Goal: Task Accomplishment & Management: Manage account settings

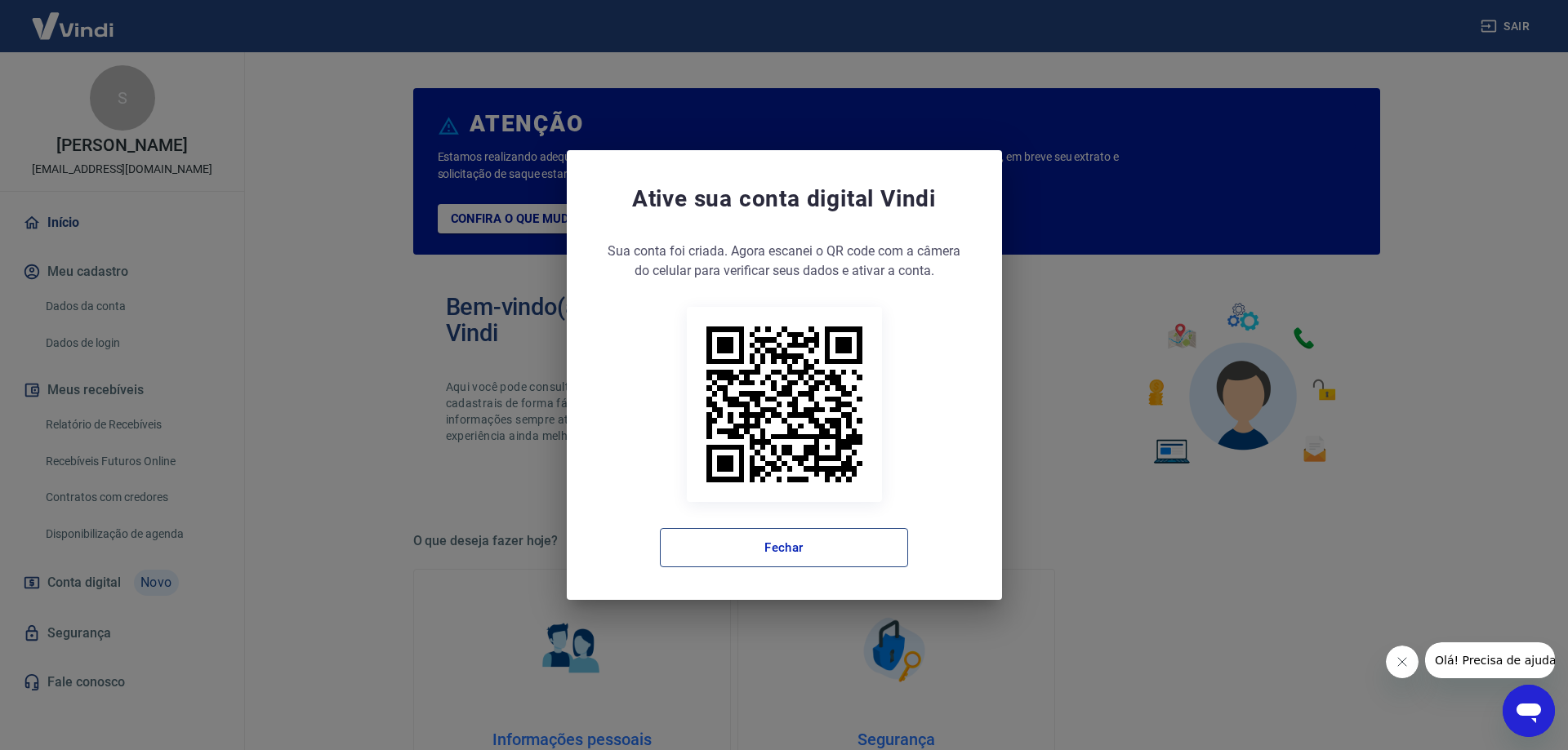
click at [798, 534] on button "Fechar" at bounding box center [783, 547] width 248 height 40
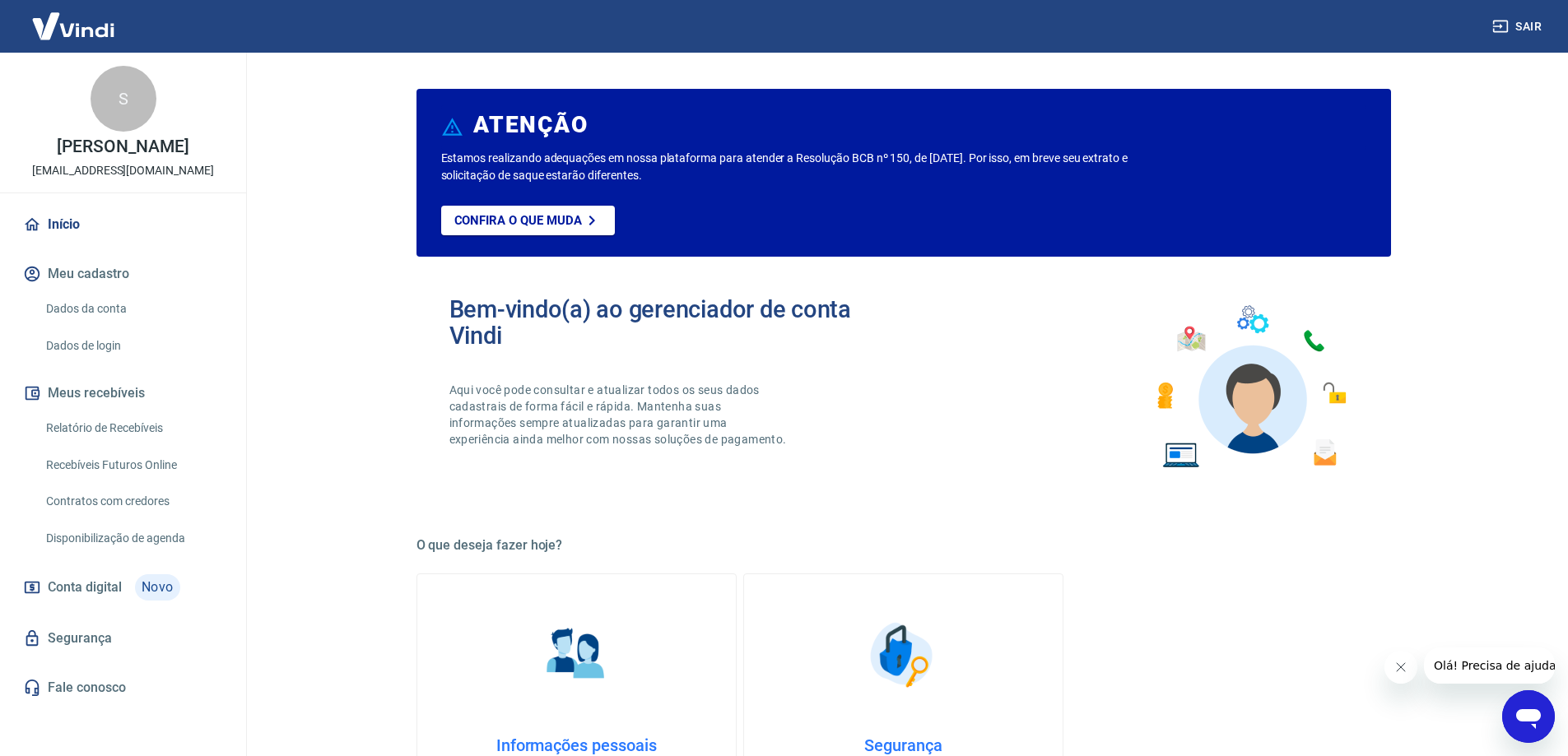
click at [107, 325] on link "Dados da conta" at bounding box center [133, 309] width 187 height 34
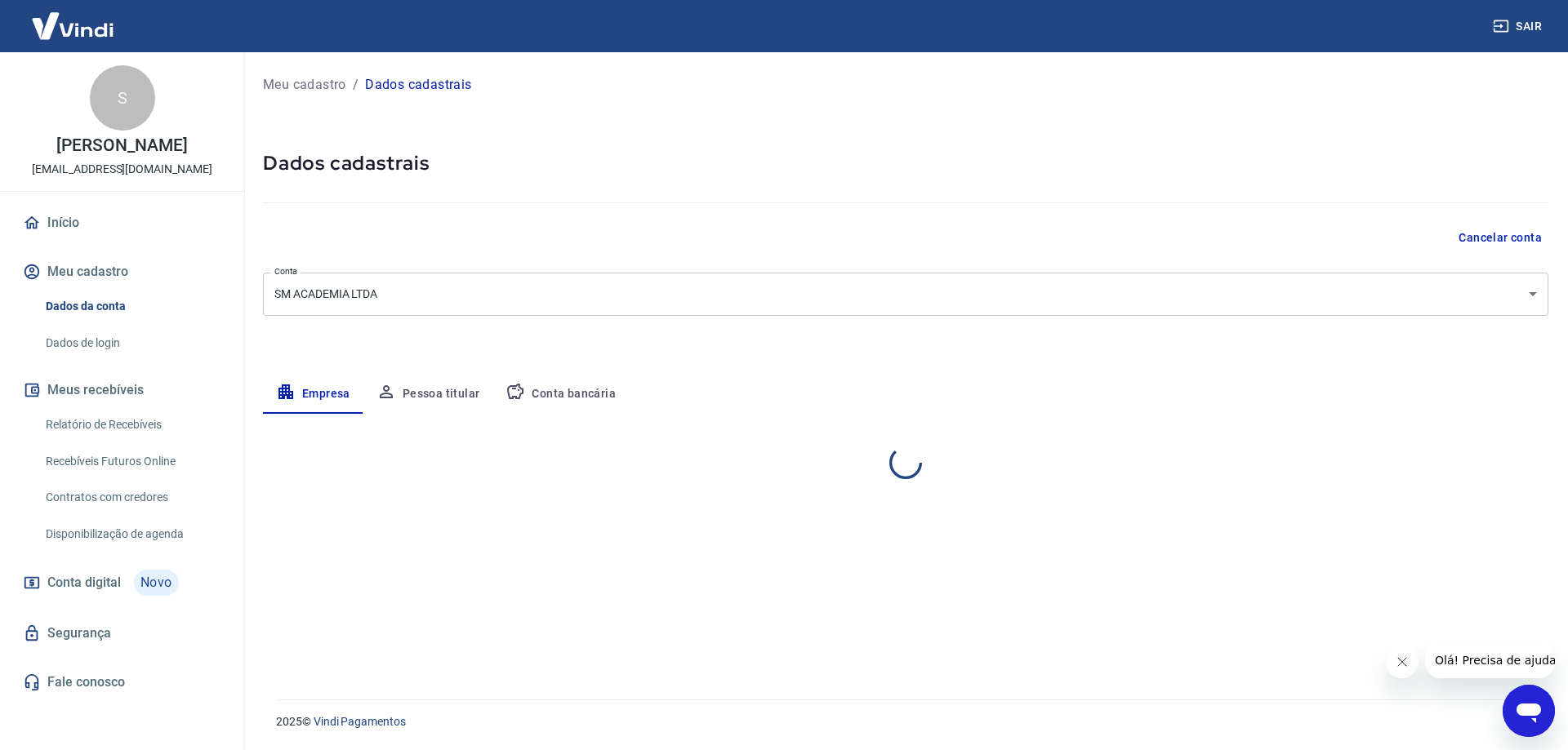
select select "AC"
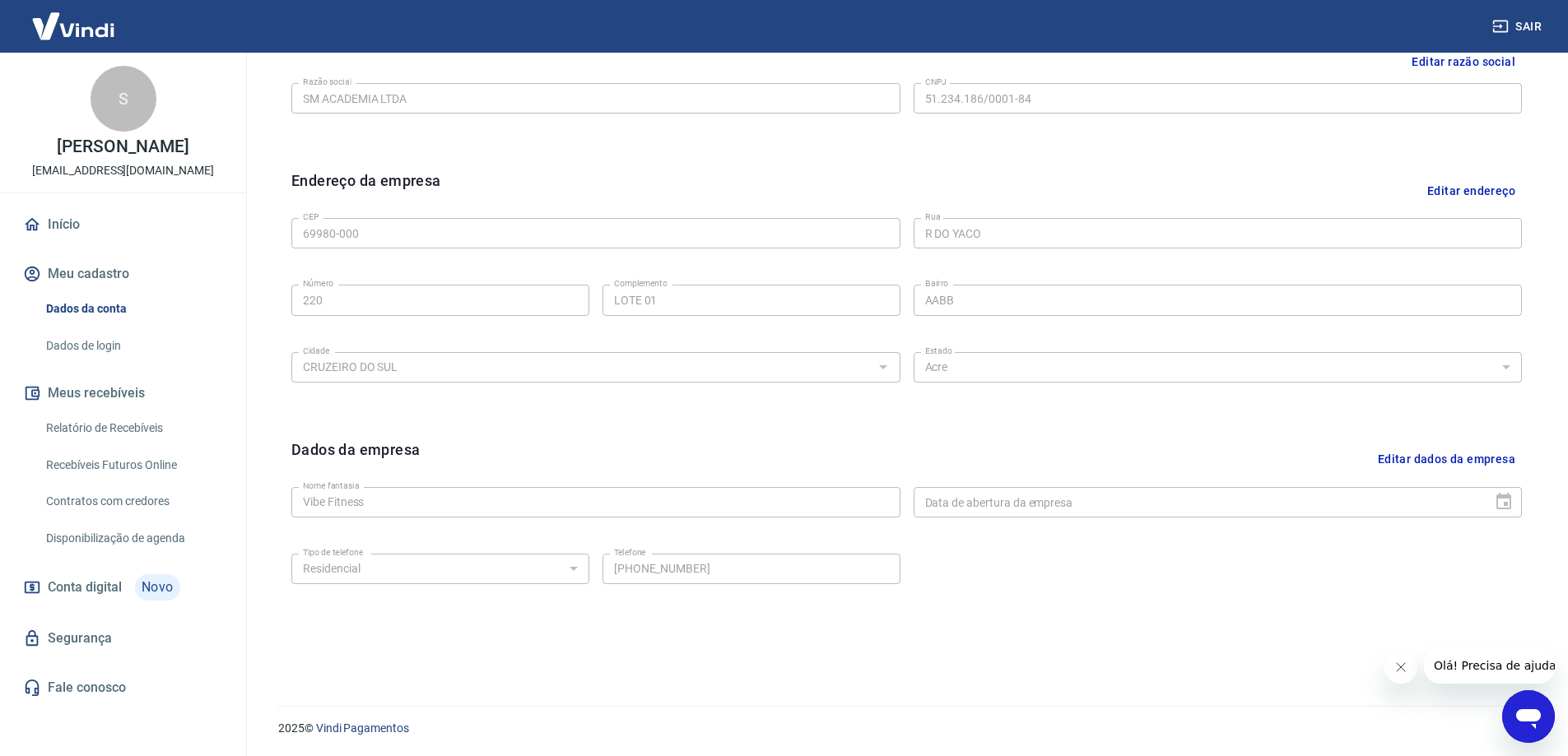
scroll to position [431, 0]
click at [109, 360] on link "Dados de login" at bounding box center [133, 346] width 187 height 34
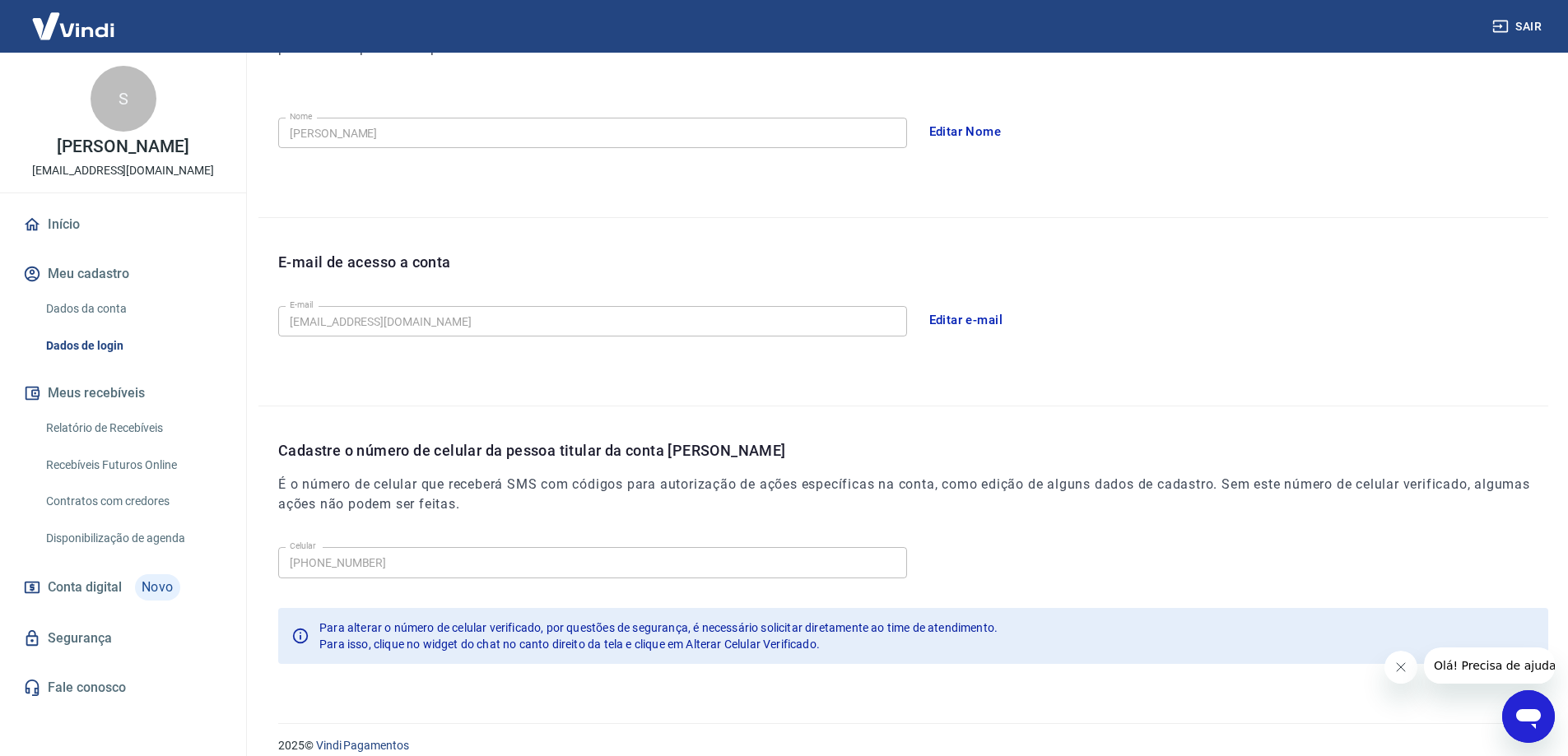
scroll to position [297, 0]
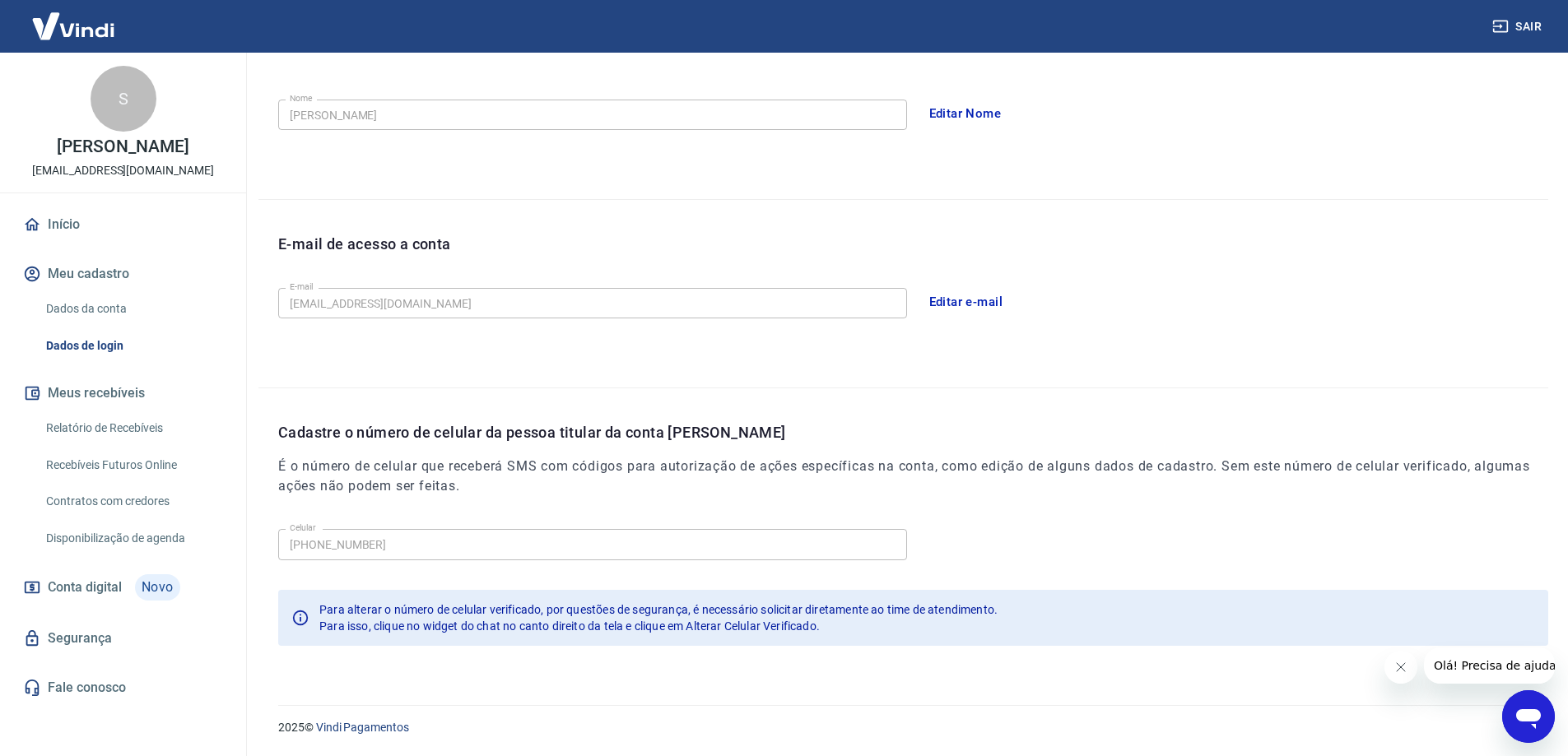
click at [1401, 670] on icon "Fechar mensagem da empresa" at bounding box center [1400, 668] width 14 height 14
click at [1530, 728] on icon "Abrir janela de mensagens" at bounding box center [1528, 716] width 30 height 30
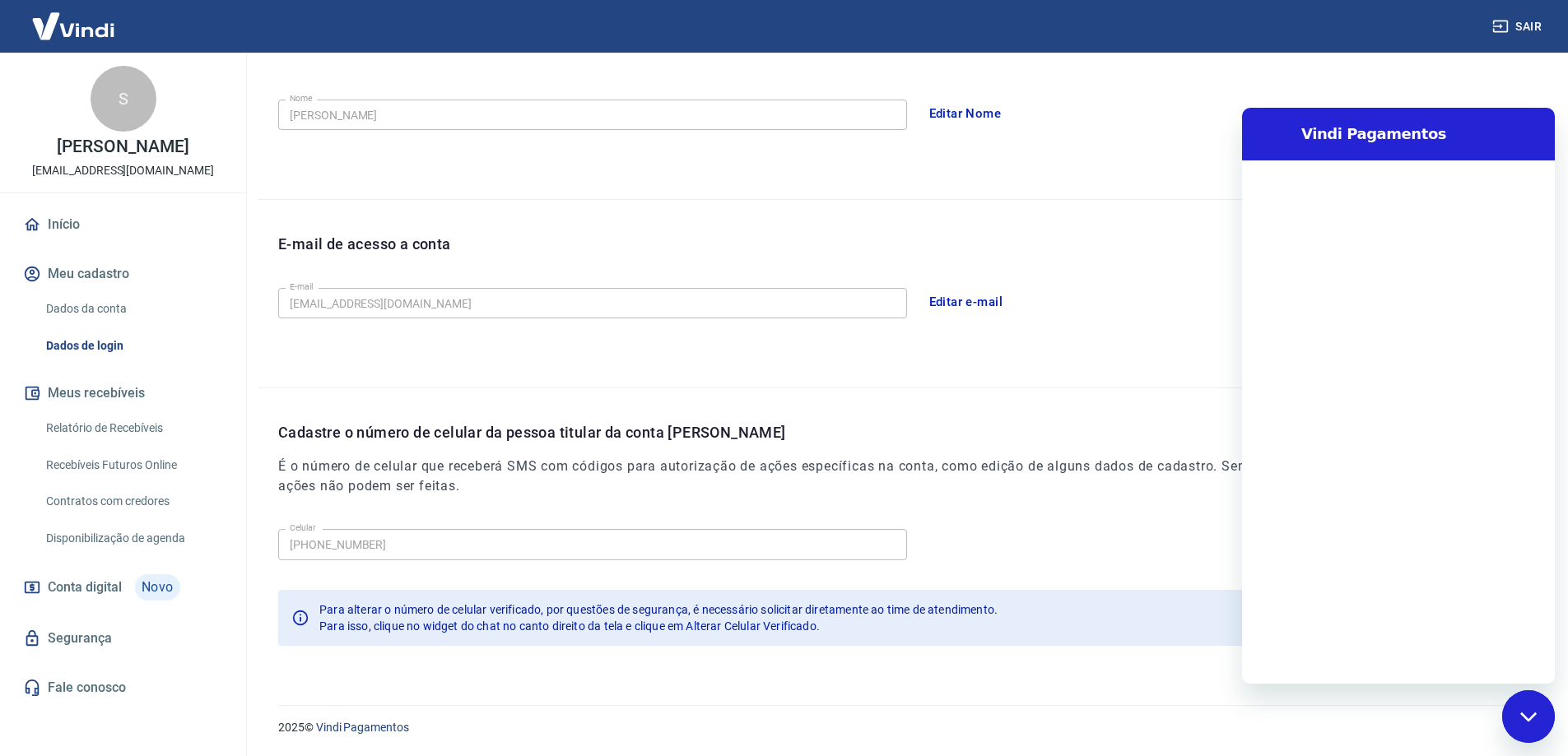
scroll to position [0, 0]
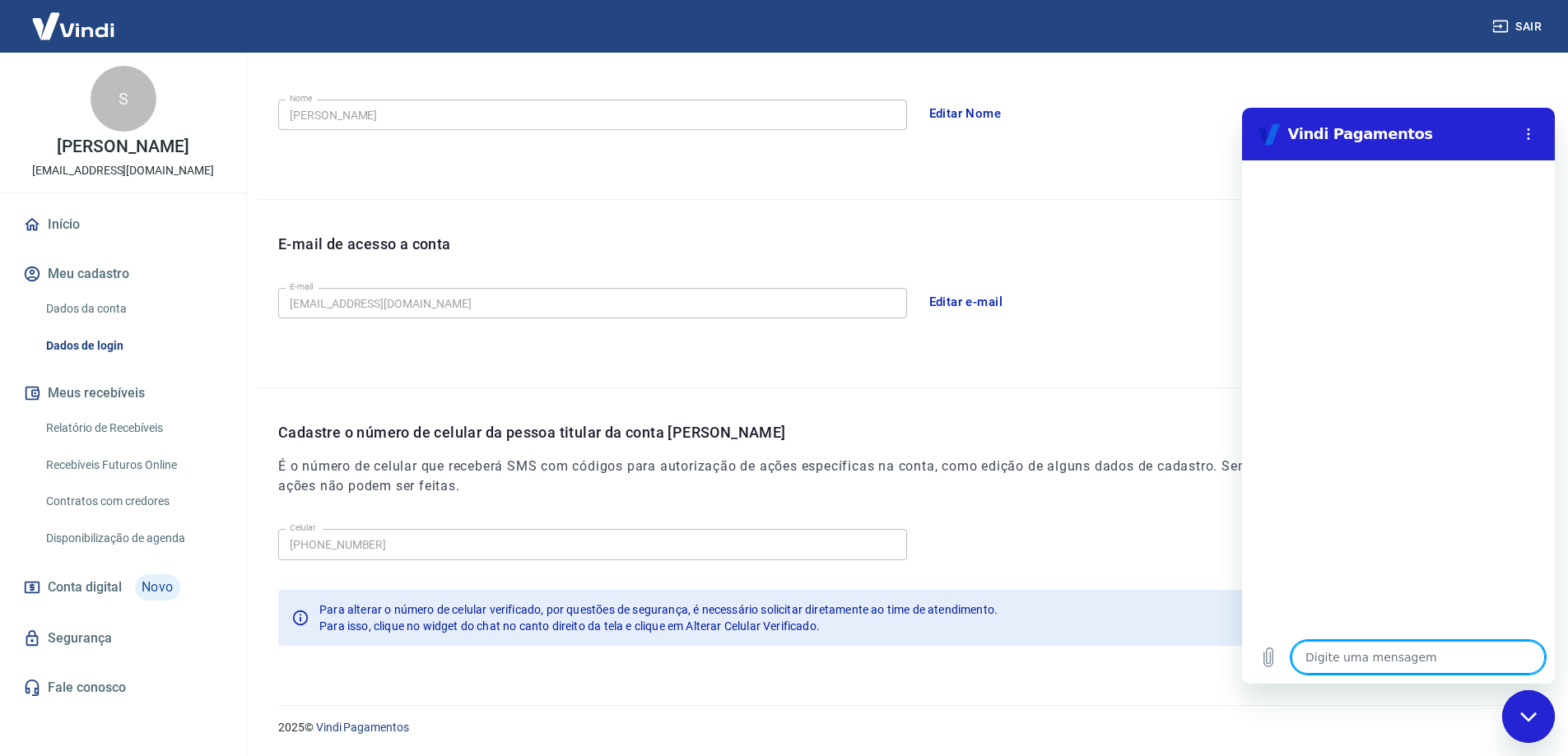
click at [1387, 659] on textarea at bounding box center [1418, 657] width 254 height 33
type textarea "B"
type textarea "x"
type textarea "BO"
type textarea "x"
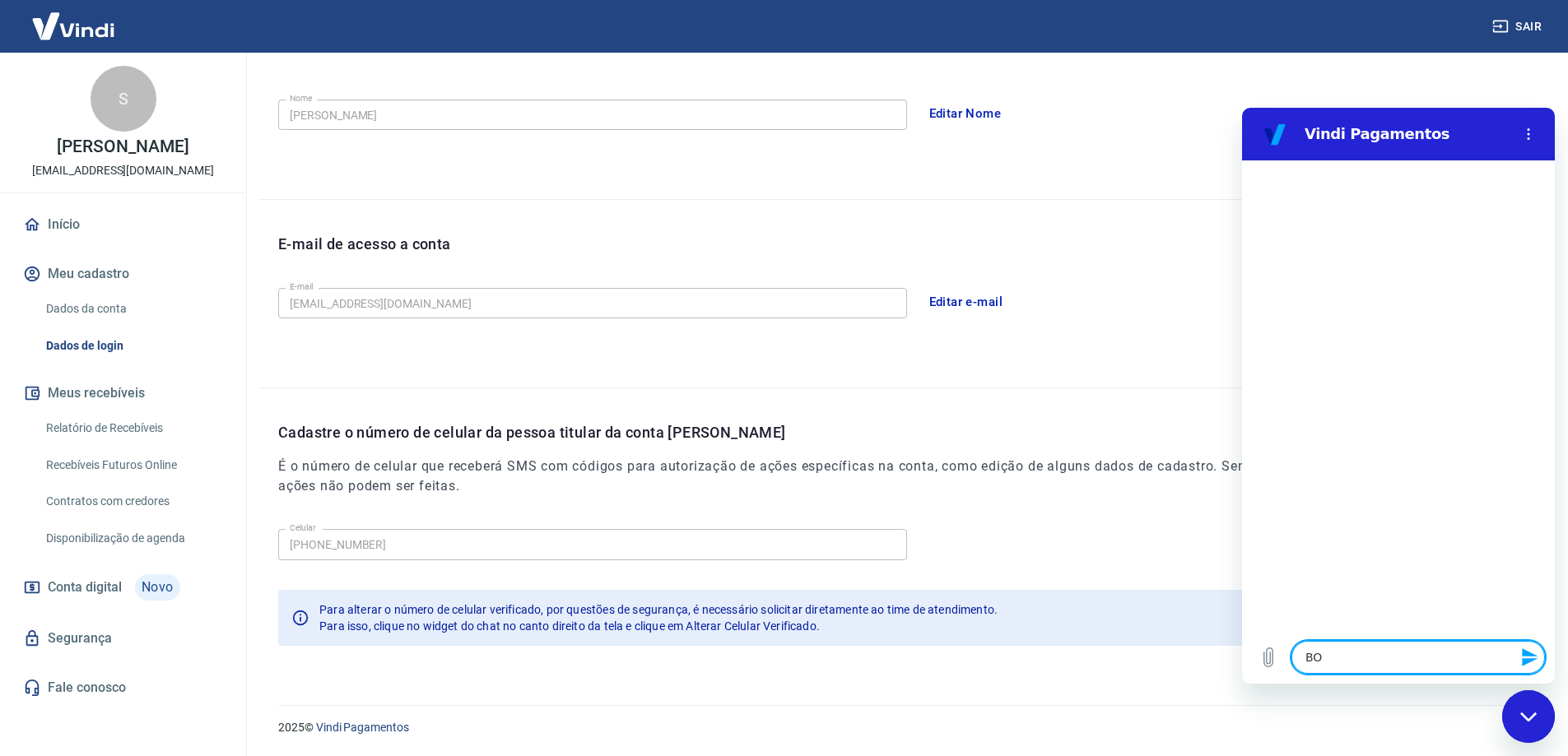
type textarea "BOA"
type textarea "x"
type textarea "BOA"
type textarea "x"
type textarea "BOA T"
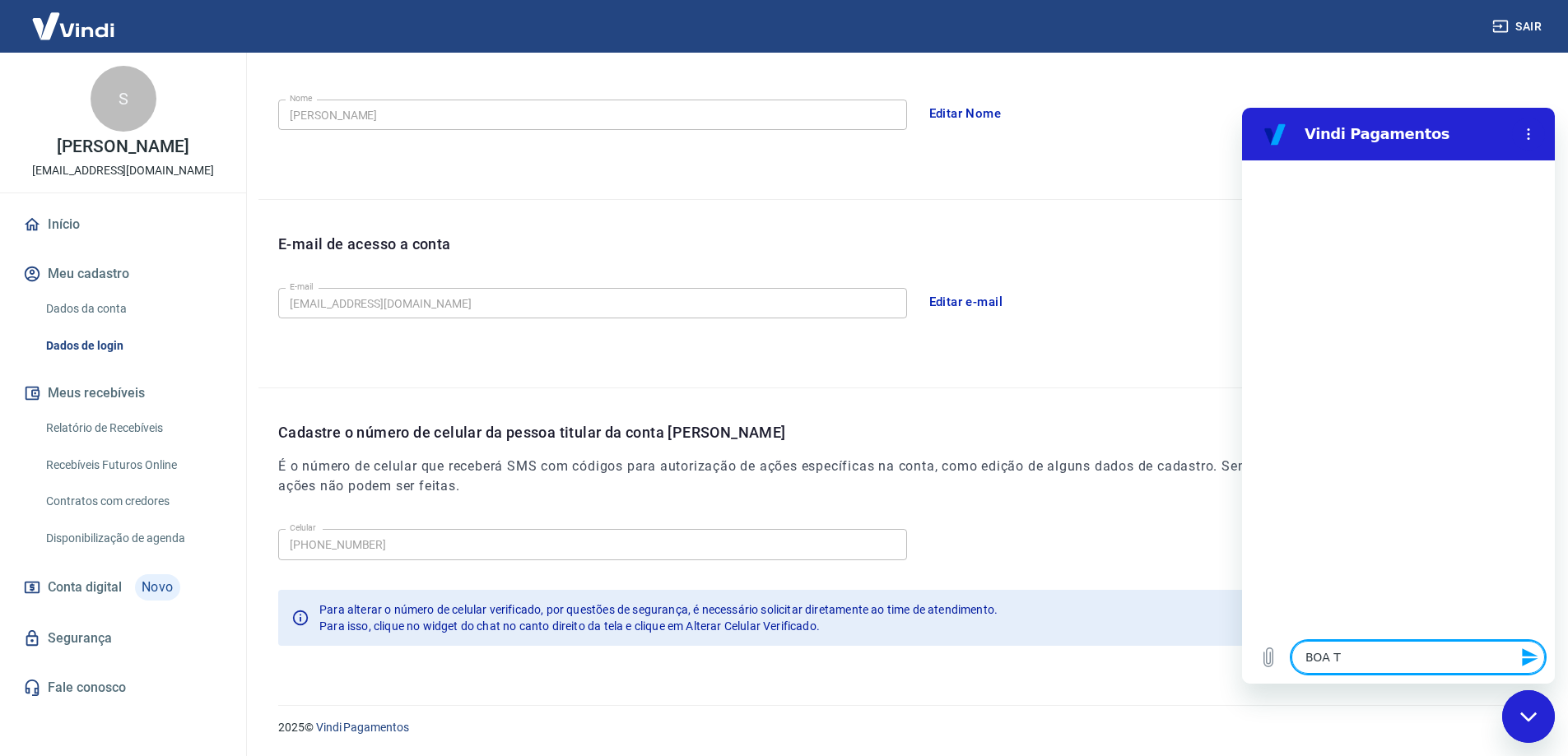
type textarea "x"
type textarea "BOA TA"
type textarea "x"
type textarea "BOA TAR"
type textarea "x"
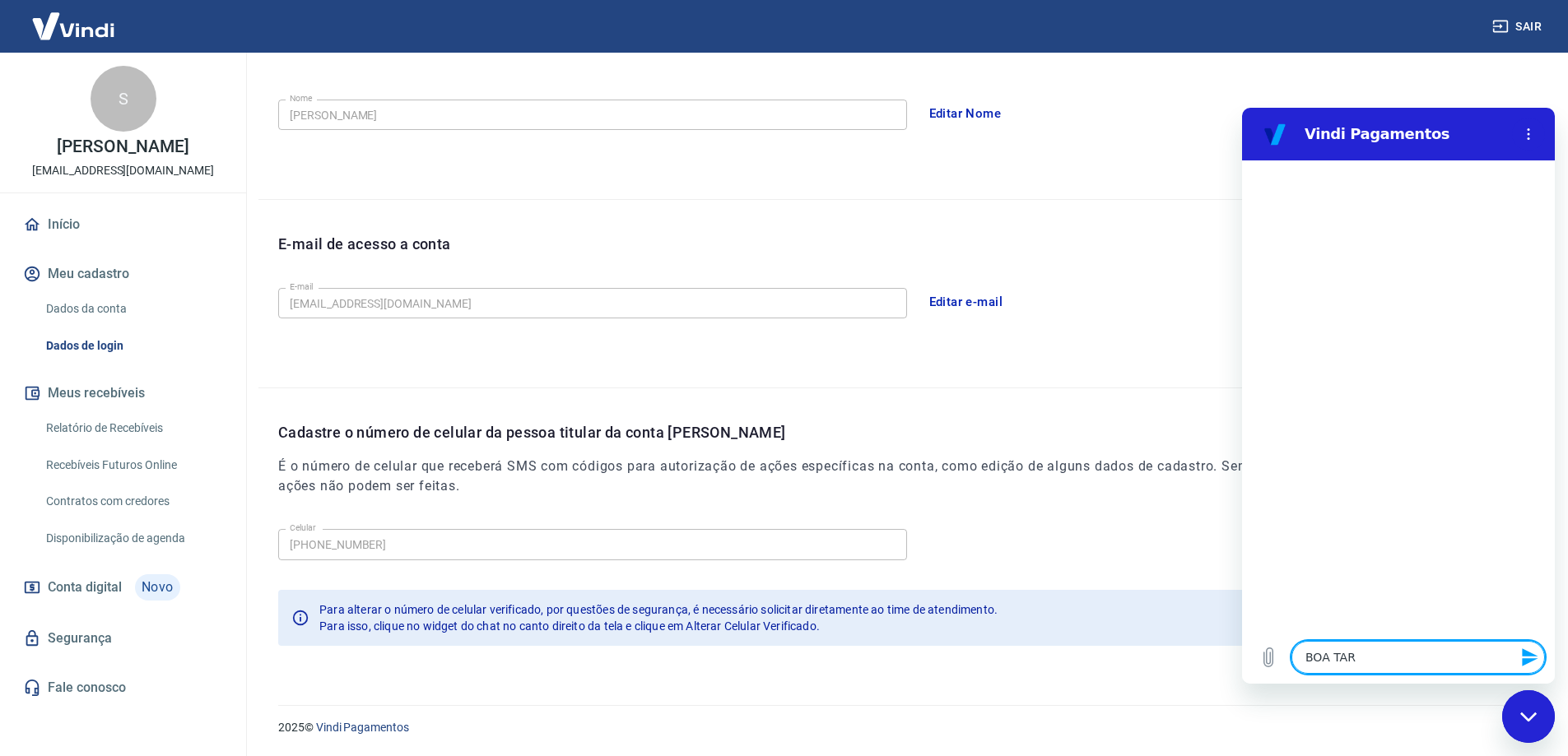
type textarea "BOA TARD"
type textarea "x"
type textarea "BOA TARDE"
type textarea "x"
type textarea "BOA TARD"
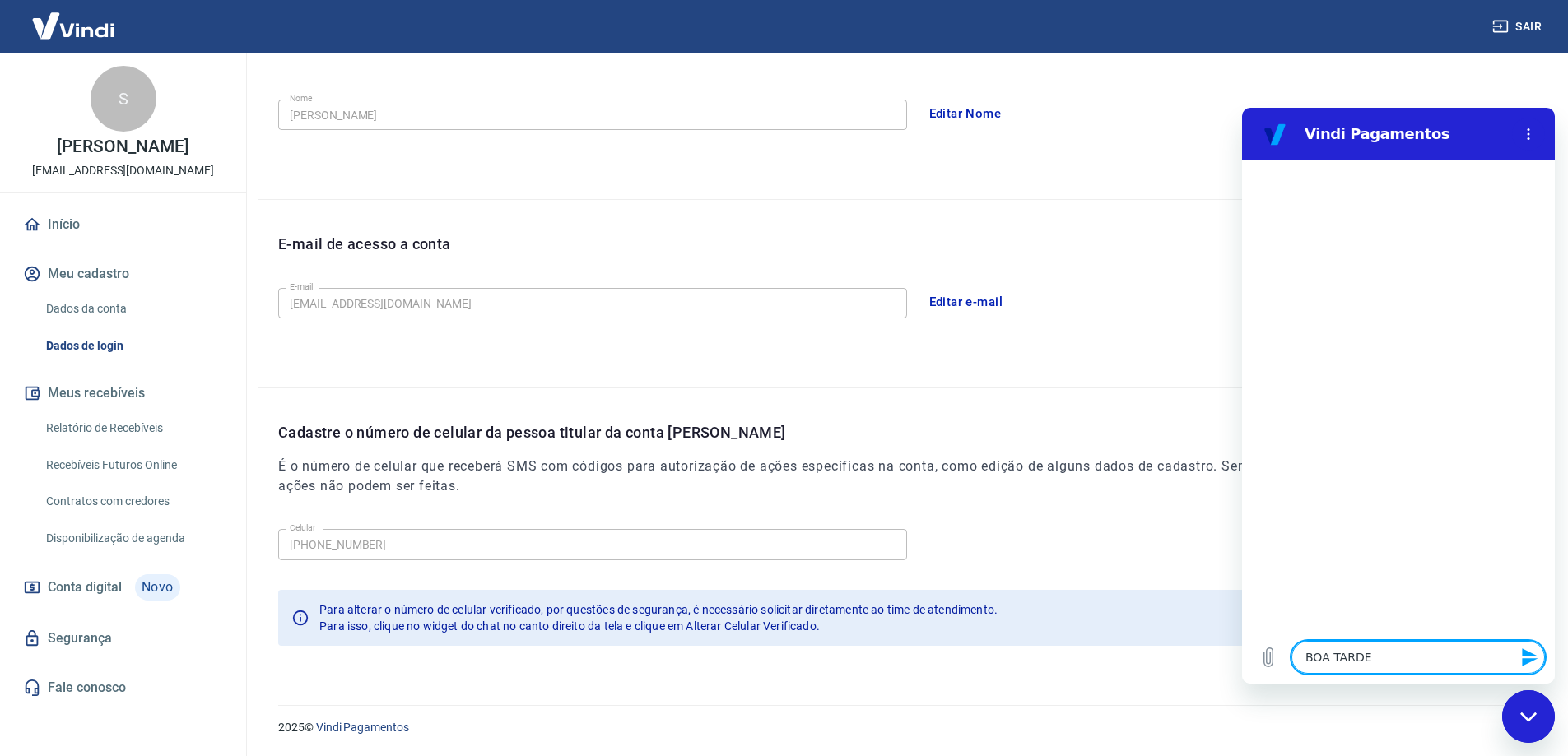
type textarea "x"
type textarea "BOA TAR"
type textarea "x"
type textarea "BOA TA"
type textarea "x"
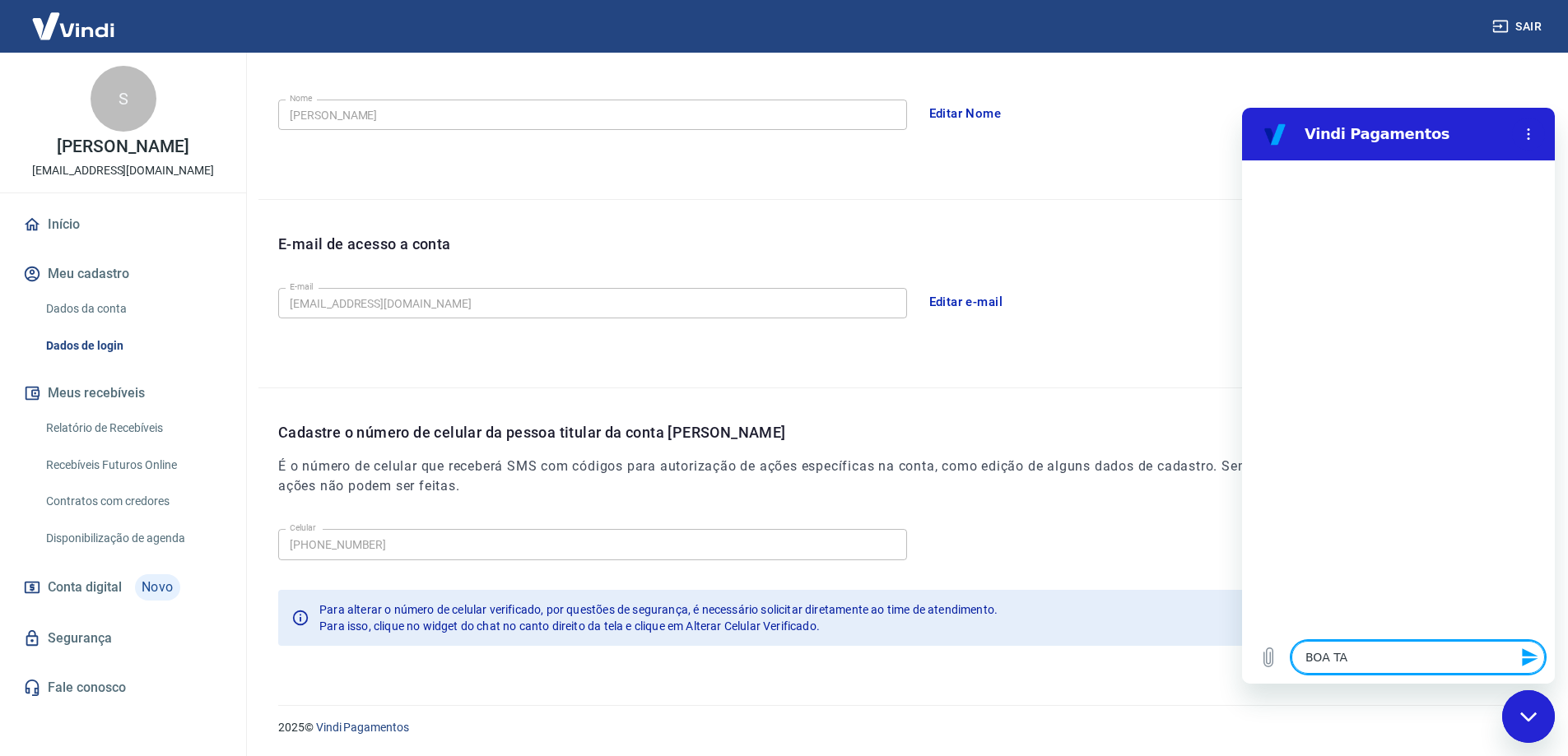
type textarea "BOA T"
type textarea "x"
type textarea "BOA"
type textarea "x"
type textarea "BOA"
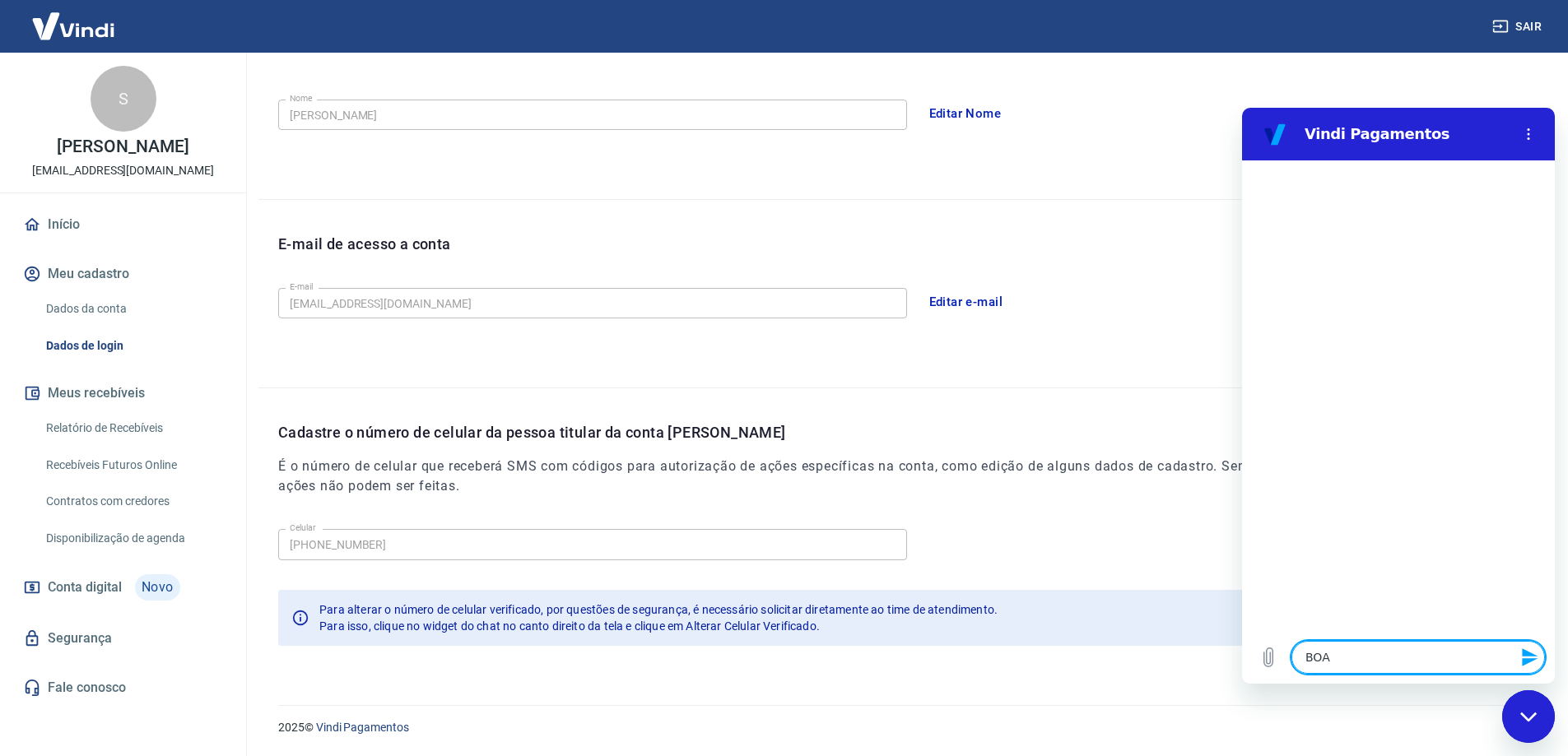
type textarea "x"
type textarea "BO"
type textarea "x"
type textarea "B"
type textarea "x"
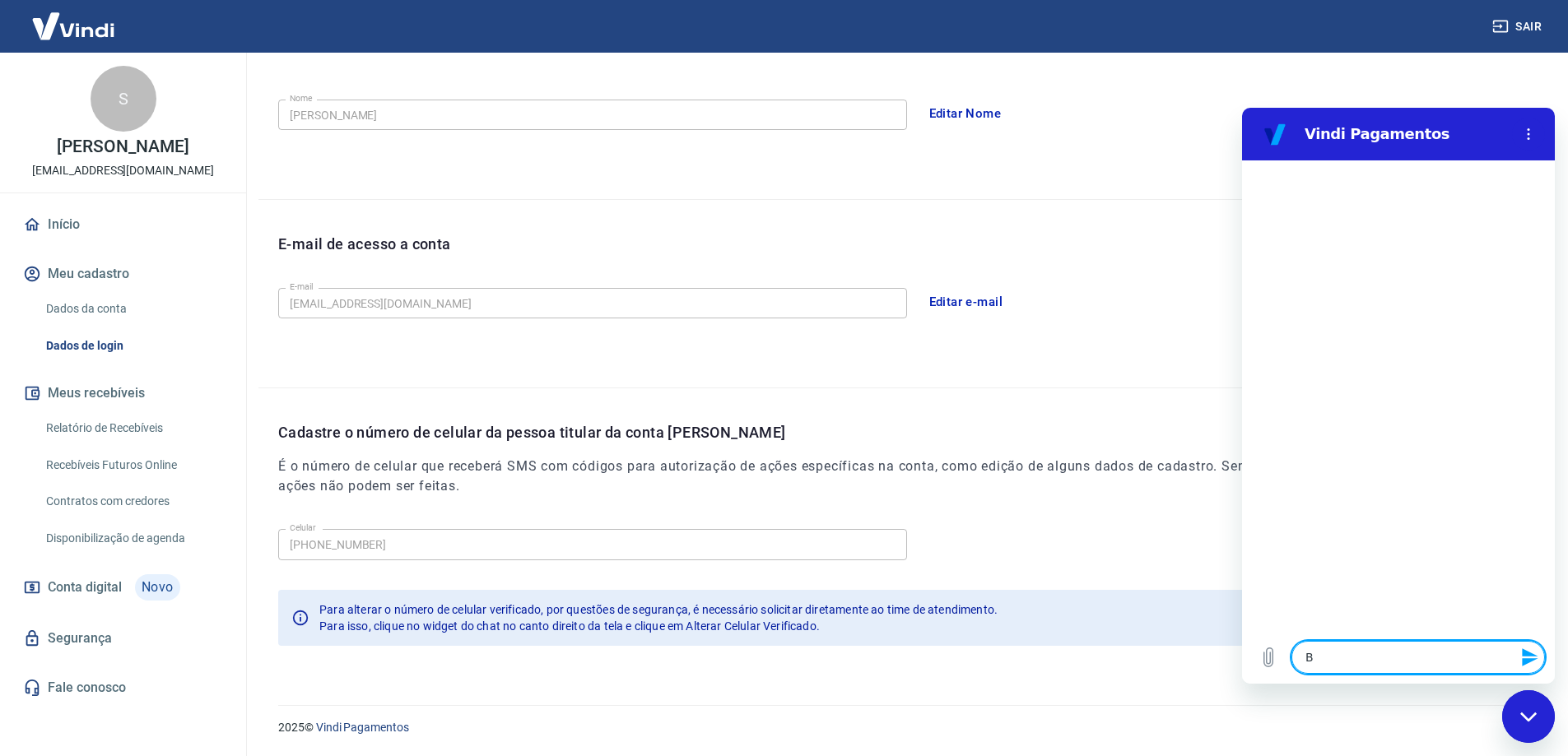
type textarea "x"
type textarea "b"
type textarea "x"
type textarea "bo"
type textarea "x"
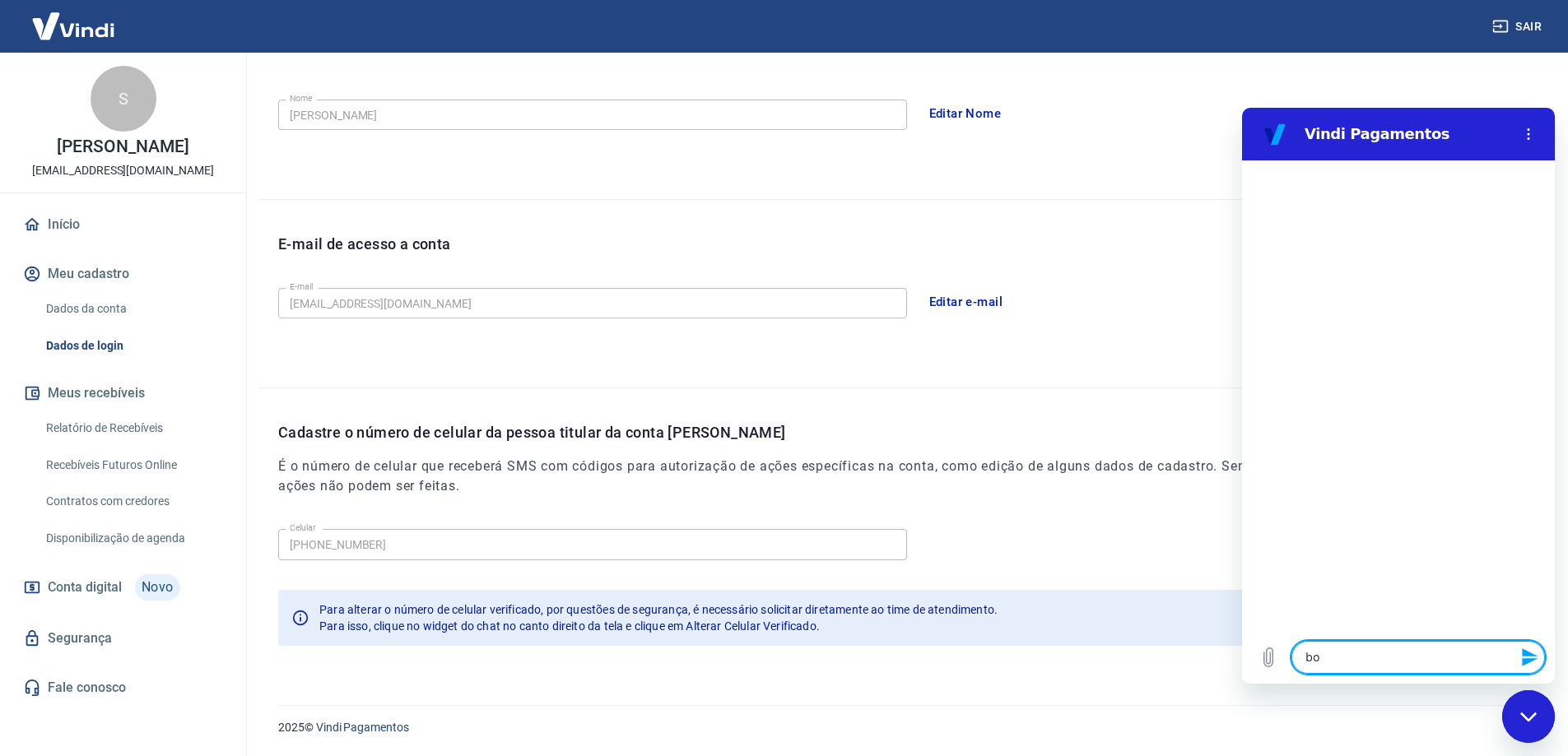
type textarea "boa"
type textarea "x"
type textarea "boa"
type textarea "x"
type textarea "boa t"
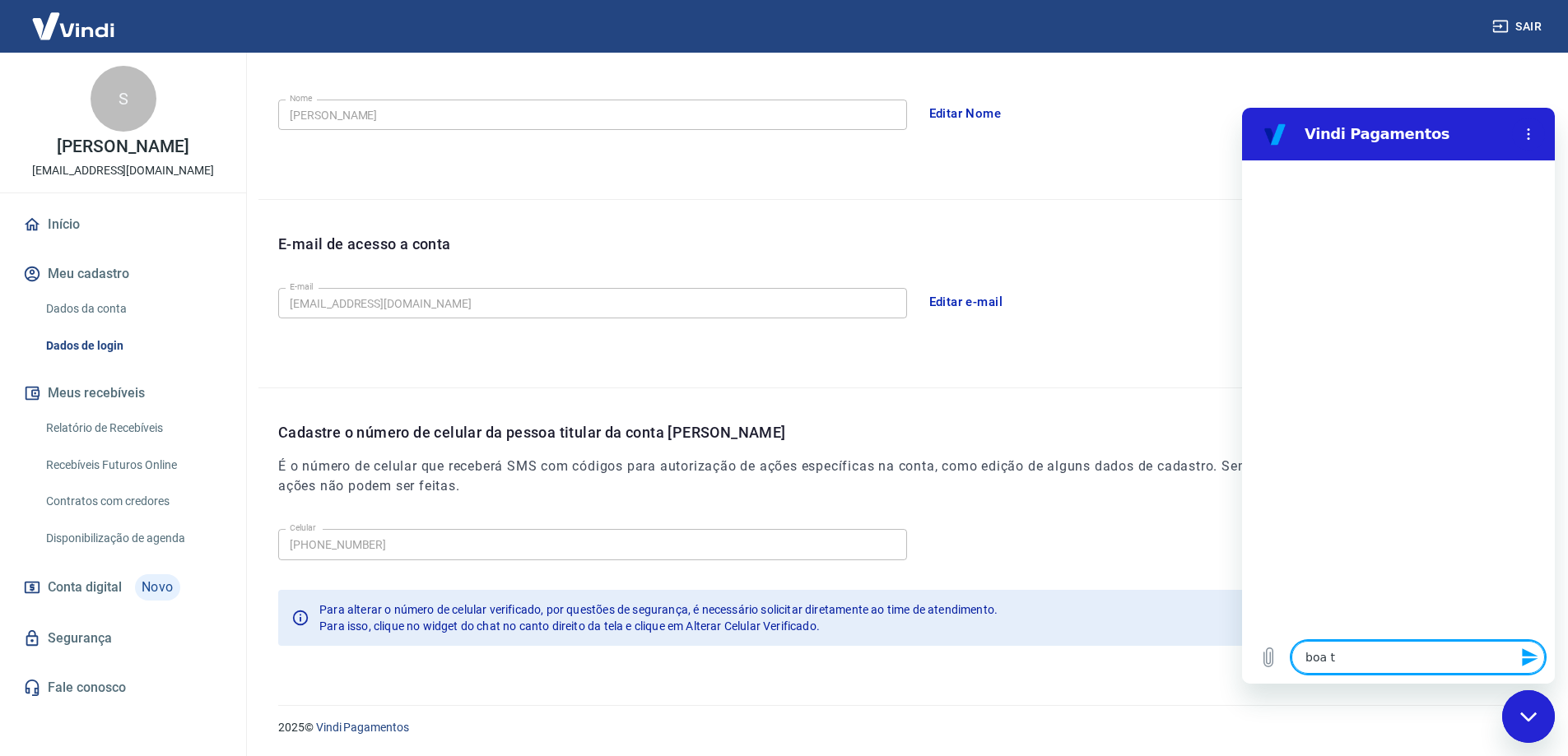
type textarea "x"
type textarea "boa ta"
type textarea "x"
type textarea "boa tar"
type textarea "x"
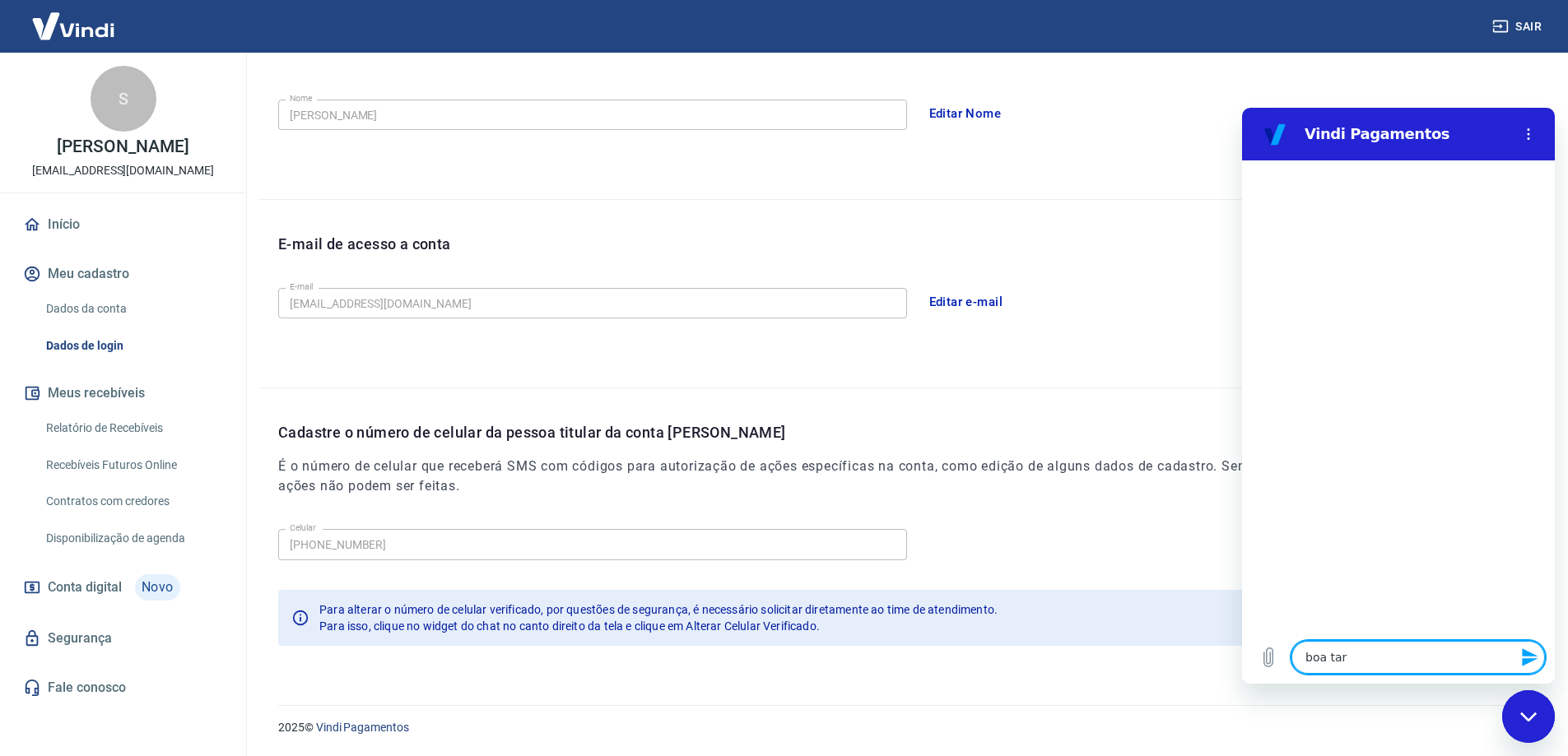
type textarea "boa tard"
type textarea "x"
type textarea "boa tarde"
type textarea "x"
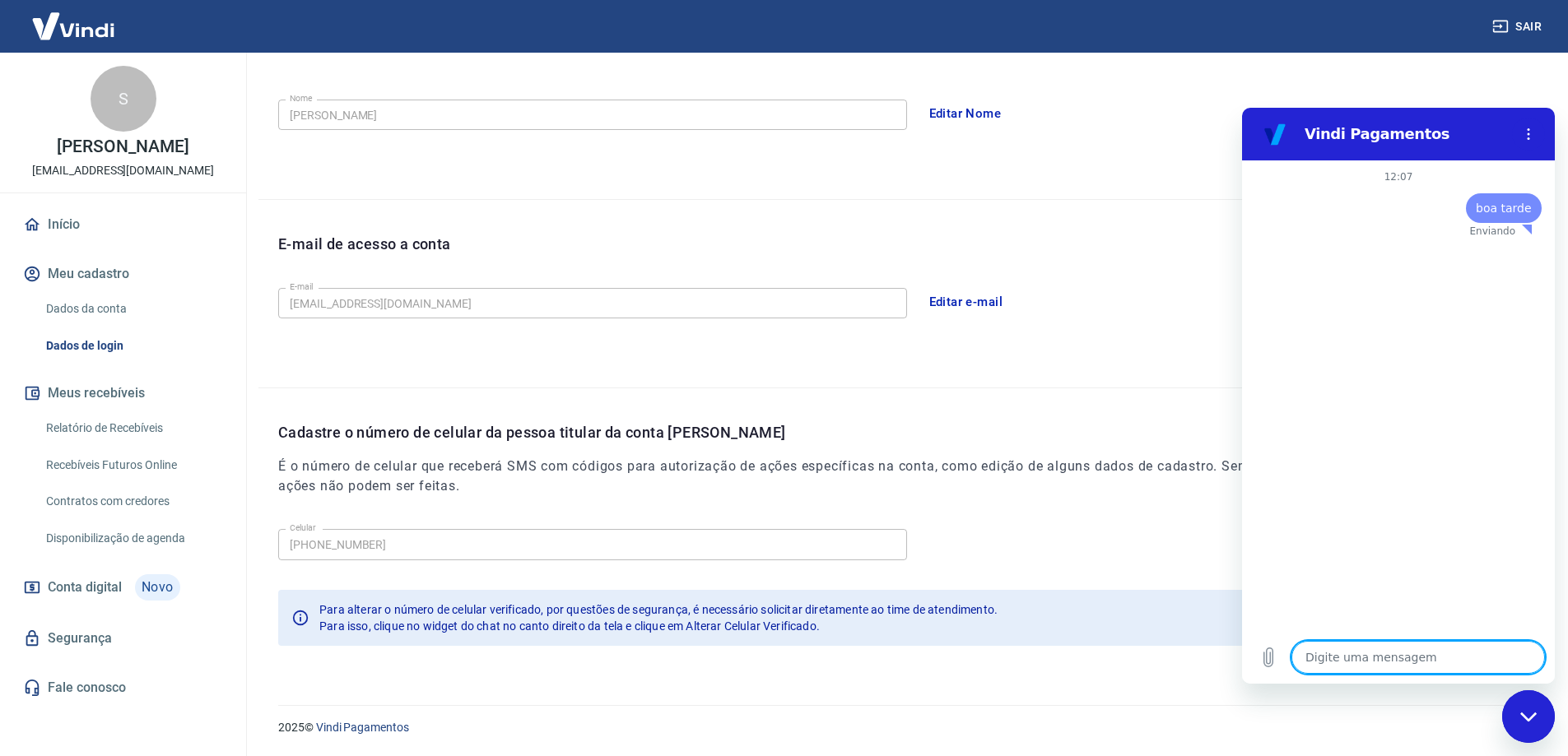
type textarea "g"
type textarea "x"
type textarea "go"
type textarea "x"
type textarea "gos"
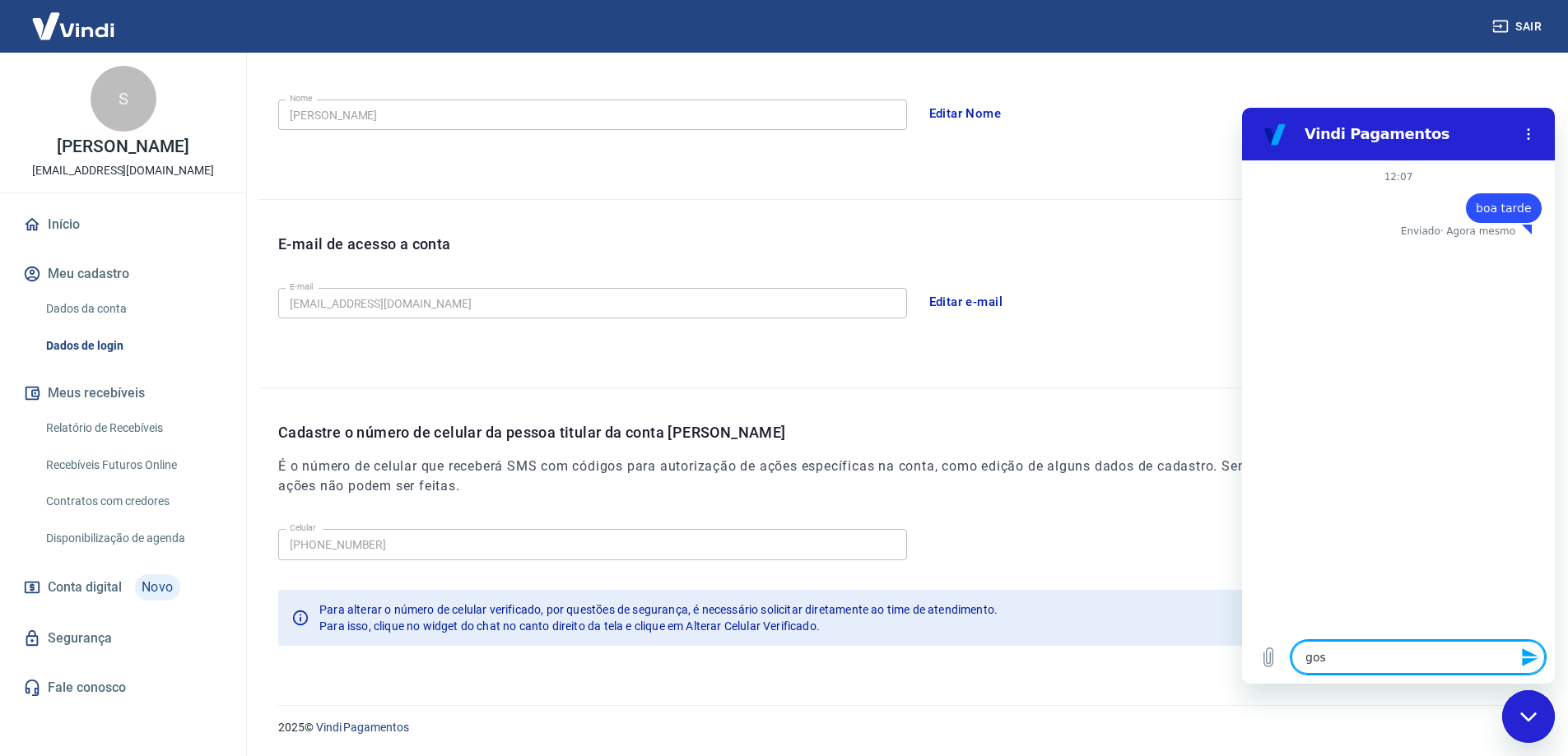
type textarea "x"
type textarea "gost"
type textarea "x"
type textarea "gostra"
type textarea "x"
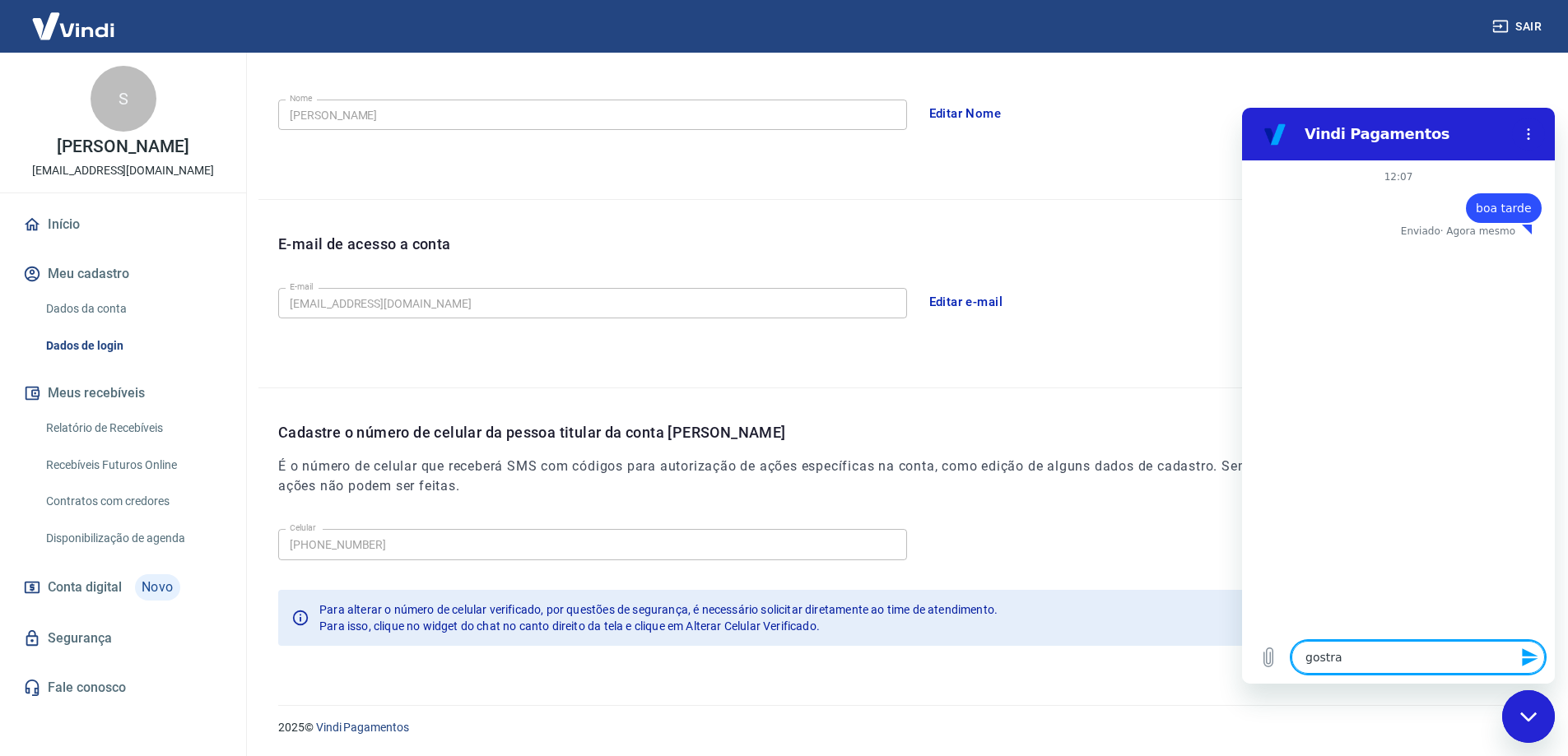
type textarea "gostr"
type textarea "x"
type textarea "gost"
type textarea "x"
type textarea "gos"
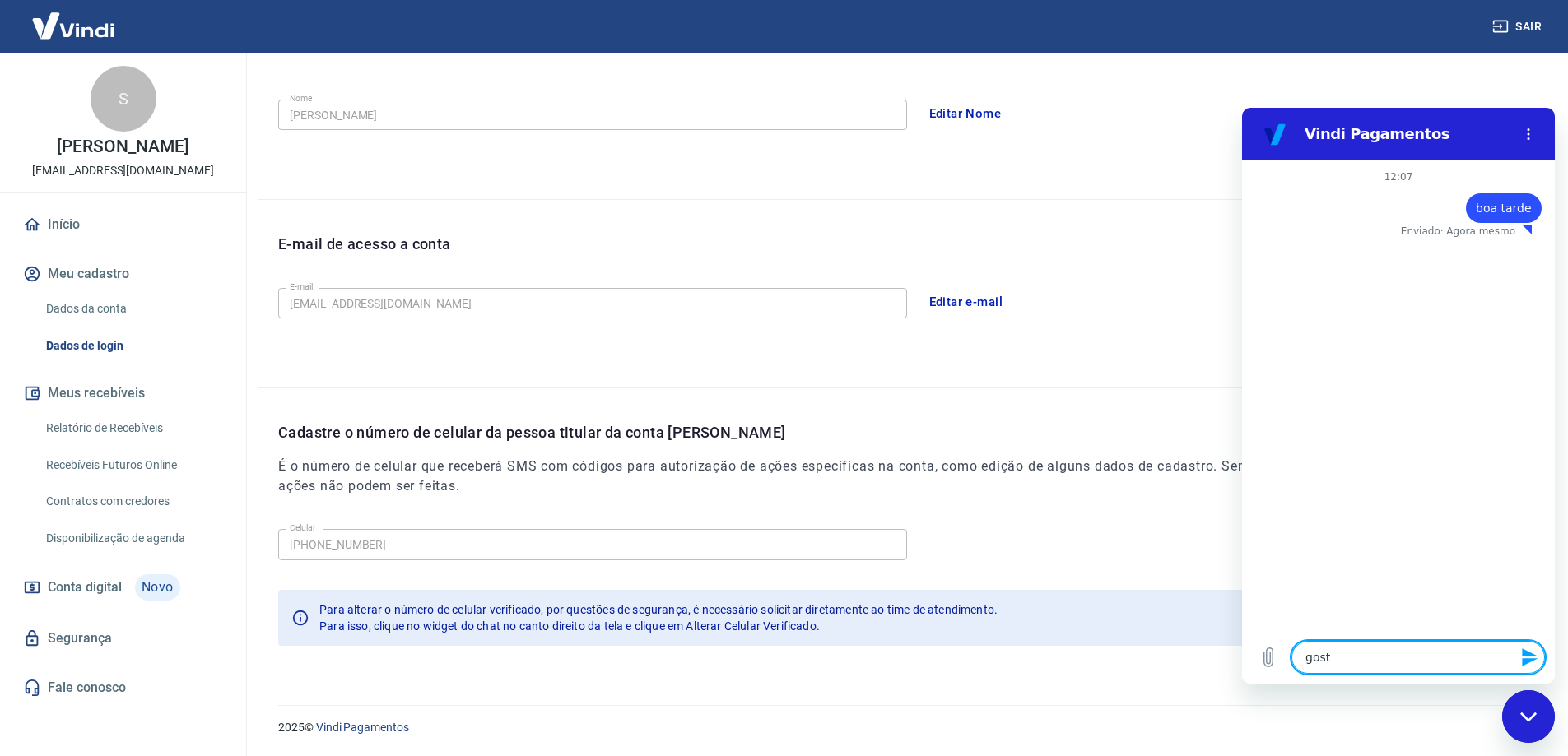
type textarea "x"
type textarea "go"
type textarea "x"
type textarea "g"
type textarea "x"
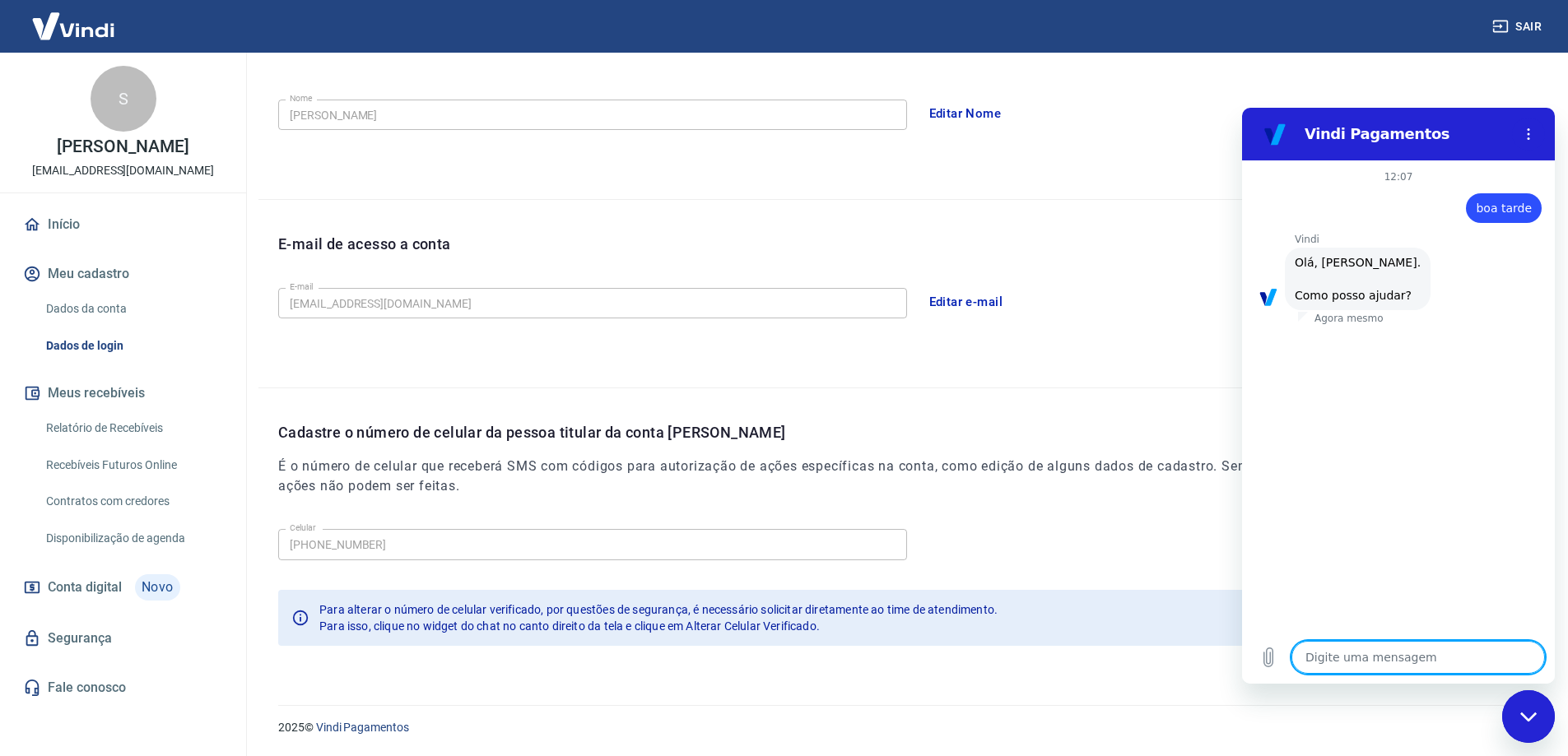
scroll to position [39, 0]
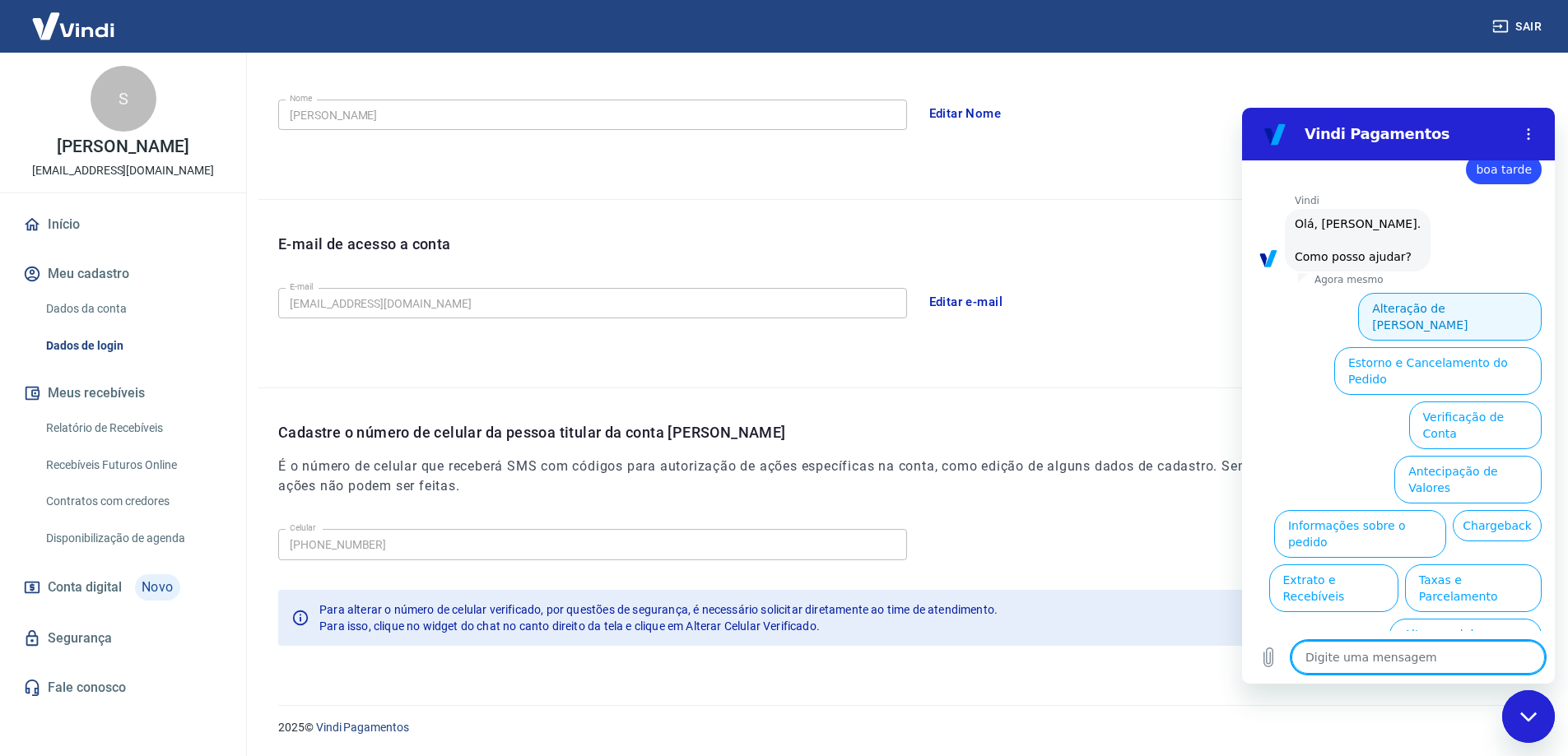
click at [1453, 303] on button "Alteração de Dados Cadastrais" at bounding box center [1450, 317] width 183 height 47
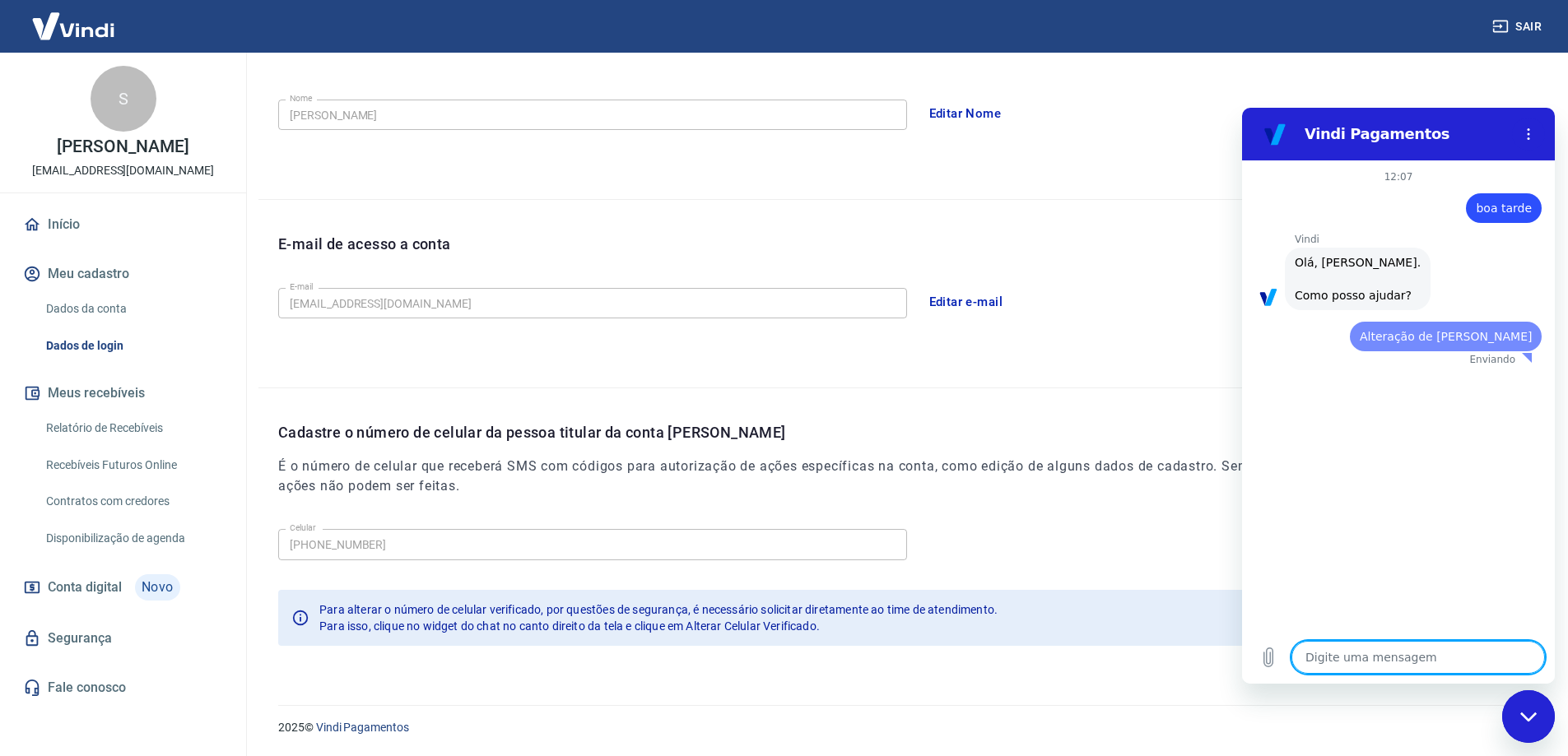
scroll to position [0, 0]
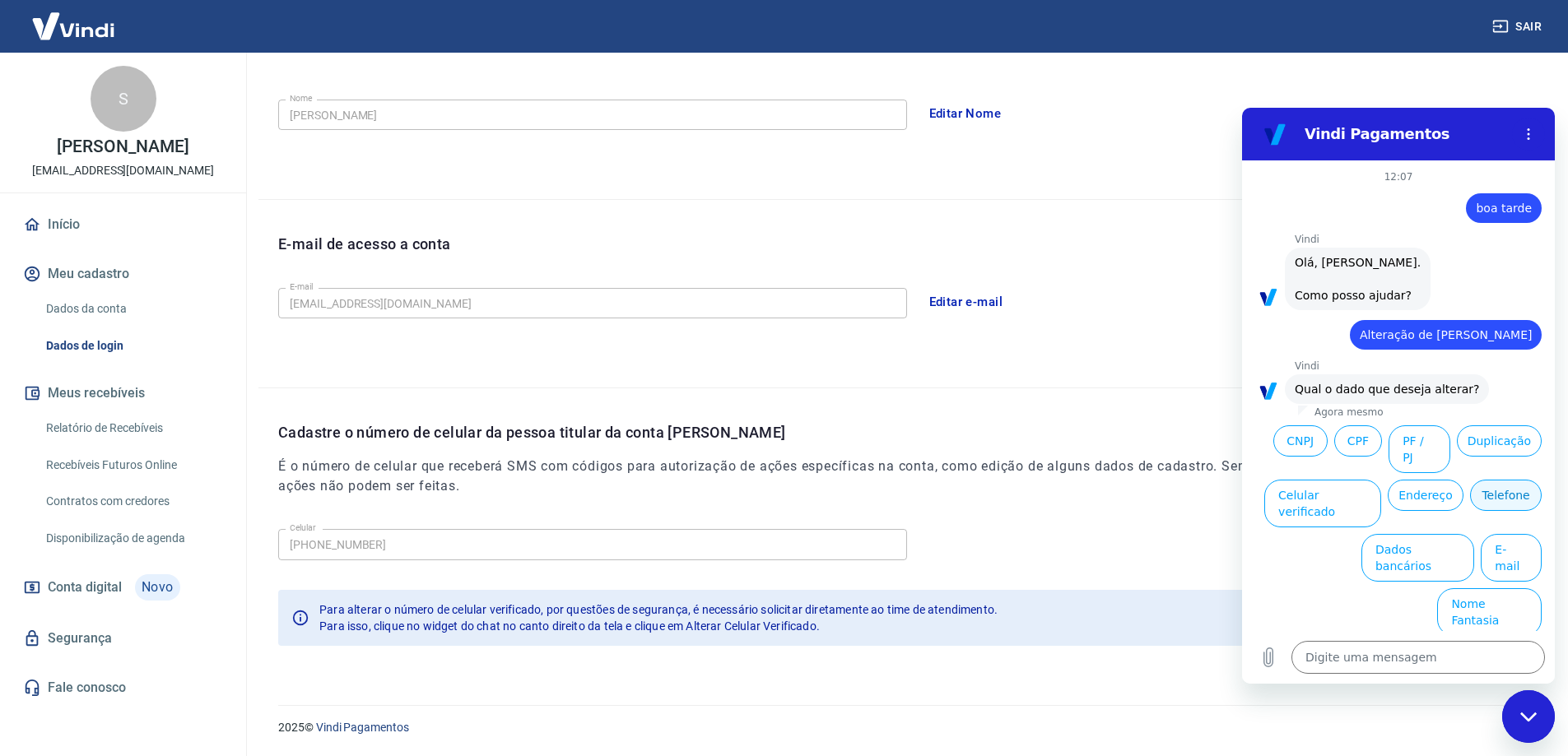
click at [1518, 482] on button "Telefone" at bounding box center [1506, 495] width 71 height 31
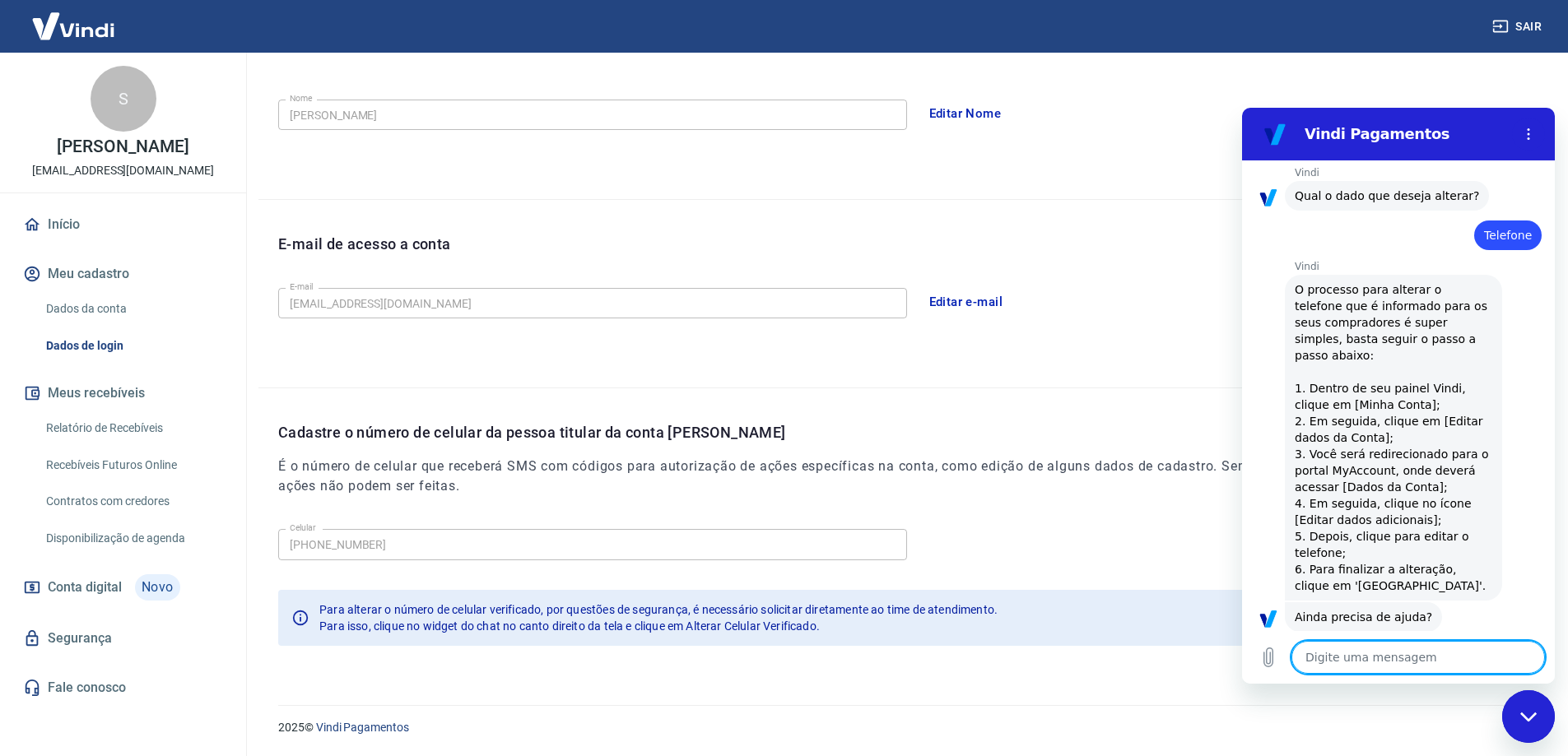
scroll to position [235, 0]
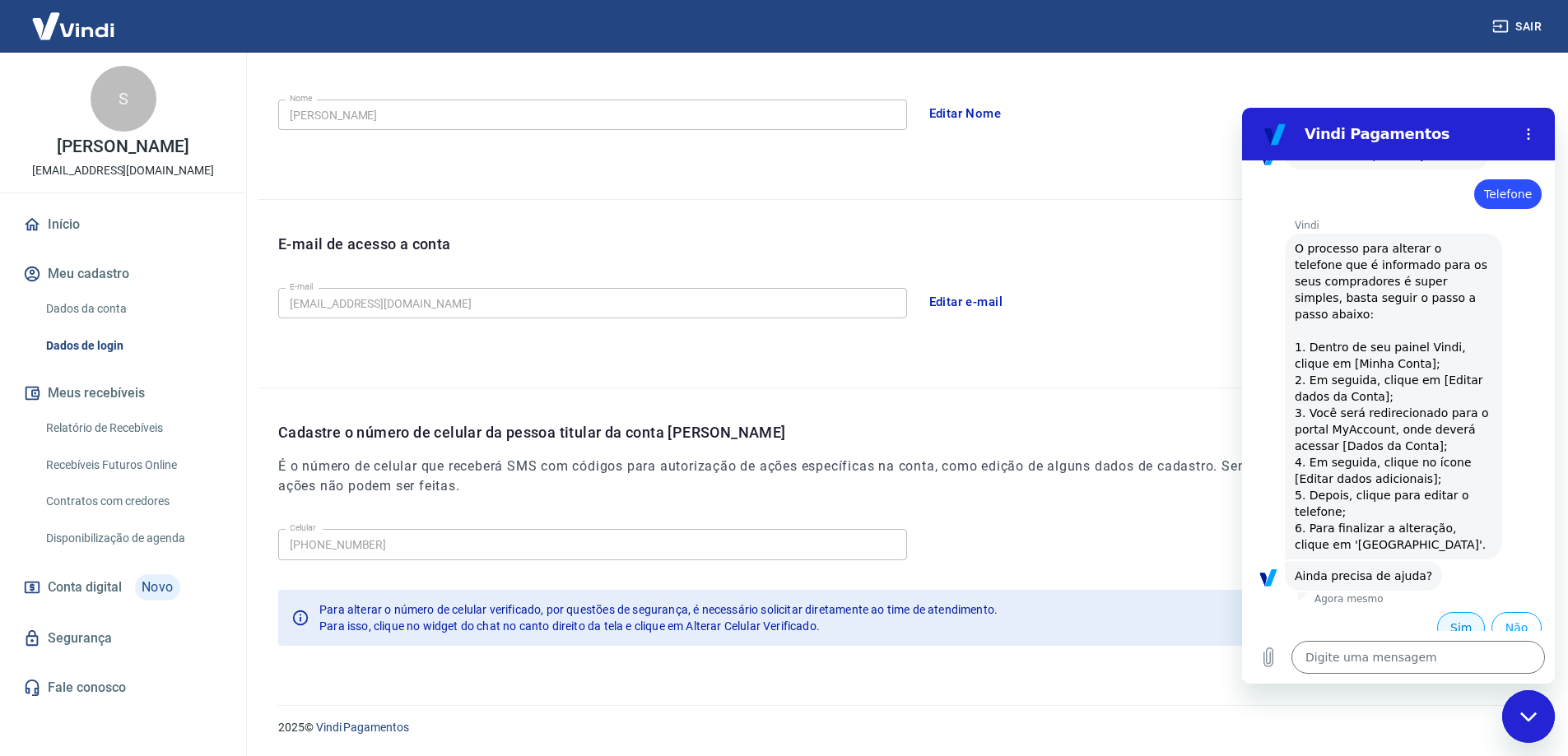
click at [1451, 612] on button "Sim" at bounding box center [1461, 627] width 47 height 31
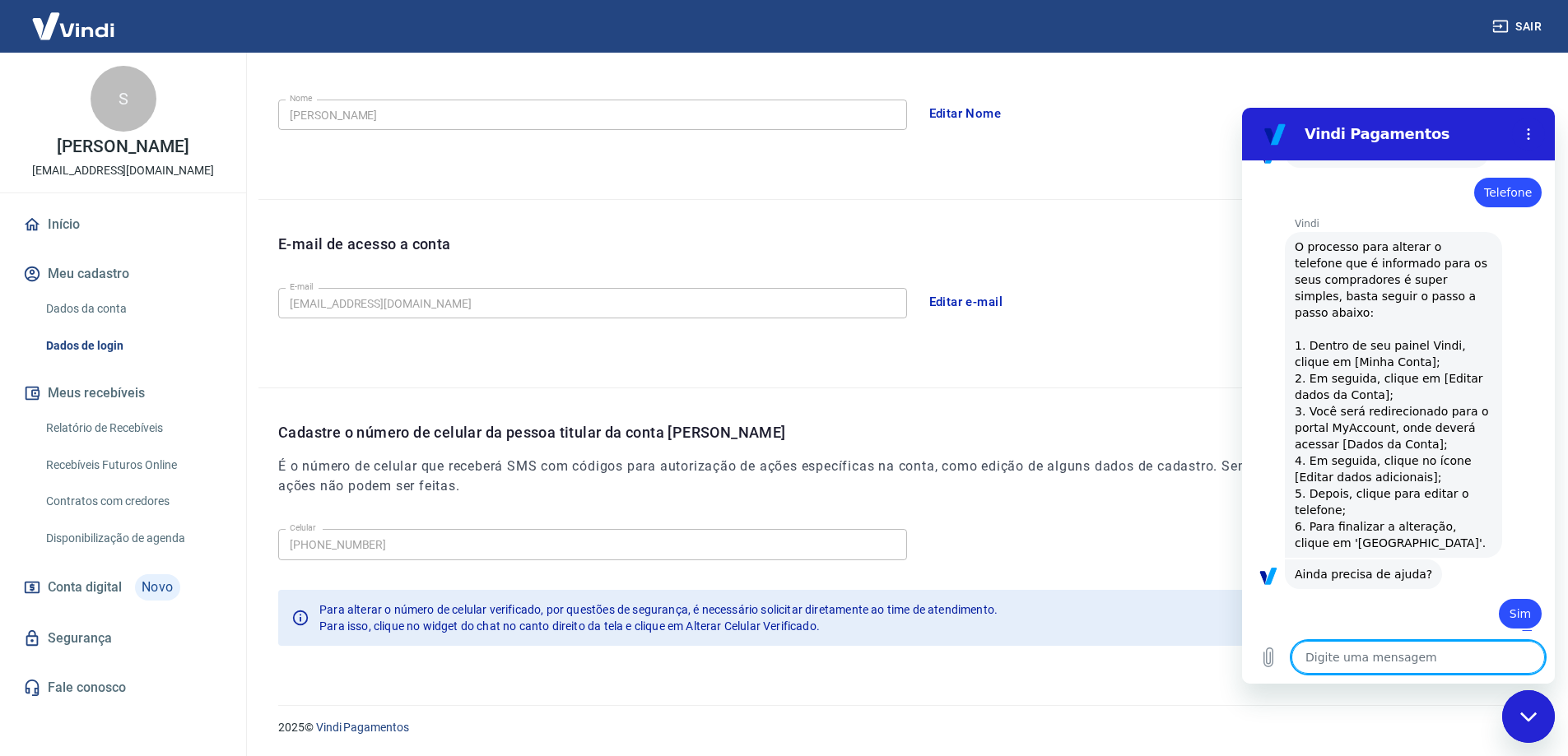
type textarea "x"
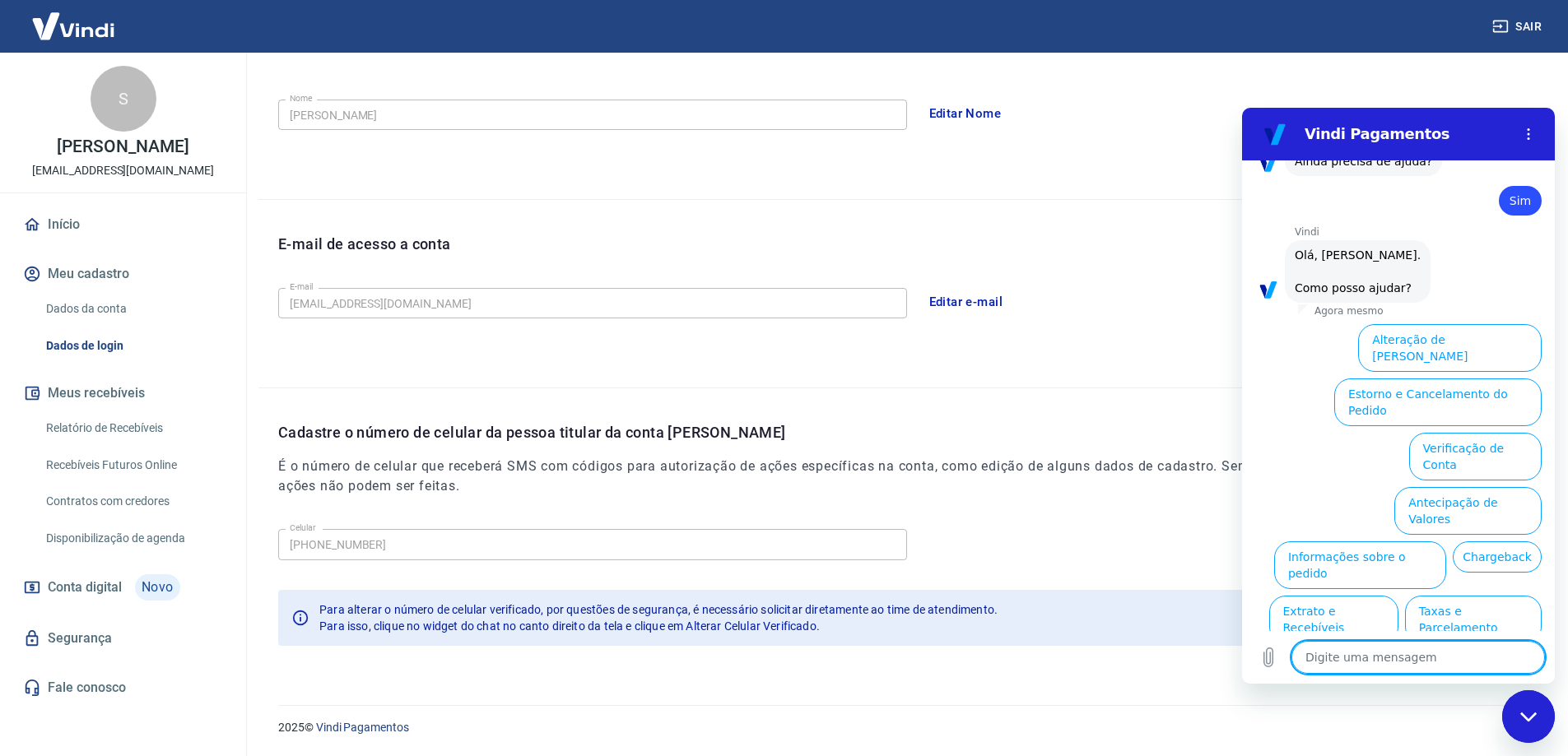
scroll to position [664, 0]
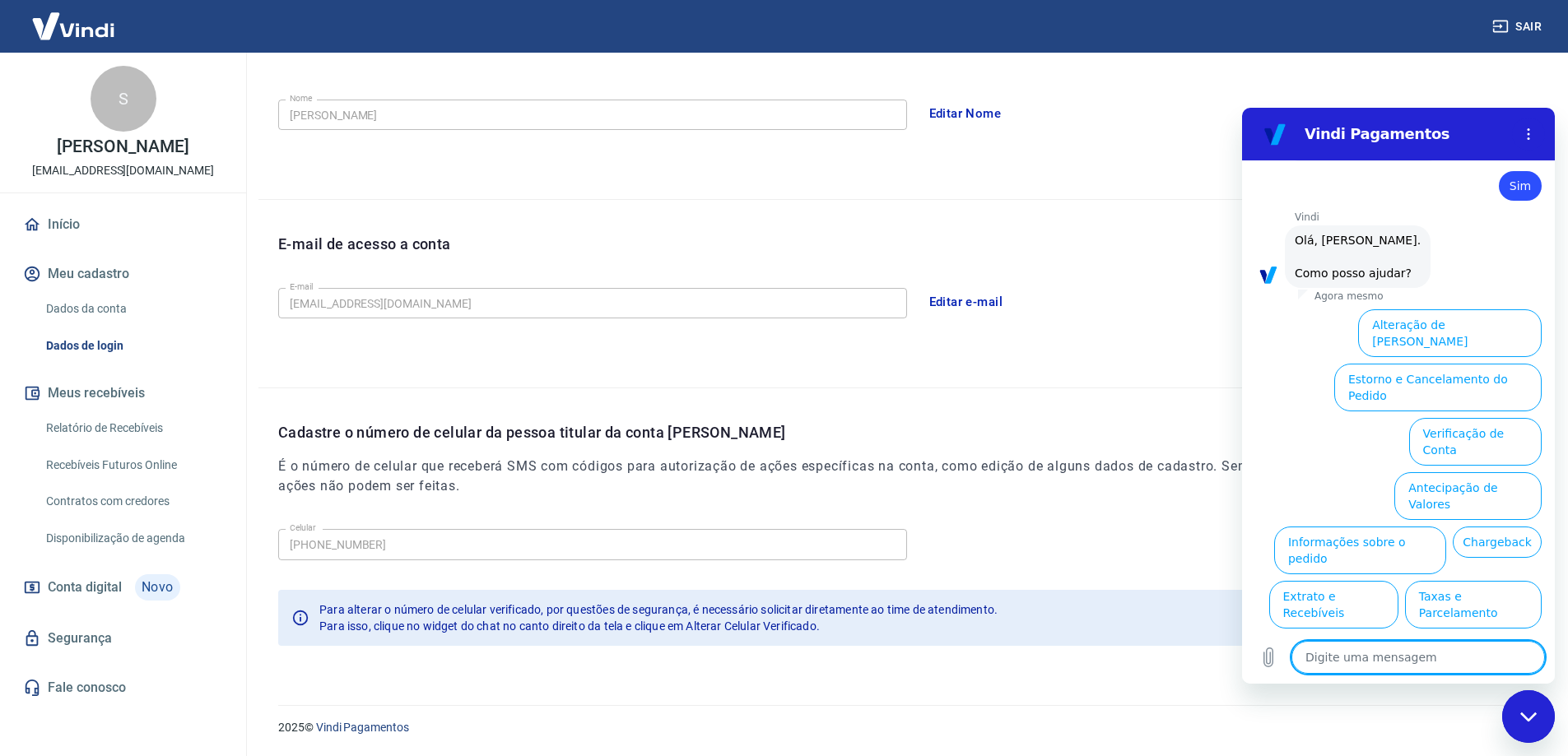
type textarea "f"
type textarea "x"
type textarea "fa"
type textarea "x"
type textarea "fal"
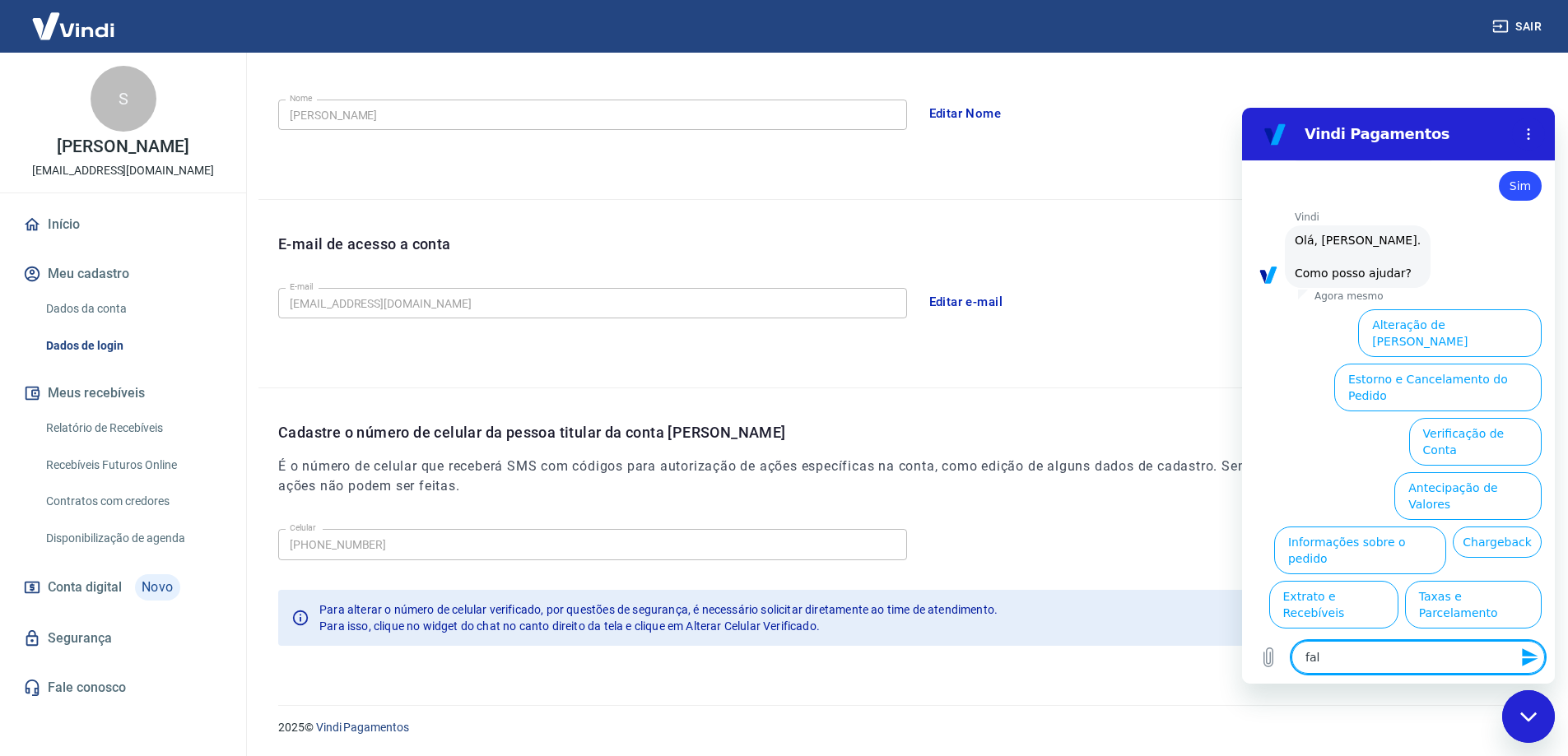
type textarea "x"
type textarea "fala"
type textarea "x"
type textarea "fala"
type textarea "x"
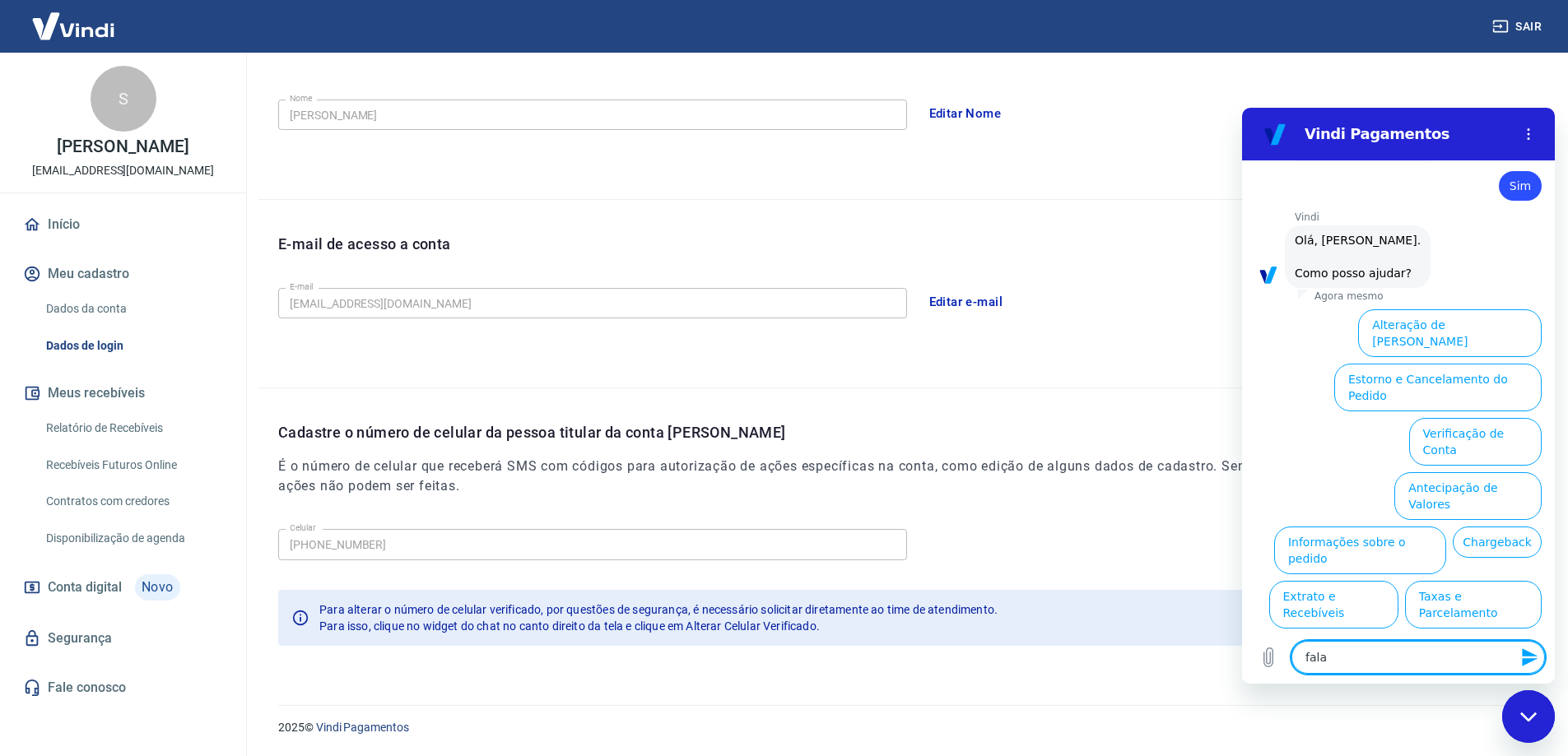
type textarea "fala"
type textarea "x"
type textarea "falar"
type textarea "x"
type textarea "falar"
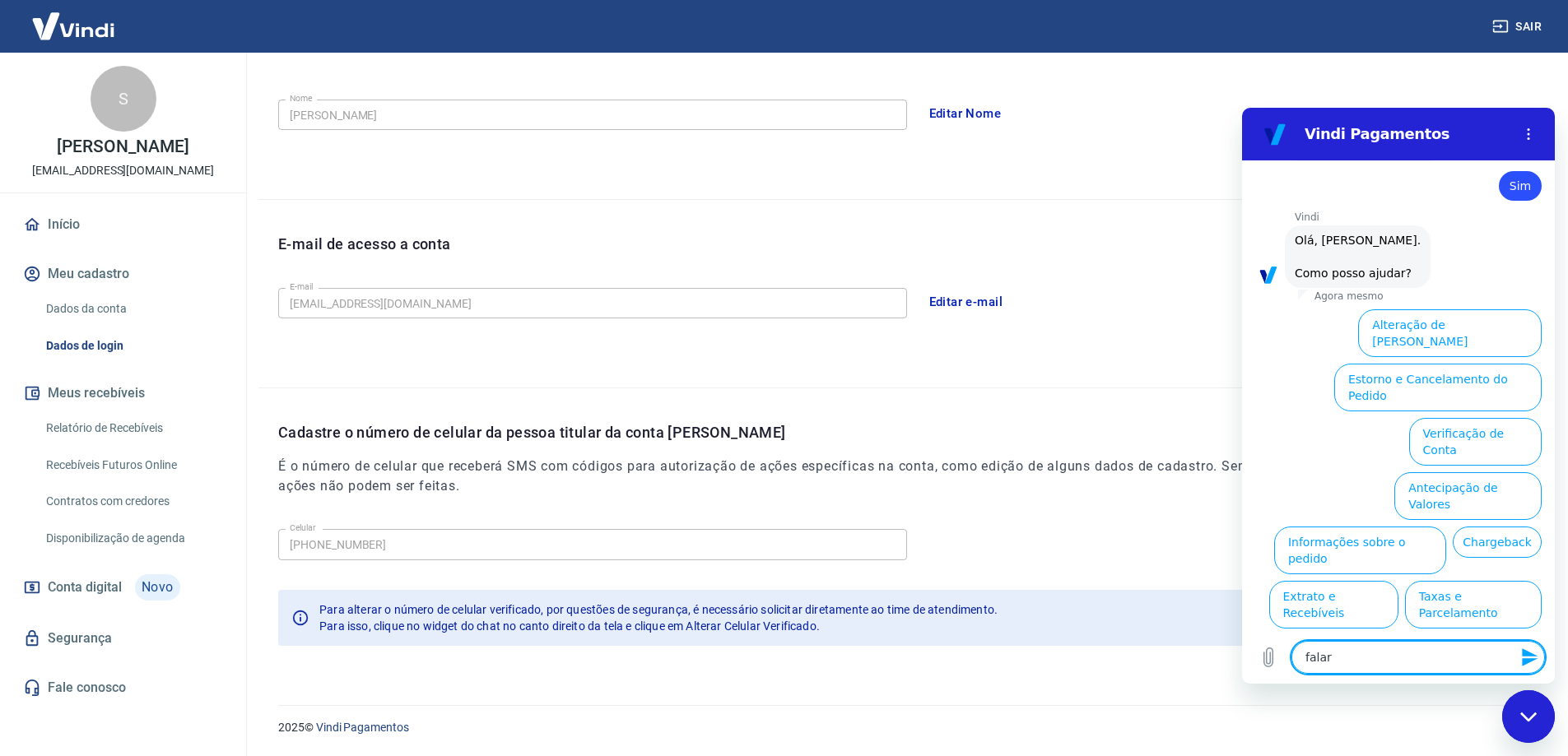
type textarea "x"
type textarea "falar c"
type textarea "x"
type textarea "falar co"
type textarea "x"
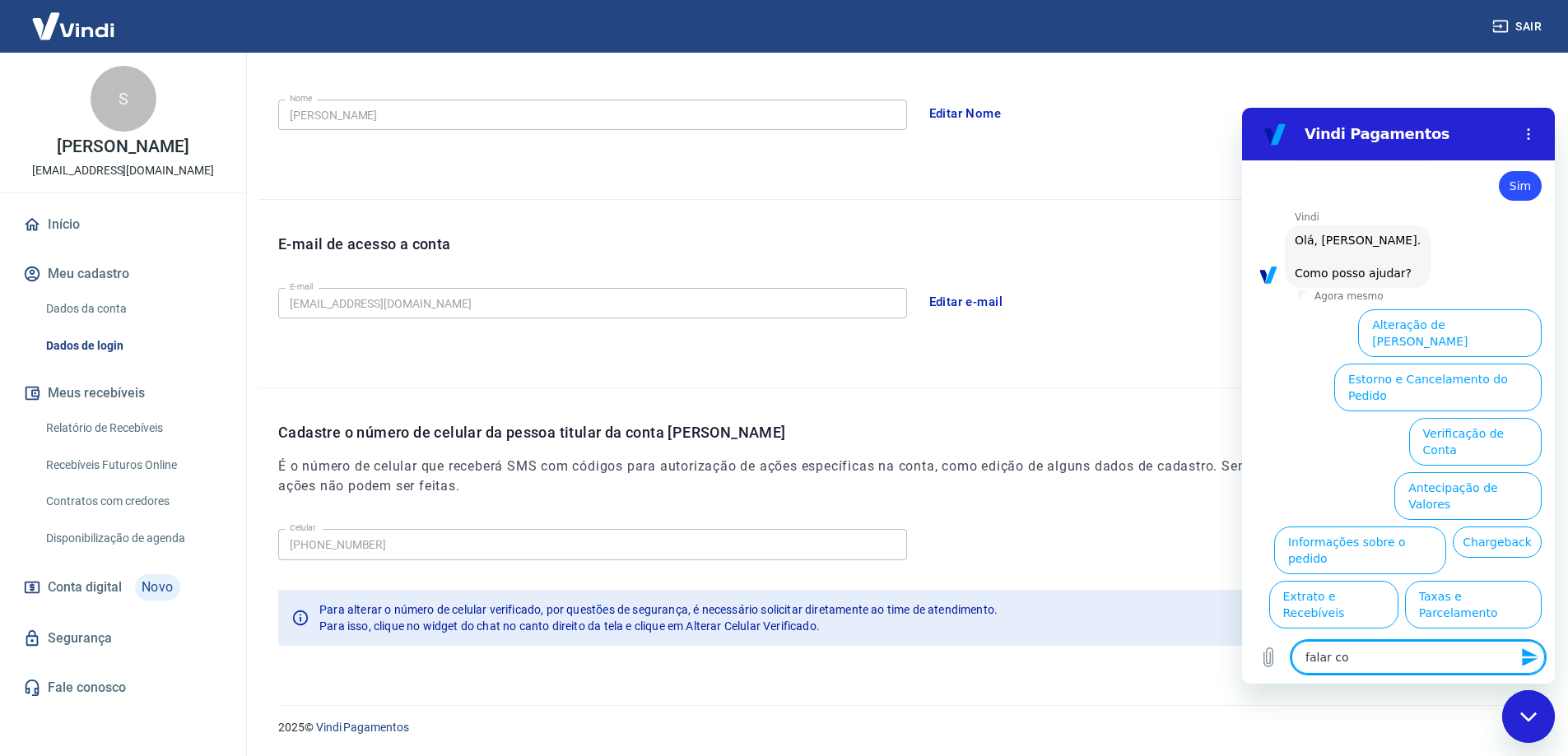
type textarea "falar com"
type textarea "x"
type textarea "falar com"
type textarea "x"
type textarea "falar com a"
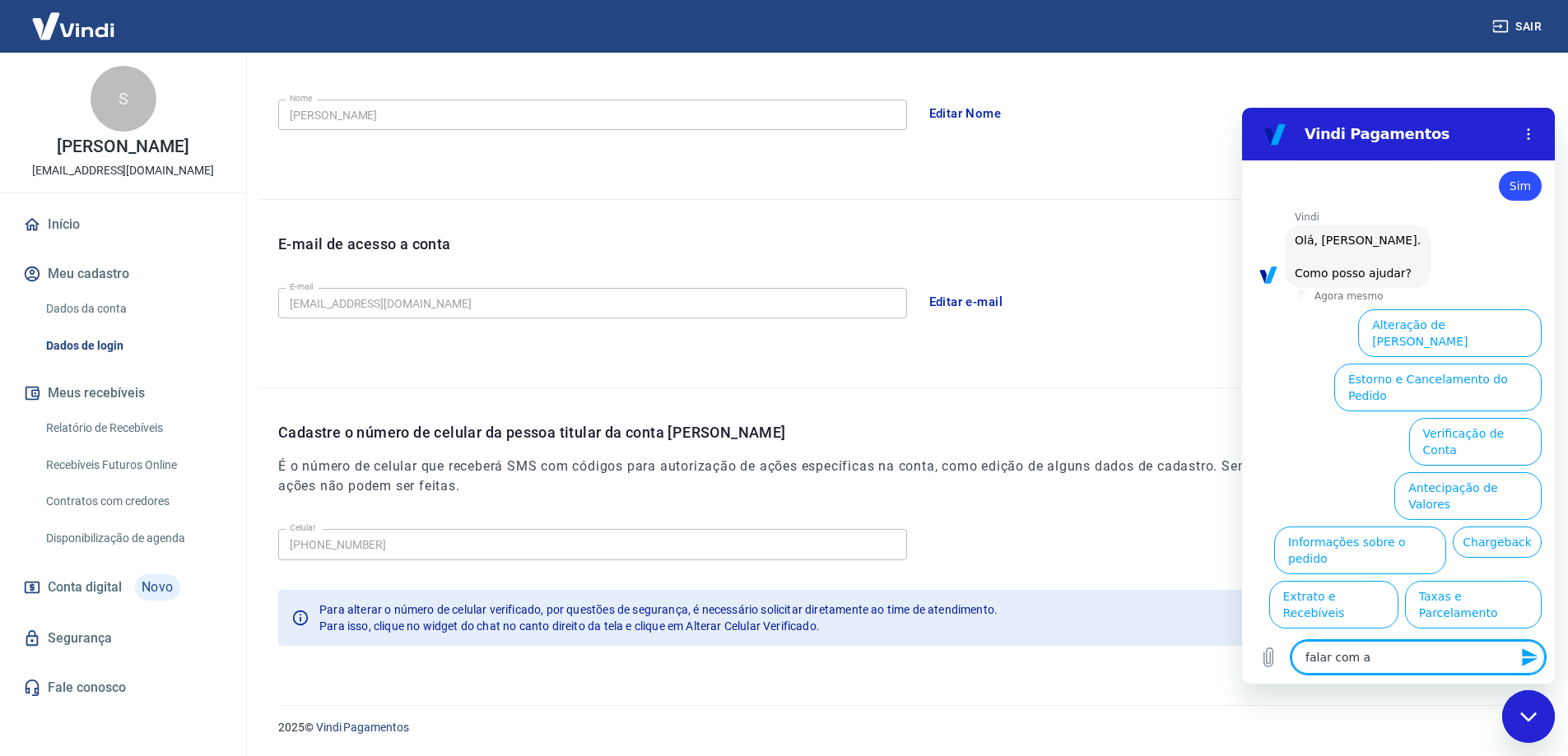
type textarea "x"
type textarea "falar com at"
type textarea "x"
type textarea "falar com ate"
type textarea "x"
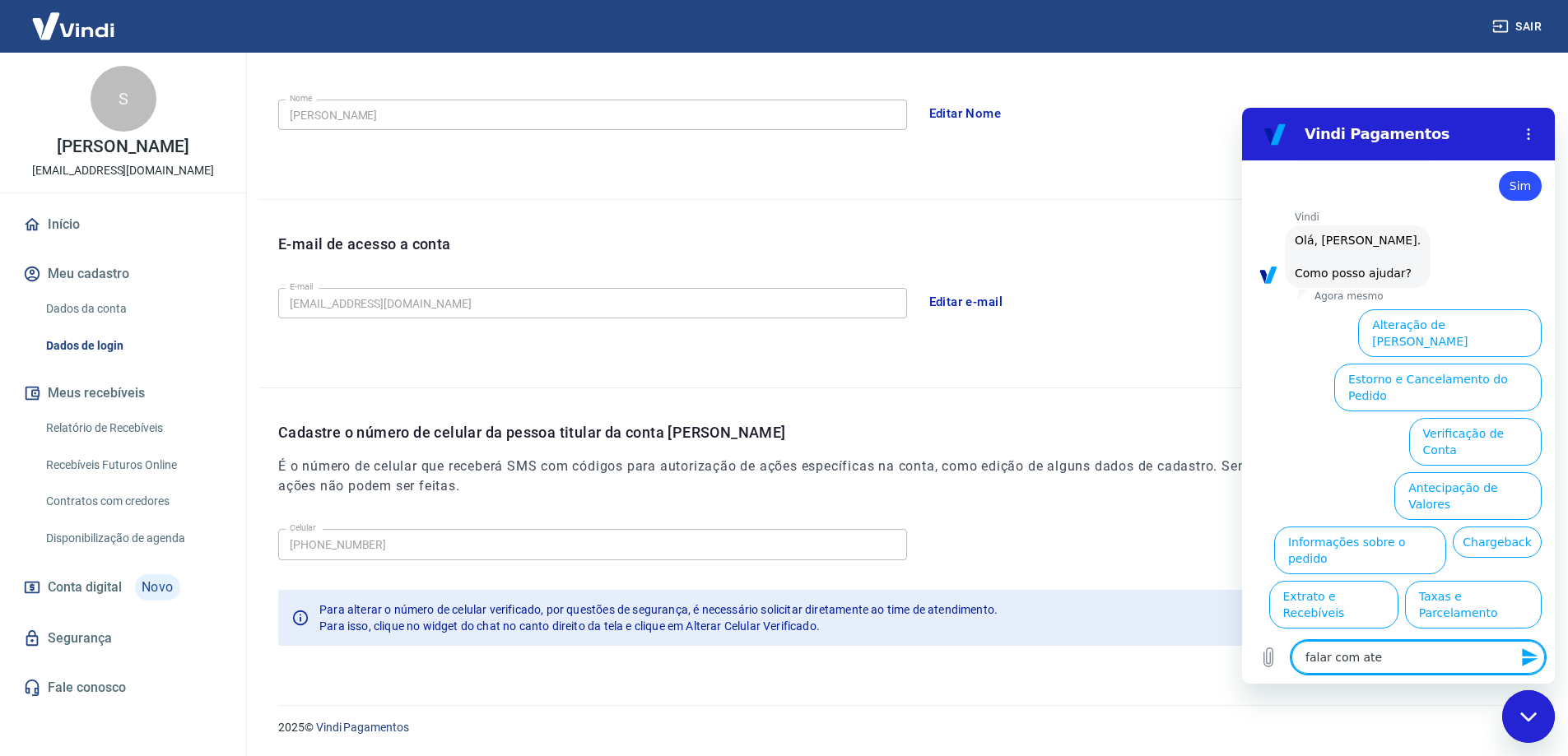
type textarea "falar com aten"
type textarea "x"
type textarea "falar com atend"
type textarea "x"
type textarea "falar com atende"
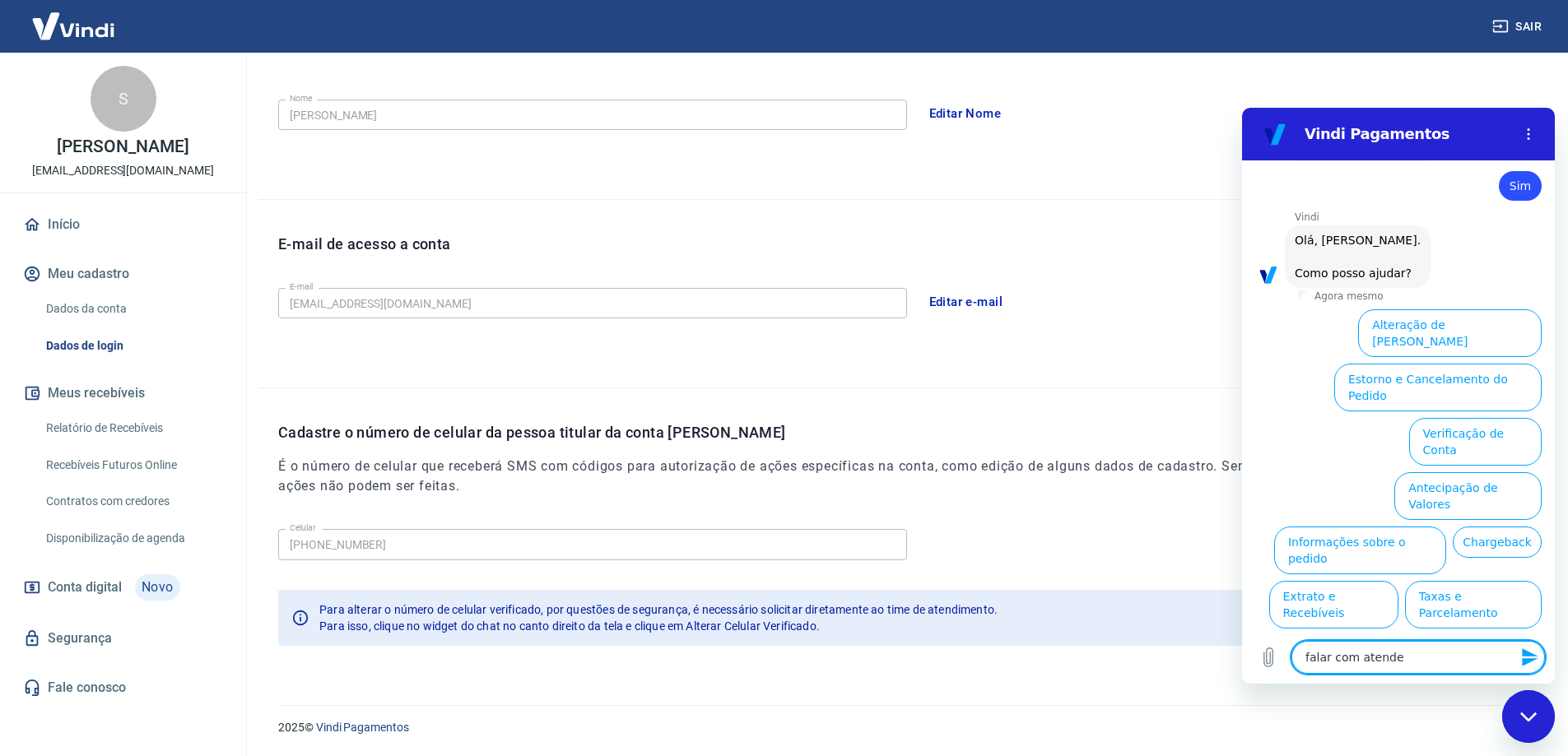
type textarea "x"
type textarea "falar com atenden"
type textarea "x"
type textarea "falar com atendent"
type textarea "x"
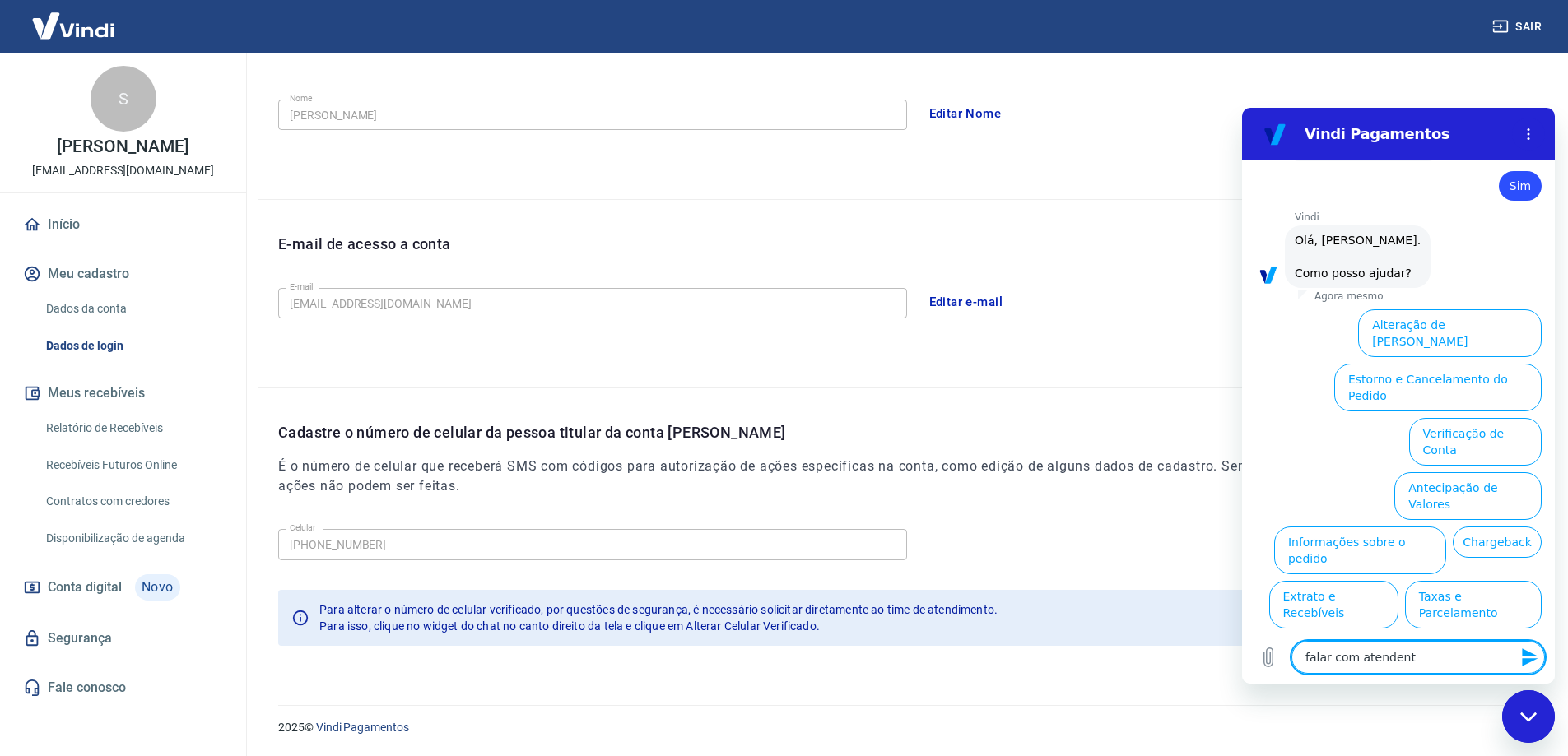
type textarea "falar com atendente"
type textarea "x"
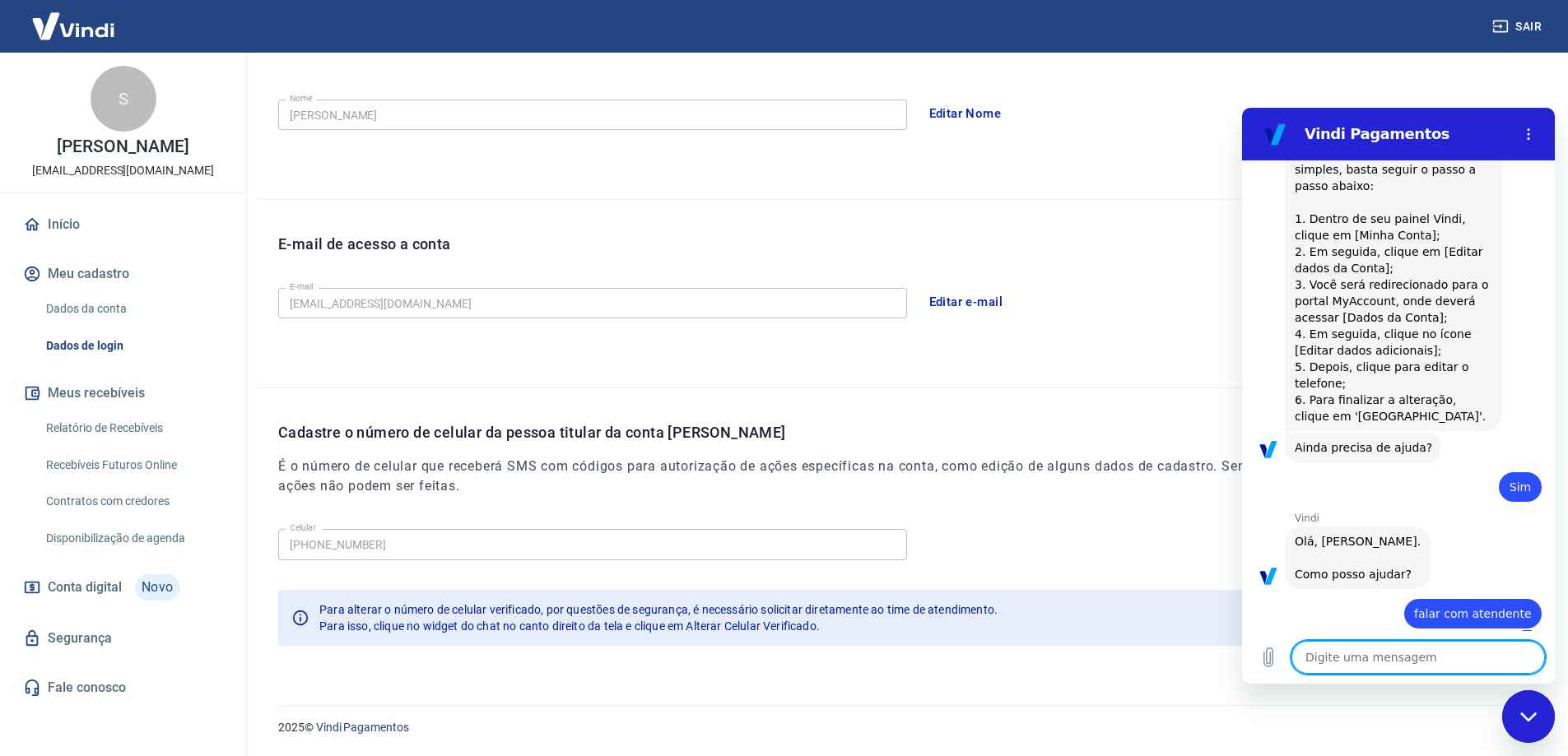
type textarea "x"
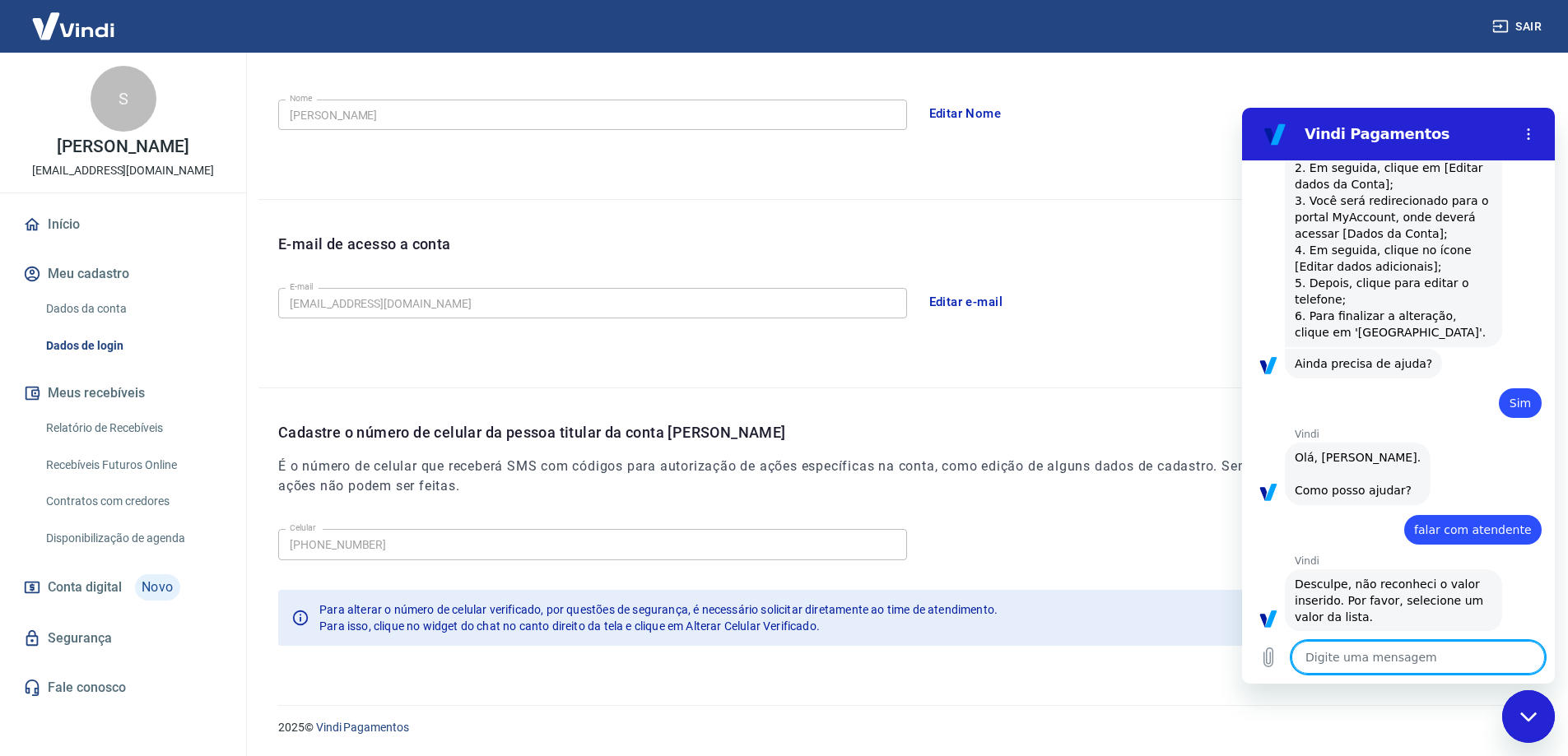
scroll to position [450, 0]
type textarea "f"
type textarea "x"
type textarea "fa"
type textarea "x"
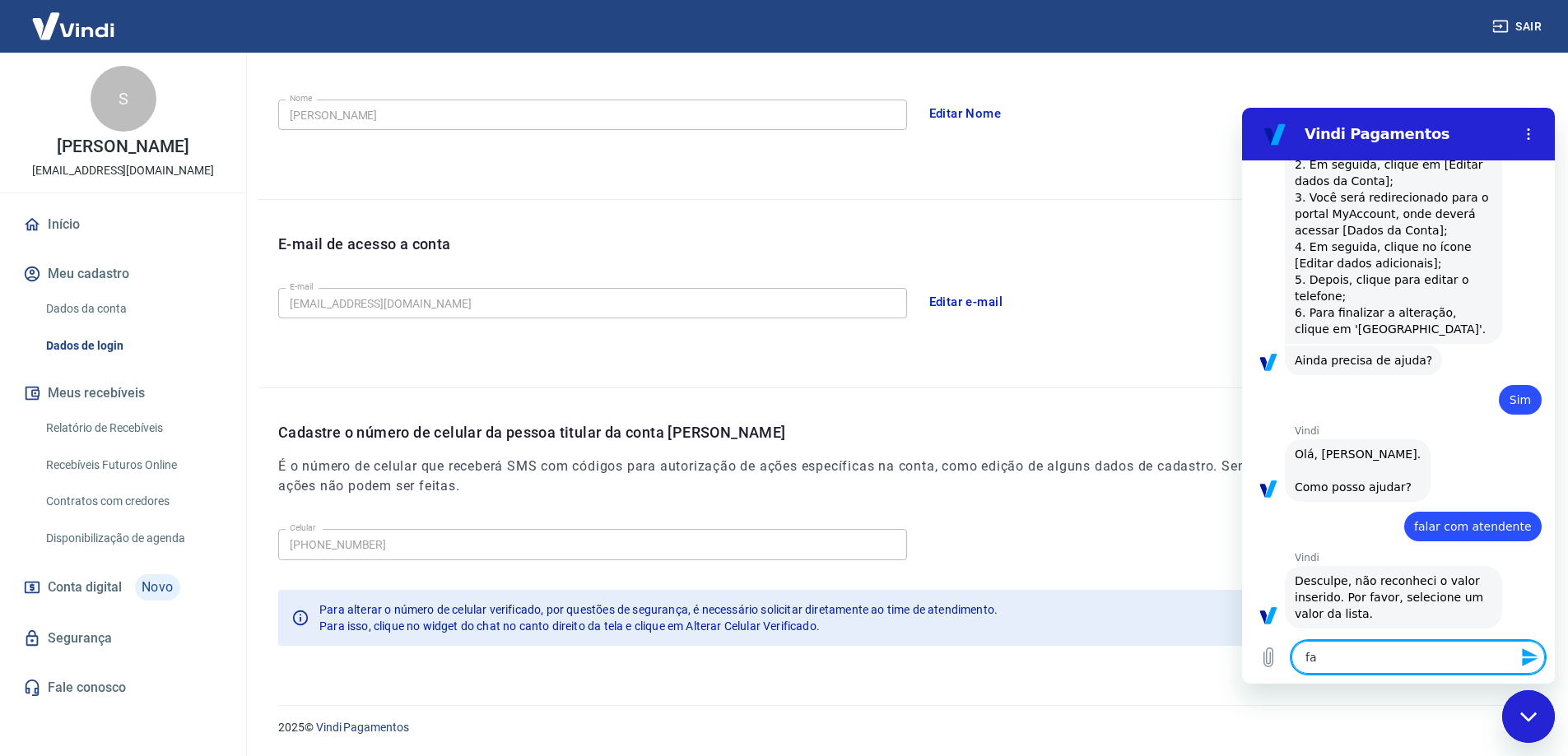
type textarea "fal"
type textarea "x"
type textarea "fala"
type textarea "x"
type textarea "falar"
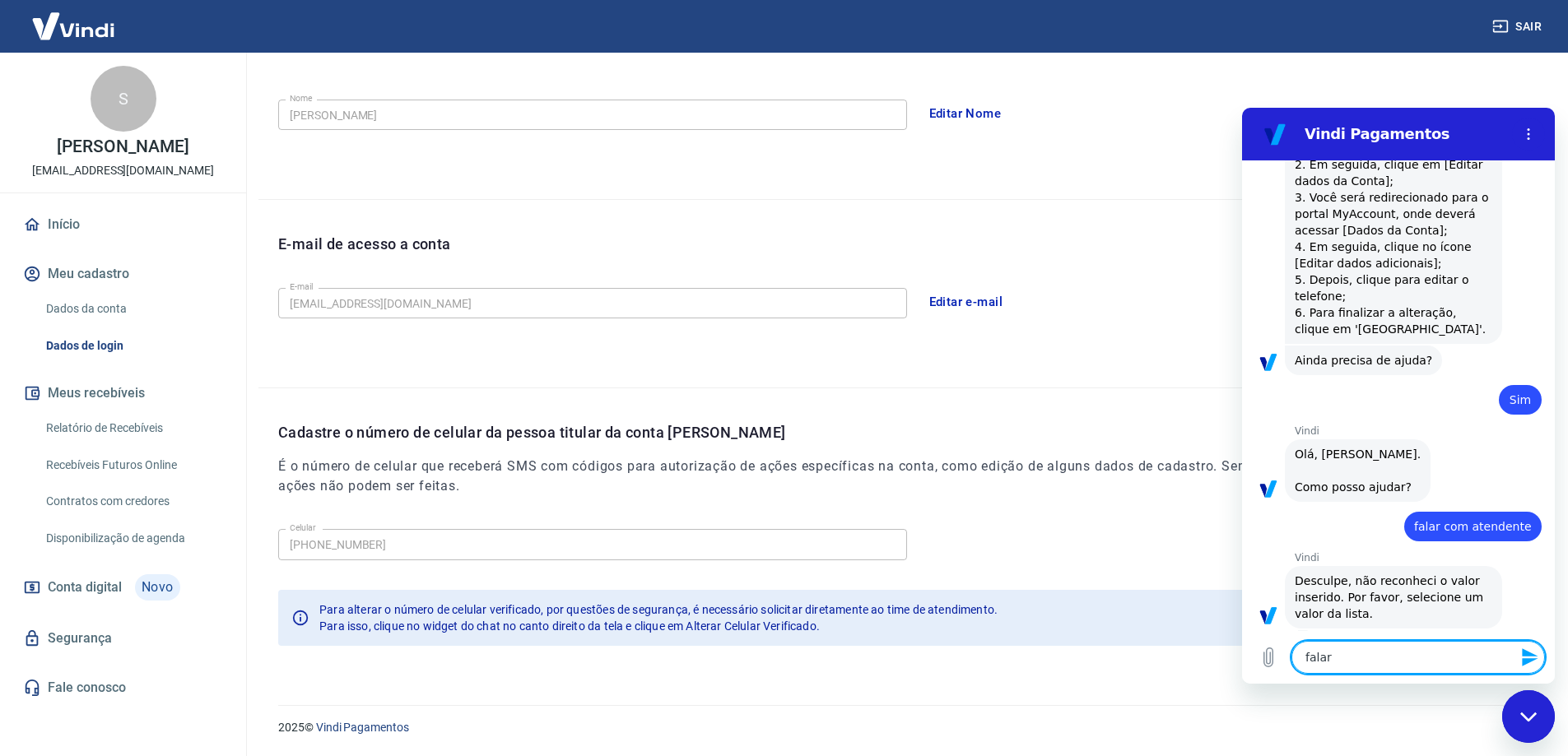
type textarea "x"
type textarea "falar"
type textarea "x"
type textarea "falar c"
type textarea "x"
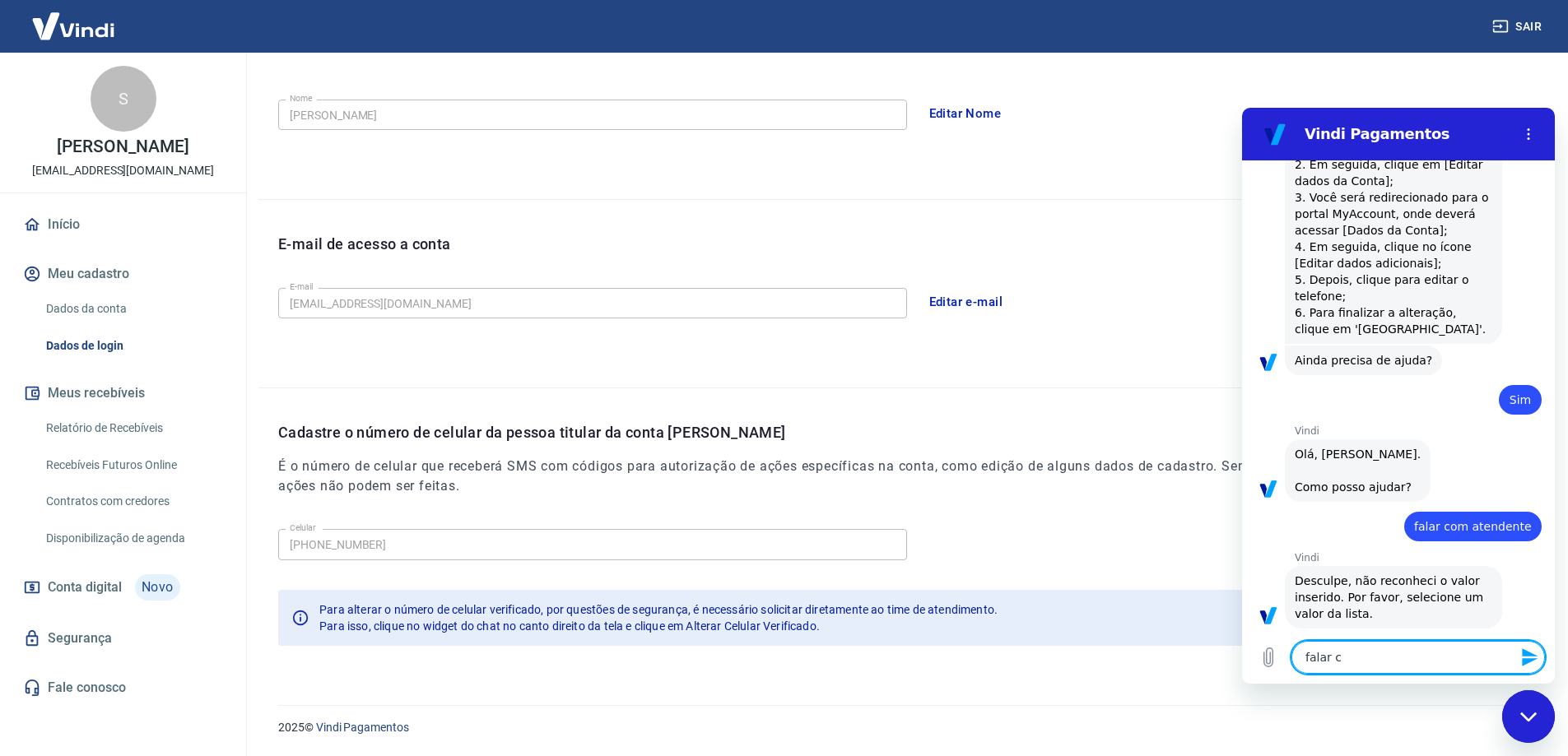
type textarea "falar co"
type textarea "x"
type textarea "falar com"
type textarea "x"
type textarea "falar com"
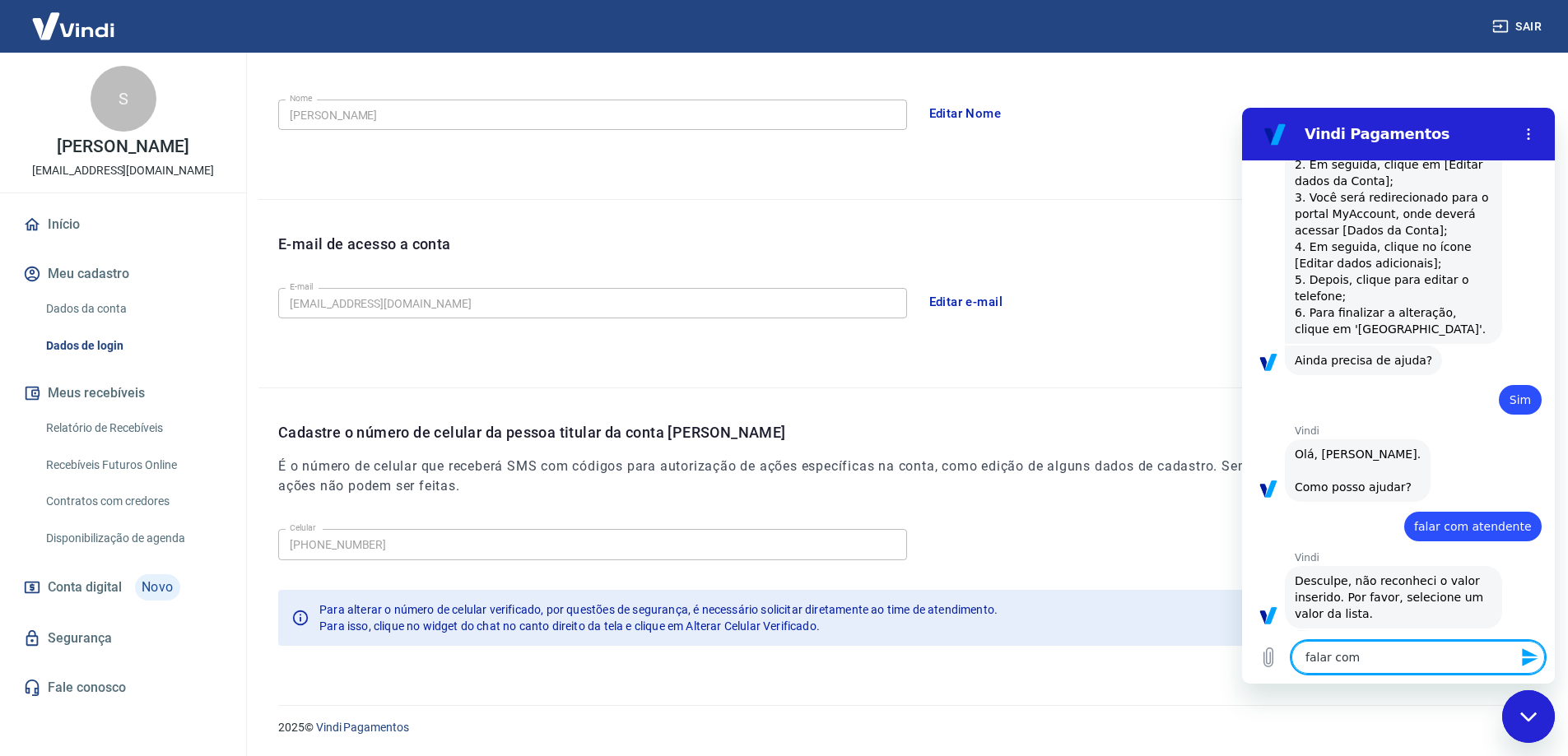
type textarea "x"
type textarea "falar com a"
type textarea "x"
type textarea "falar com an"
type textarea "x"
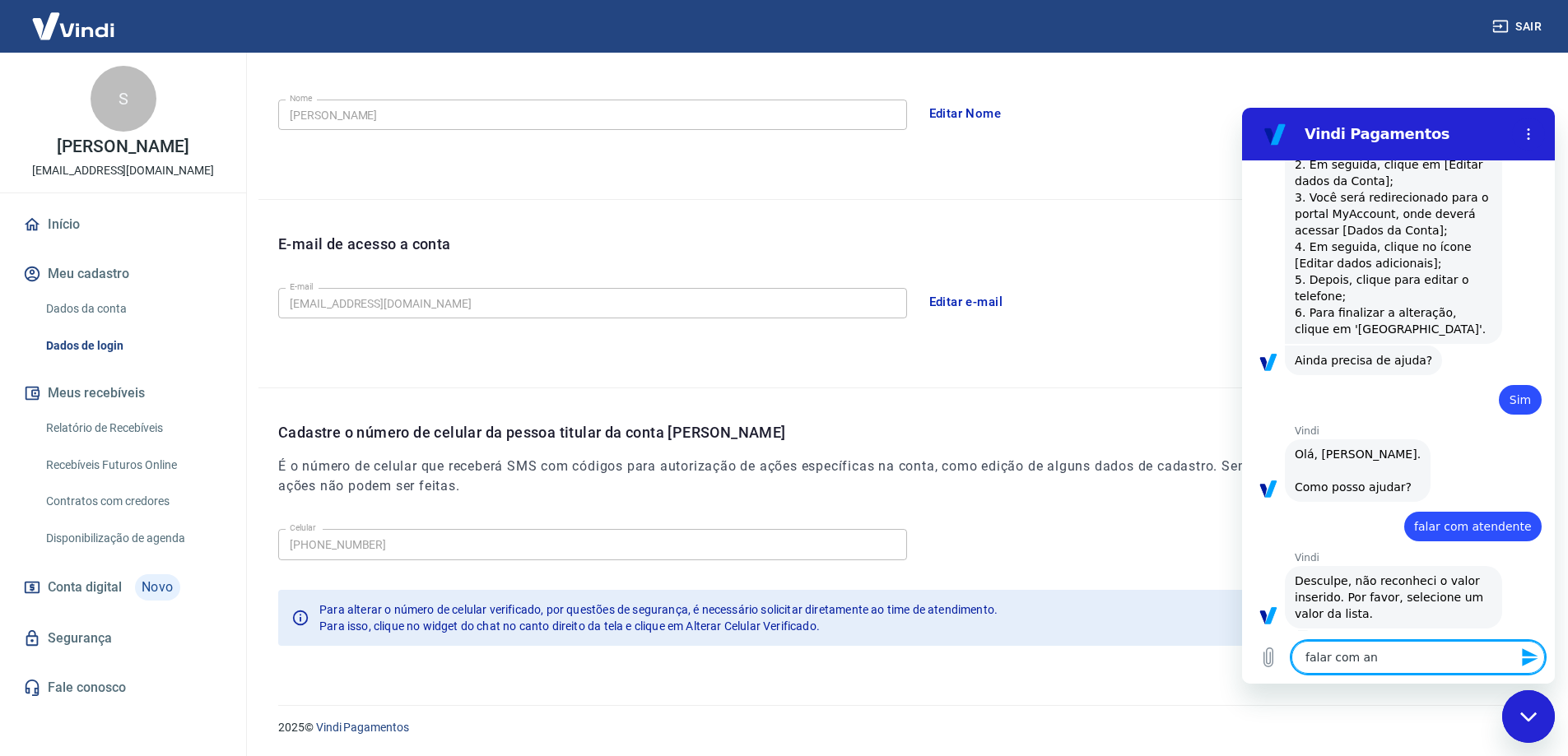
type textarea "falar com ant"
type textarea "x"
type textarea "falar com an"
type textarea "x"
type textarea "falar com a"
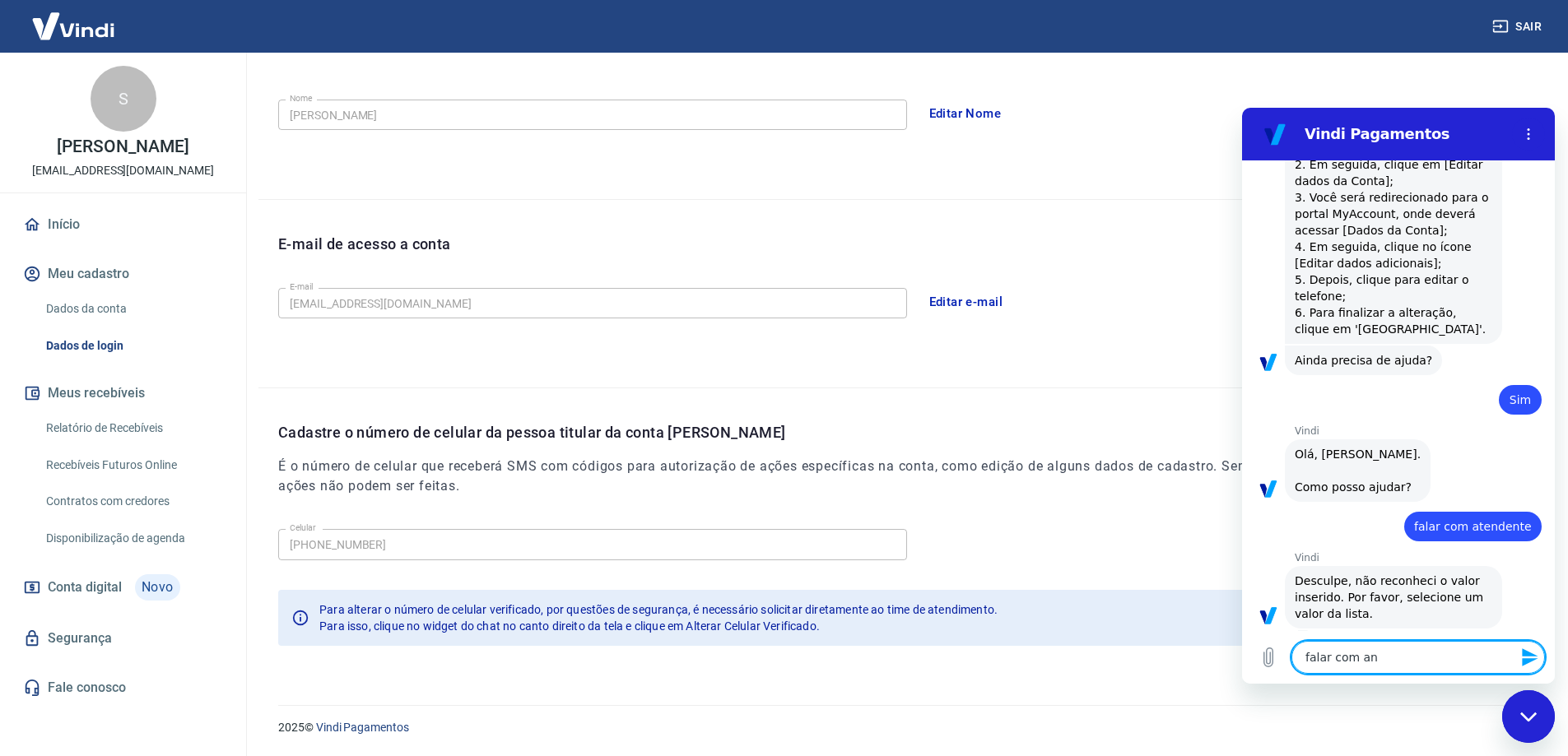
type textarea "x"
type textarea "falar com at"
type textarea "x"
type textarea "falar com ate"
type textarea "x"
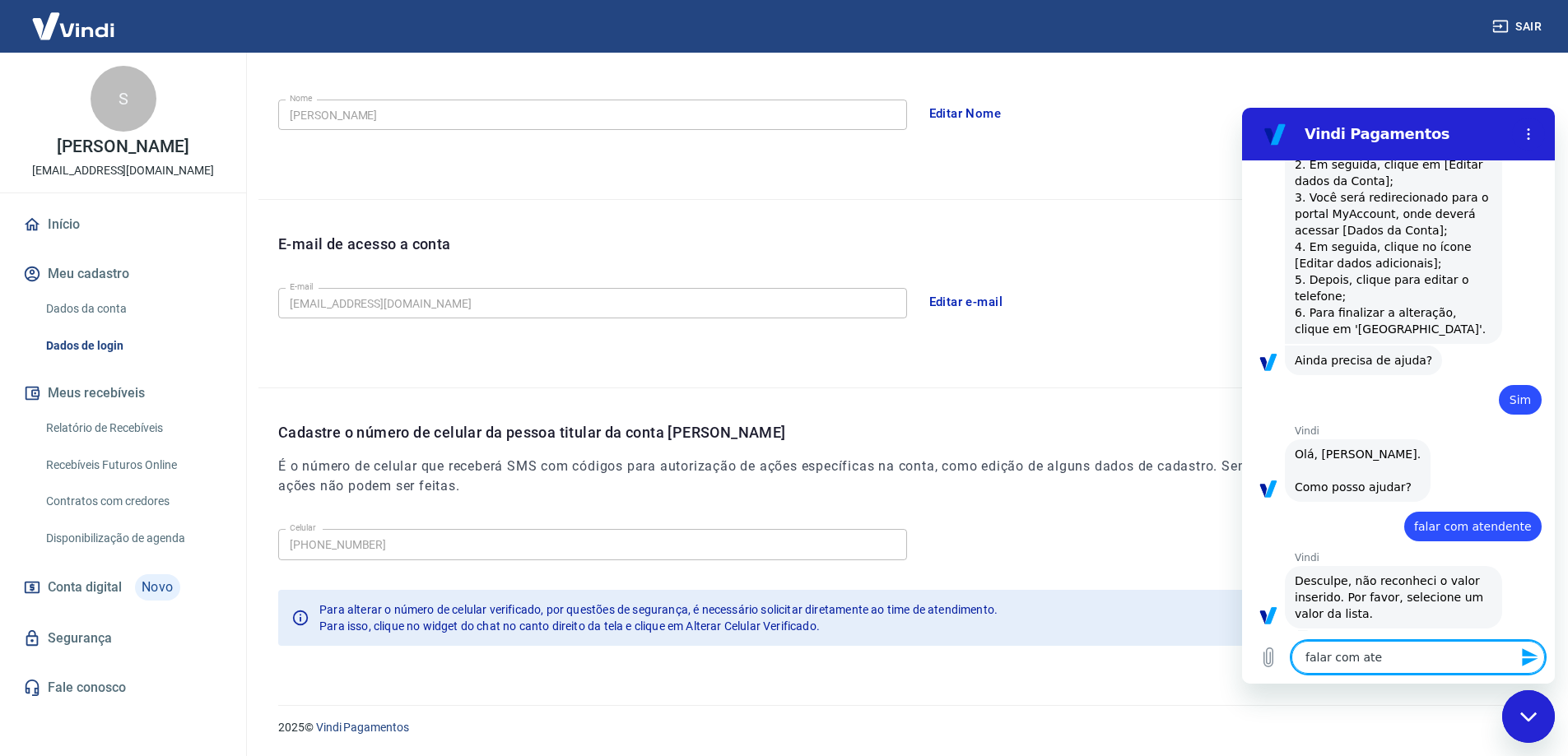
type textarea "falar com aten"
type textarea "x"
type textarea "falar com atend"
type textarea "x"
type textarea "falar com atende"
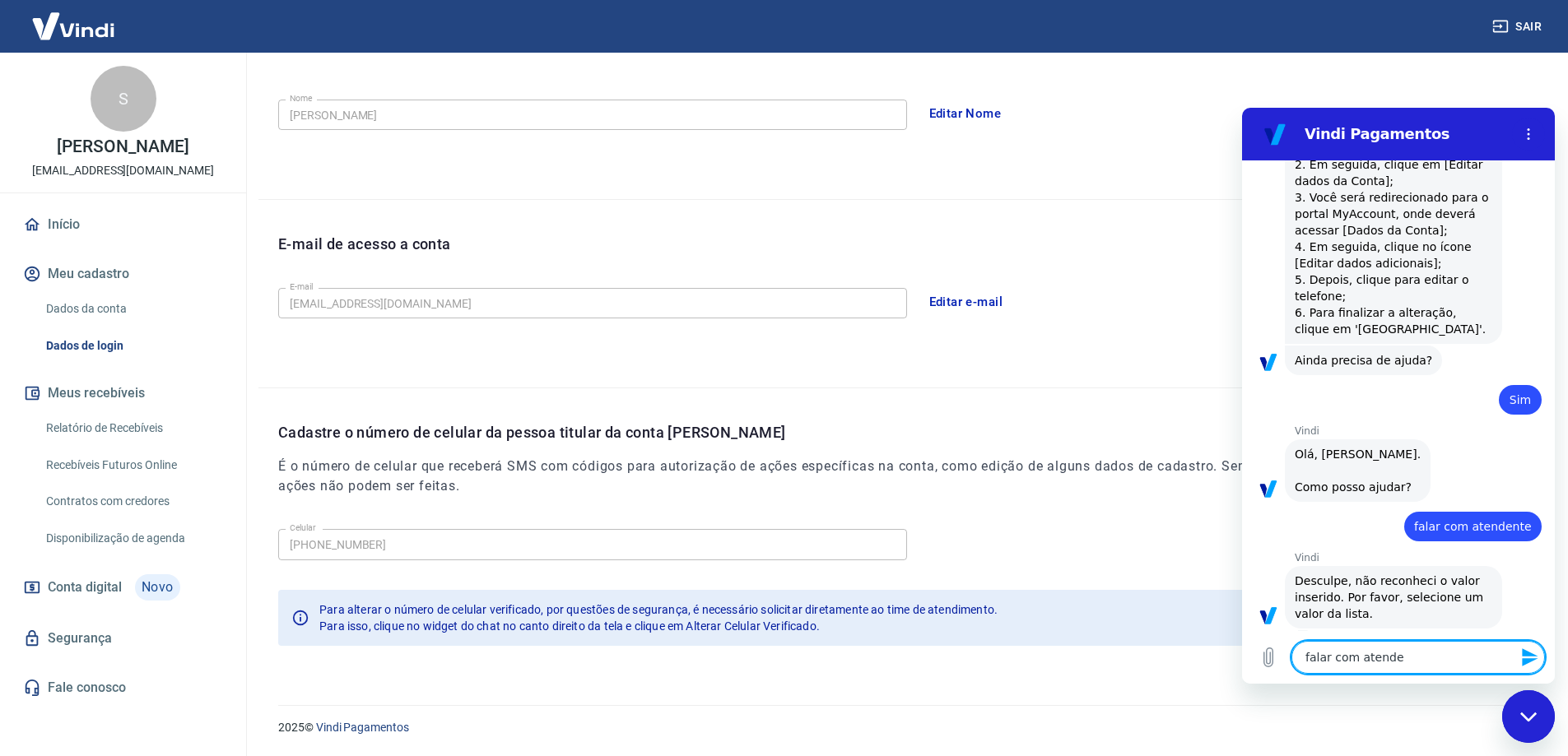
type textarea "x"
type textarea "falar com atenden"
type textarea "x"
type textarea "falar com atendent"
type textarea "x"
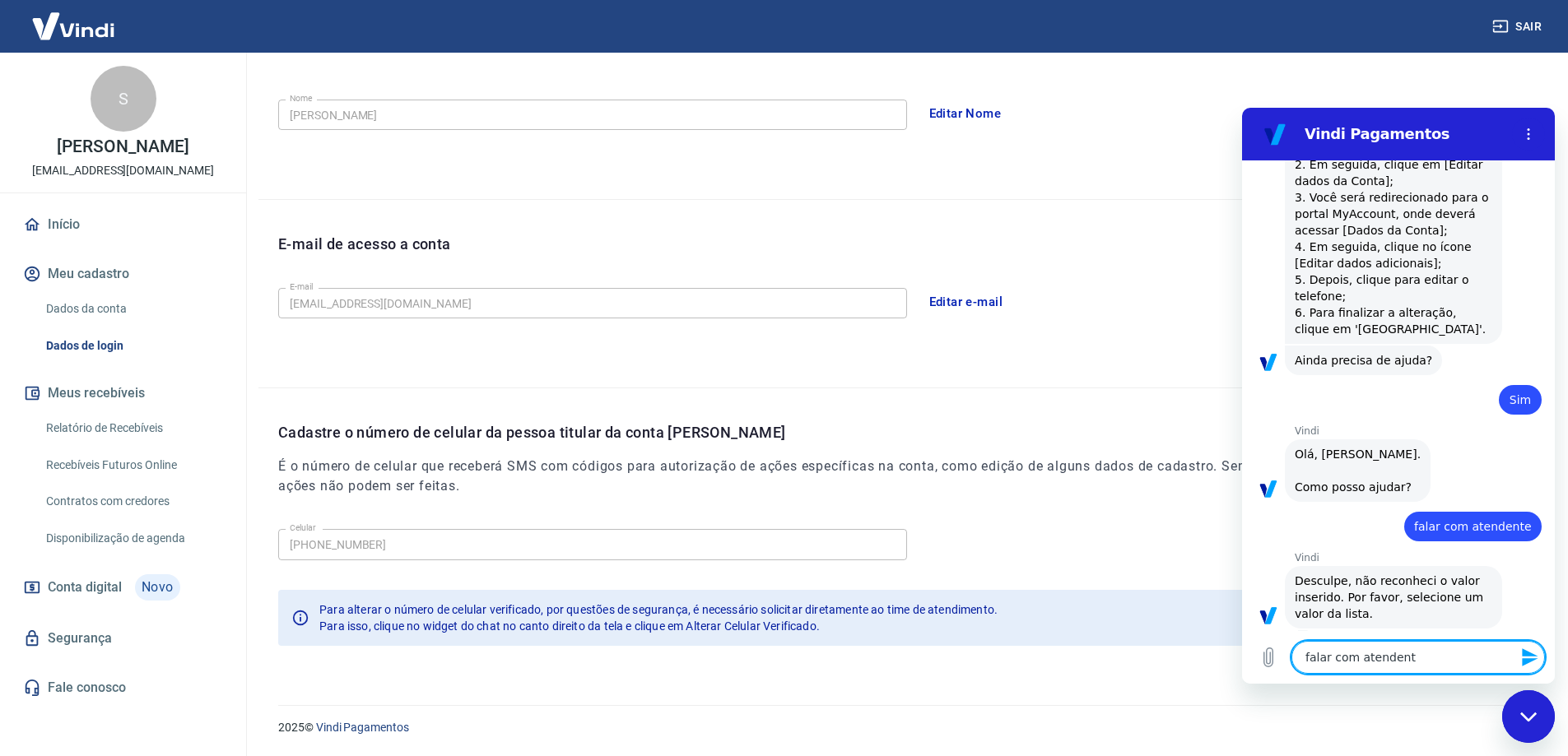
type textarea "falar com atendente"
type textarea "x"
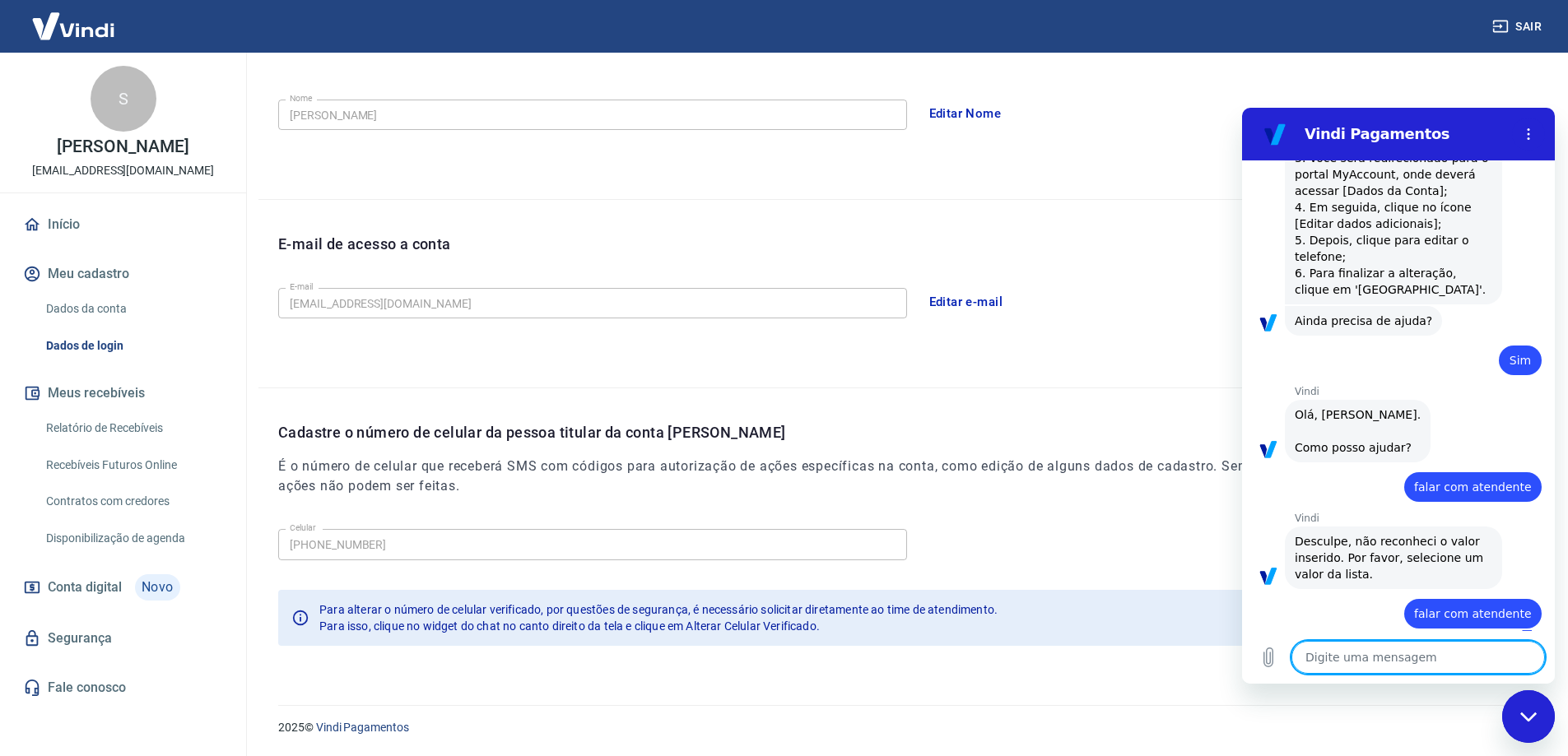
type textarea "x"
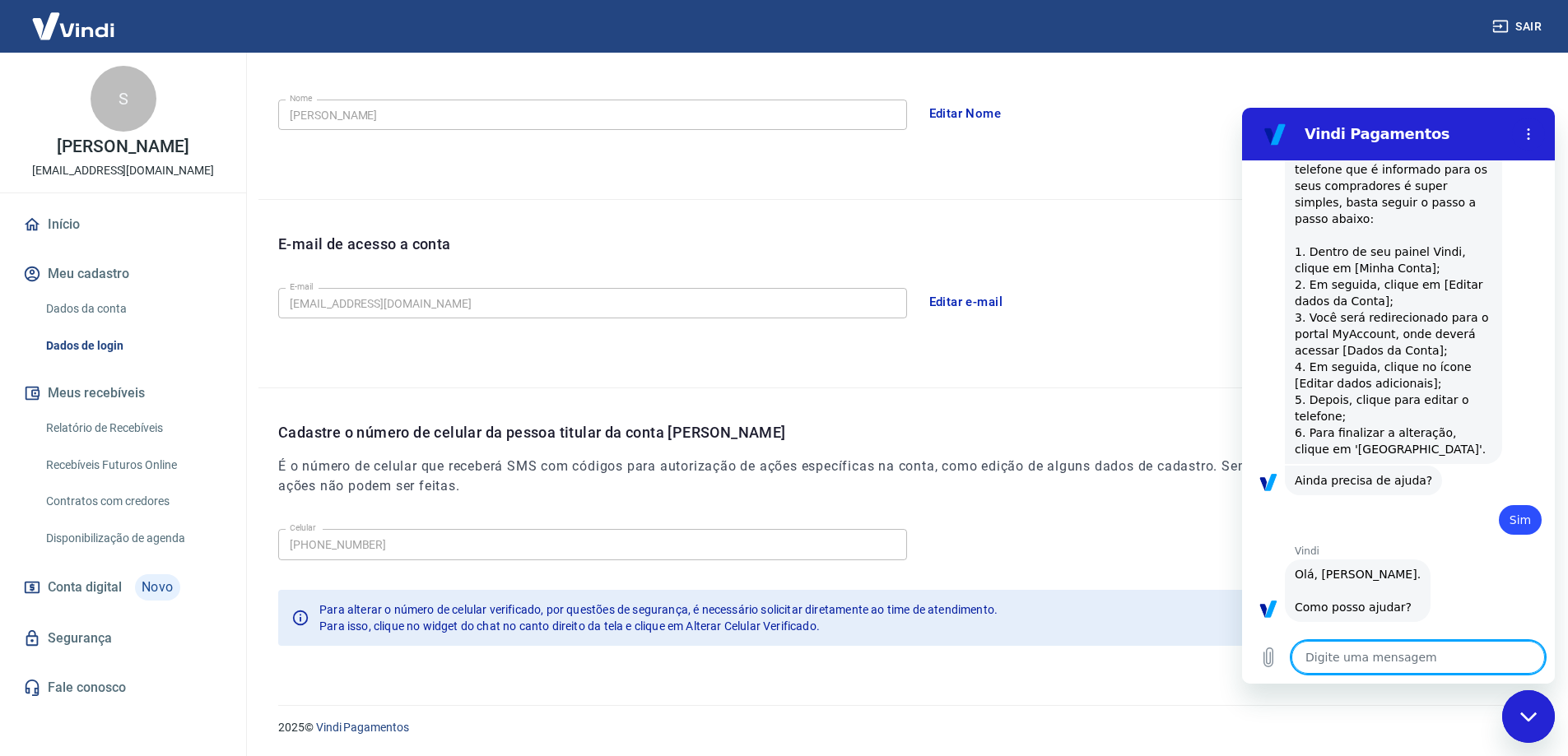
scroll to position [577, 0]
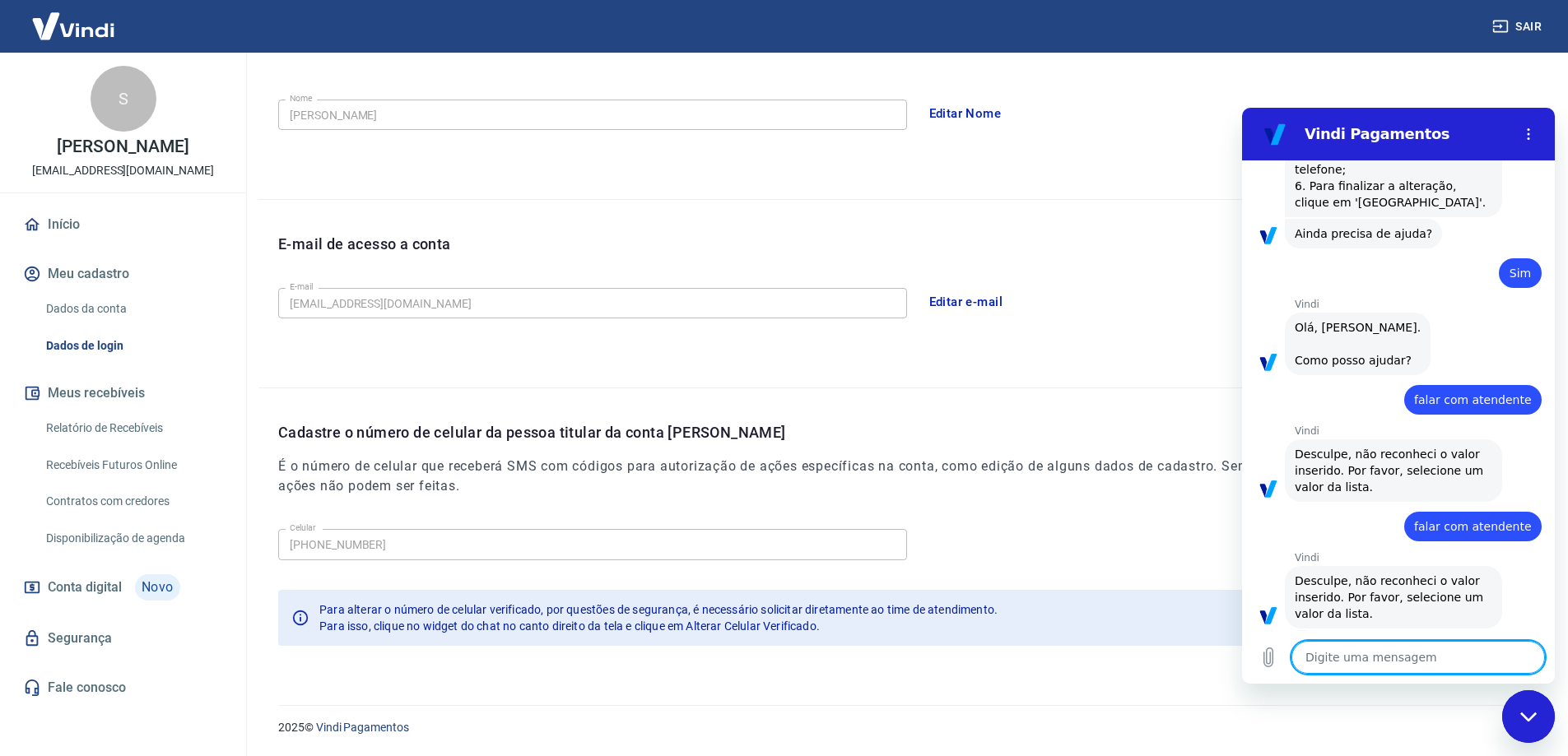
type textarea "f"
type textarea "x"
type textarea "fa"
type textarea "x"
type textarea "fal"
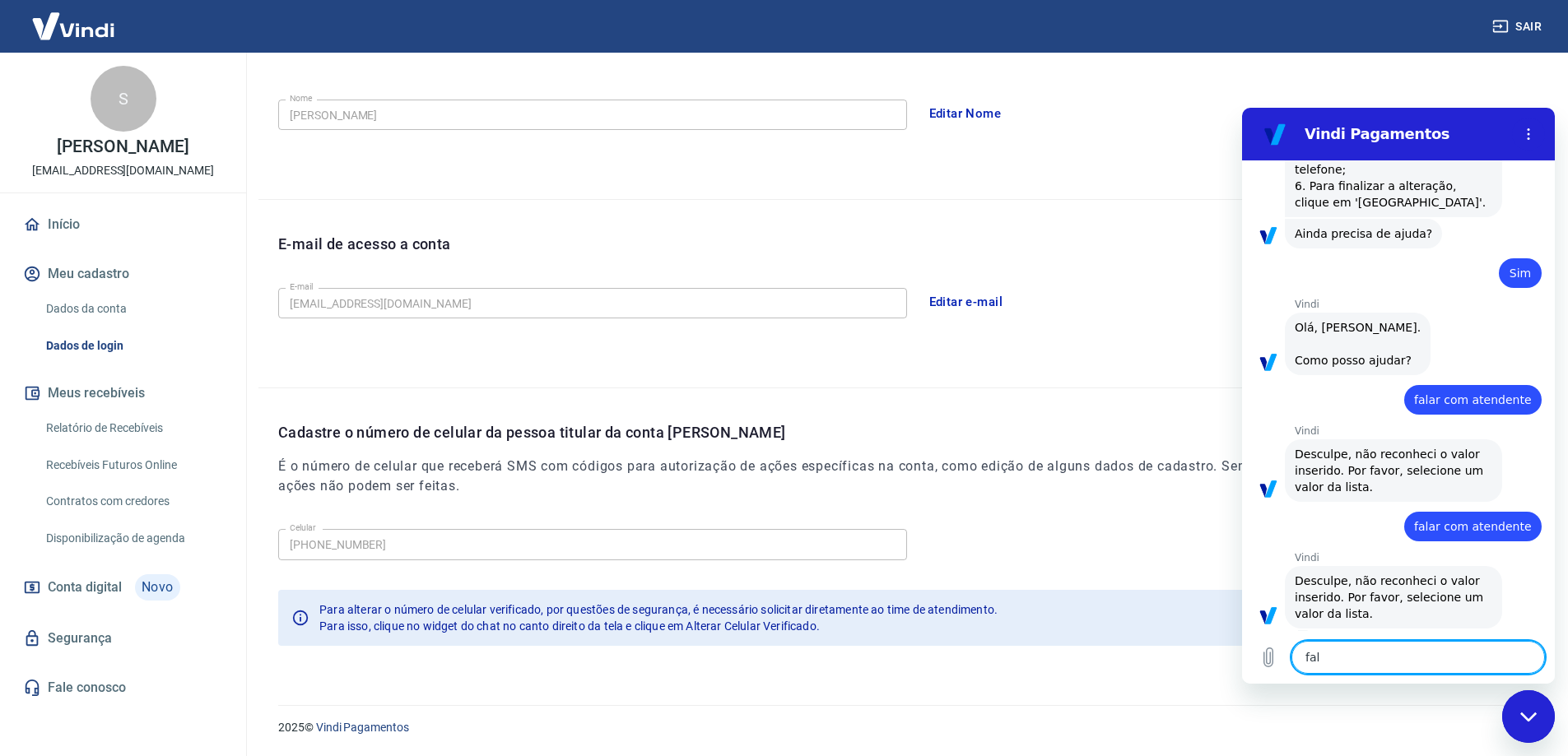
type textarea "x"
type textarea "fala"
type textarea "x"
type textarea "falar"
type textarea "x"
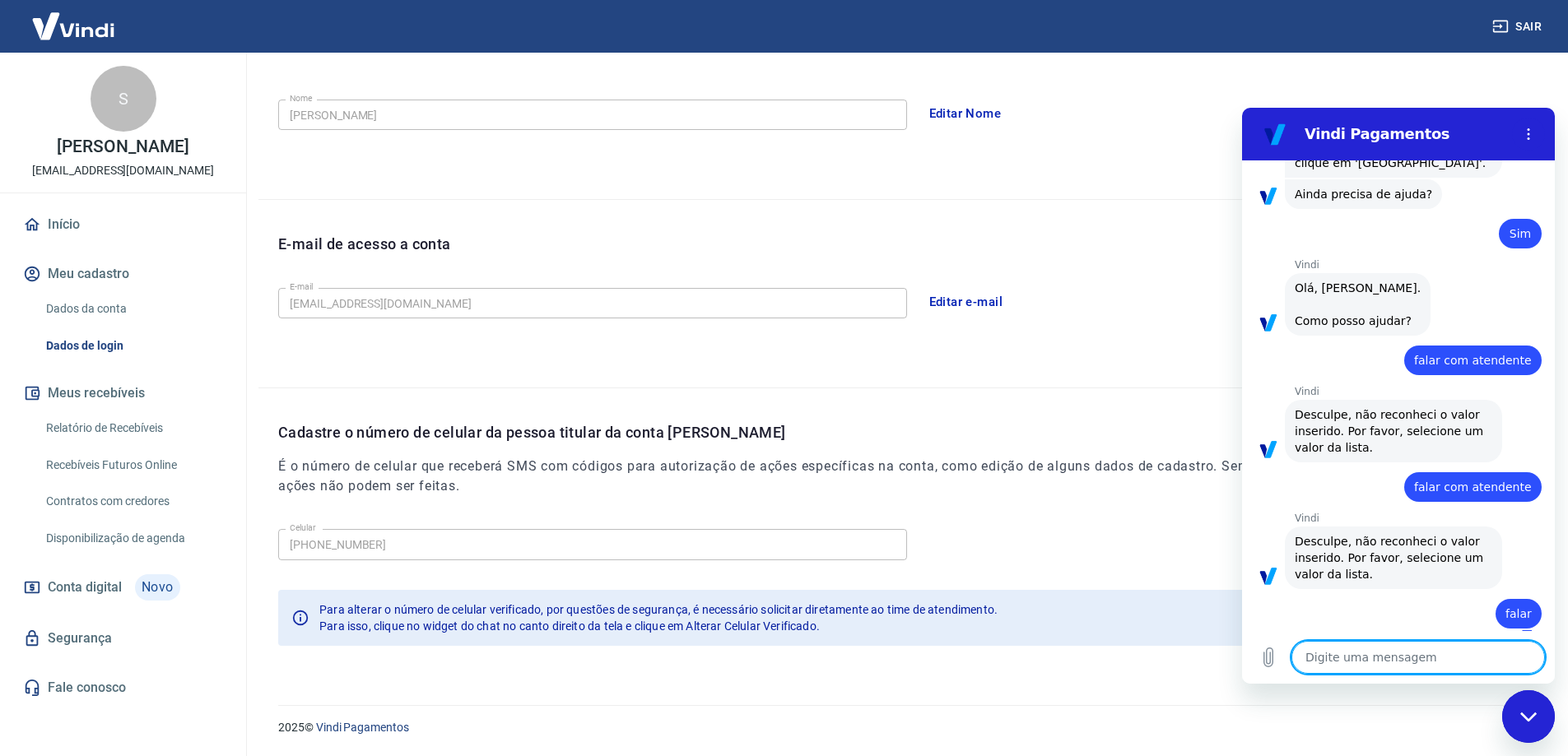
type textarea "x"
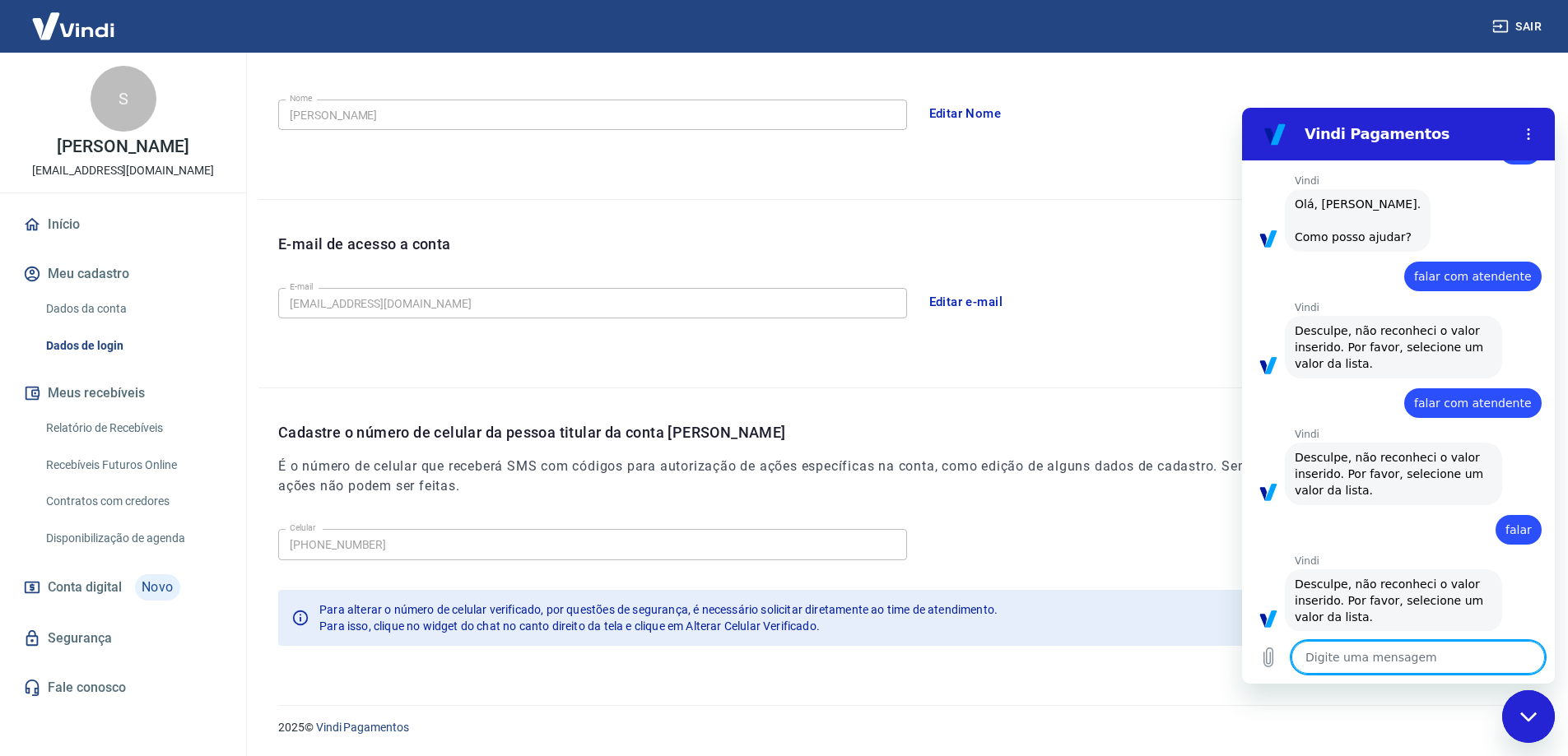
scroll to position [703, 0]
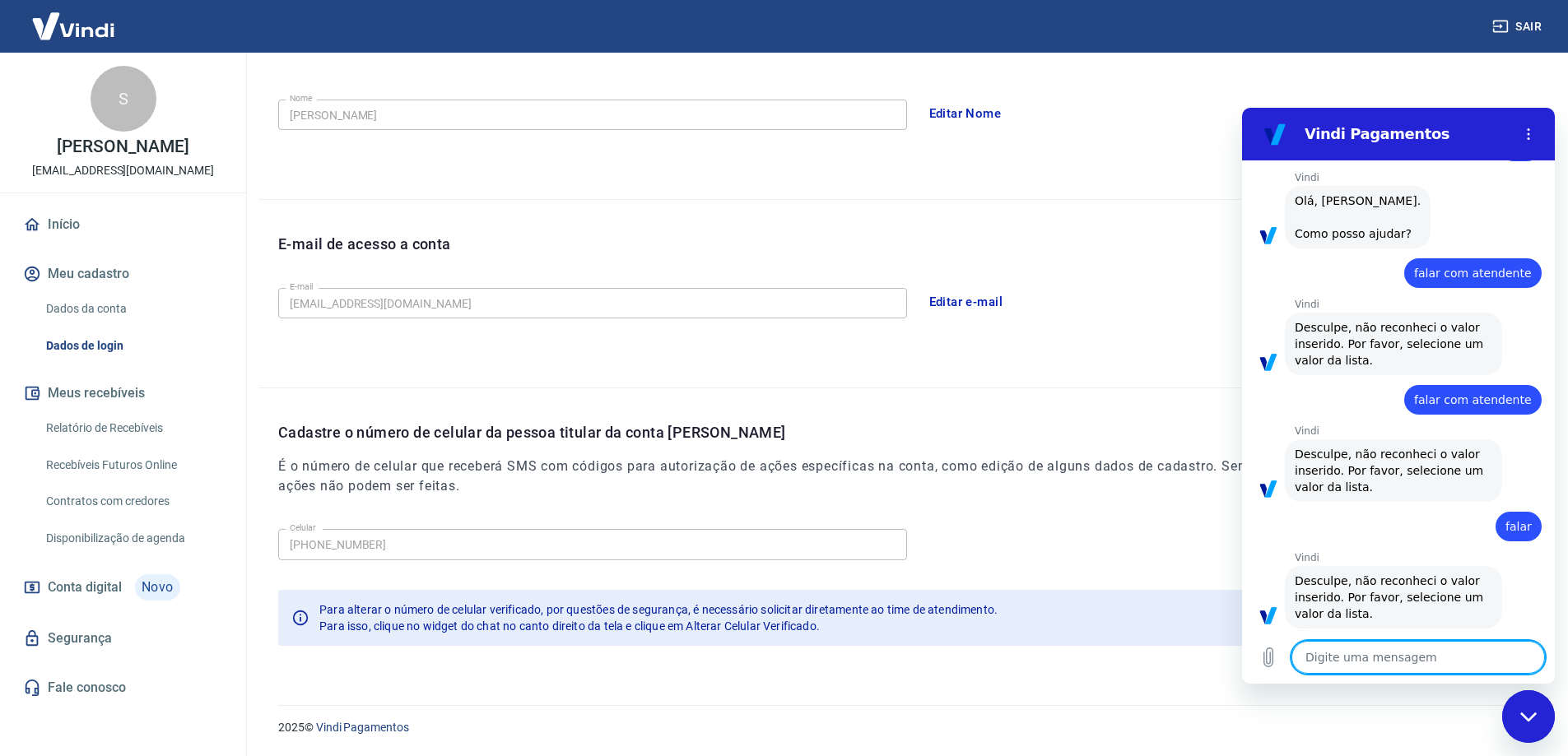
type textarea "o"
type textarea "x"
type textarea "ol"
type textarea "x"
type textarea "ola"
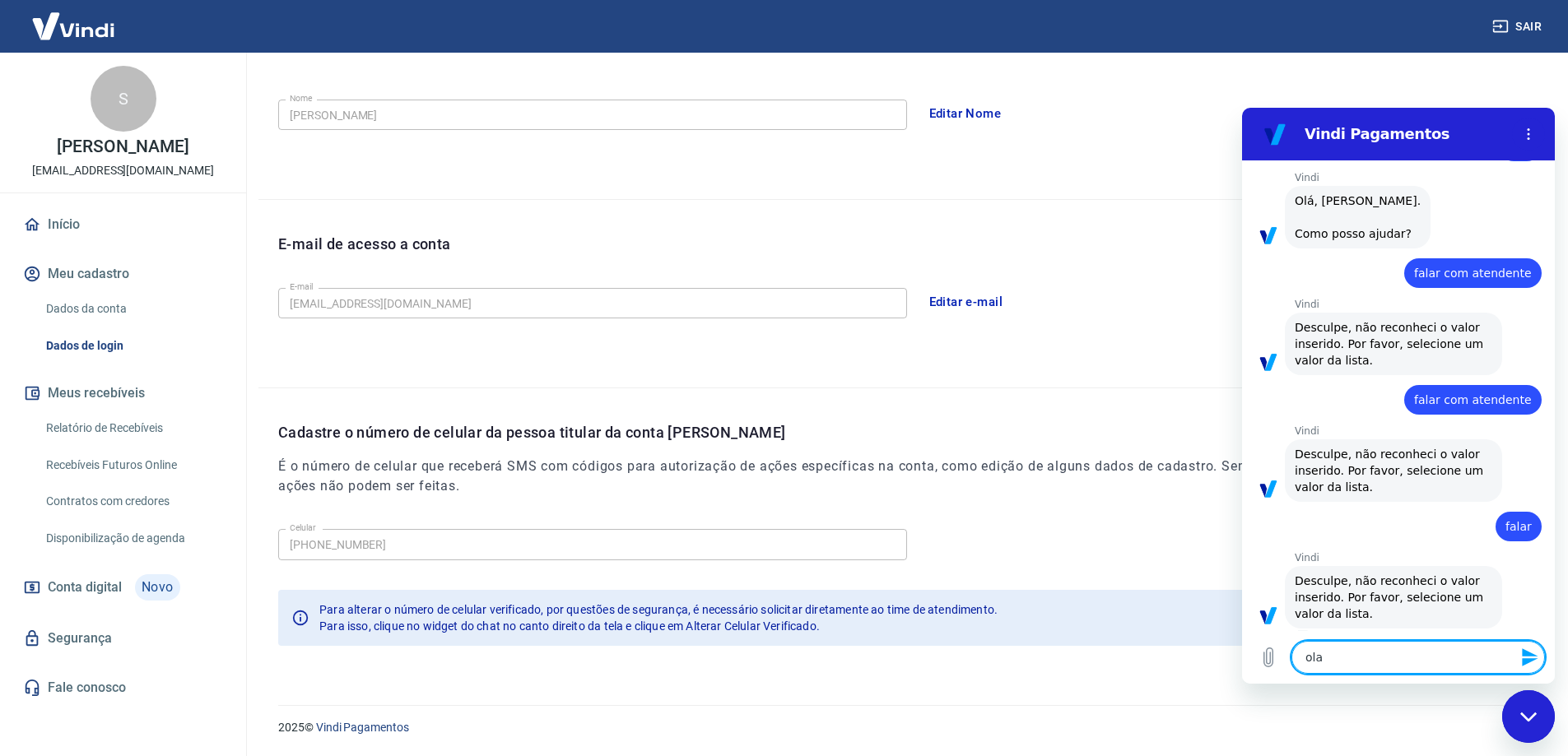
type textarea "x"
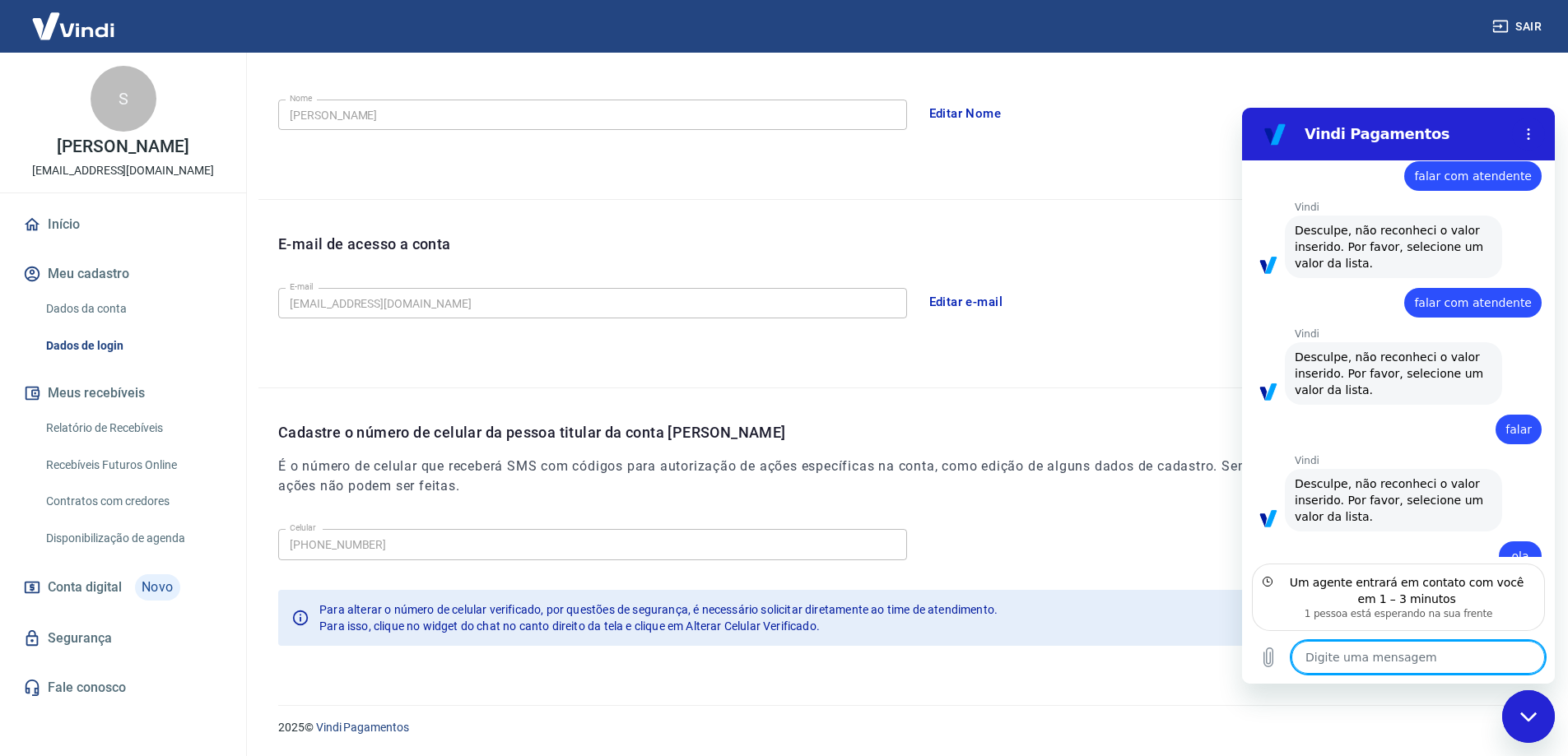
scroll to position [875, 0]
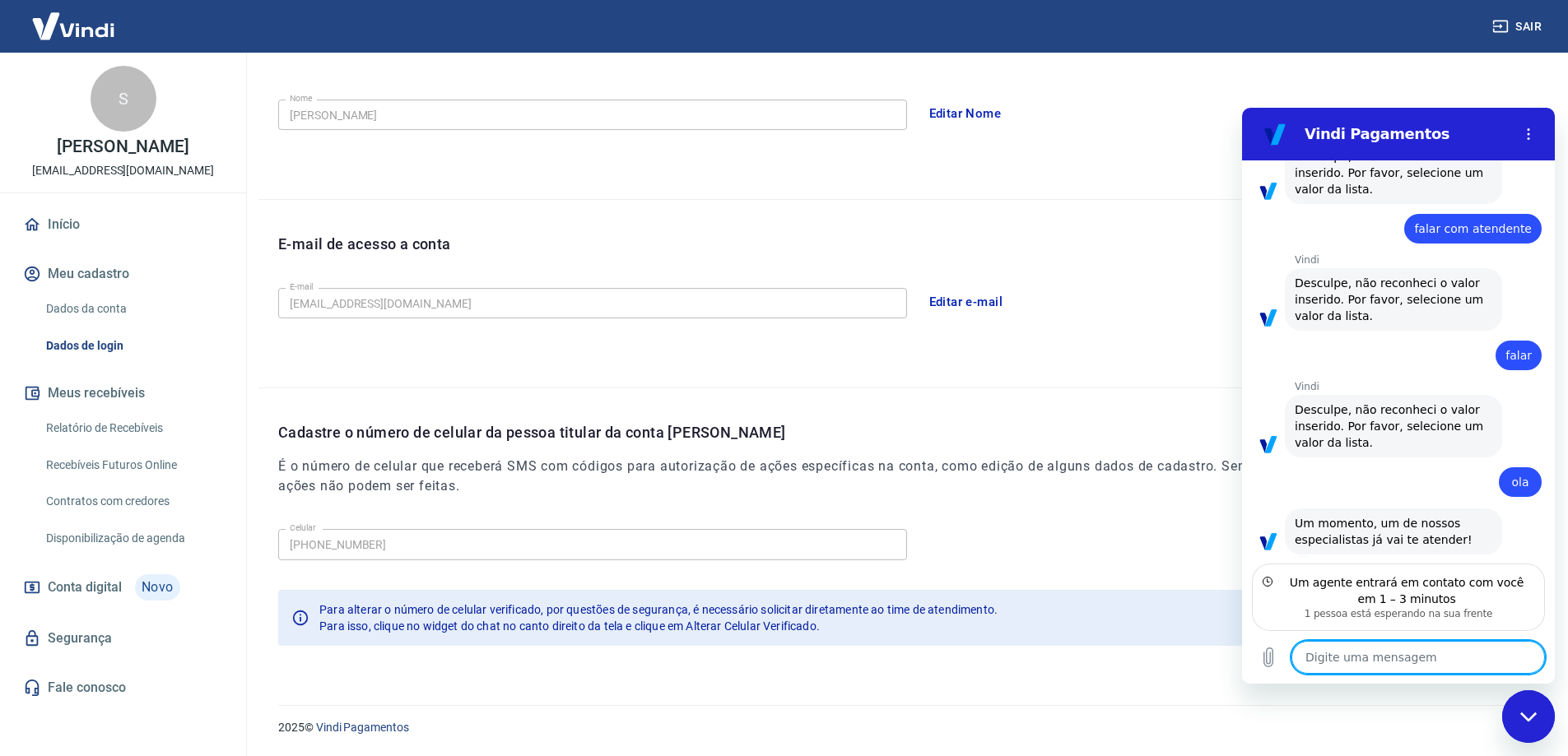
click at [1426, 656] on textarea at bounding box center [1418, 657] width 254 height 33
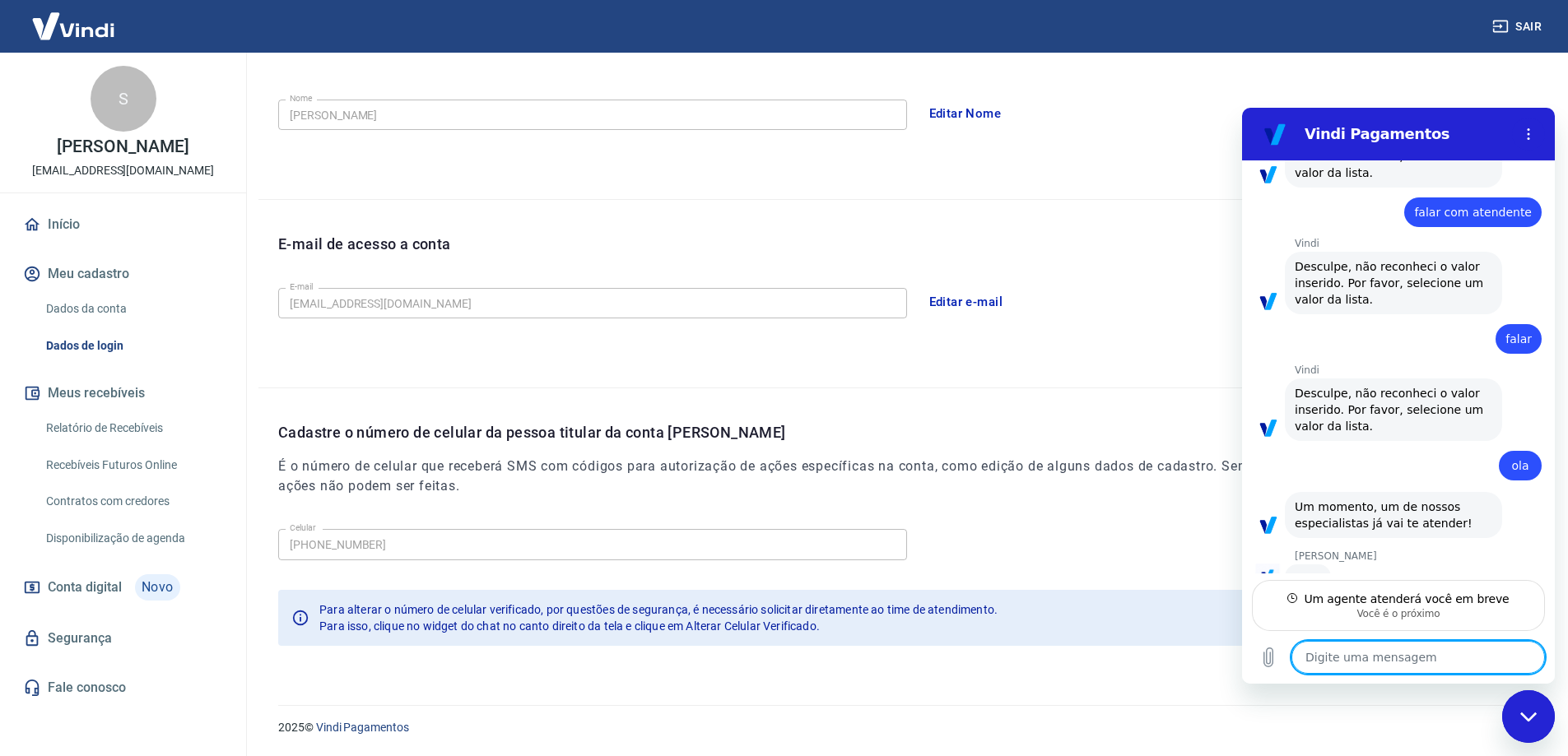
type textarea "x"
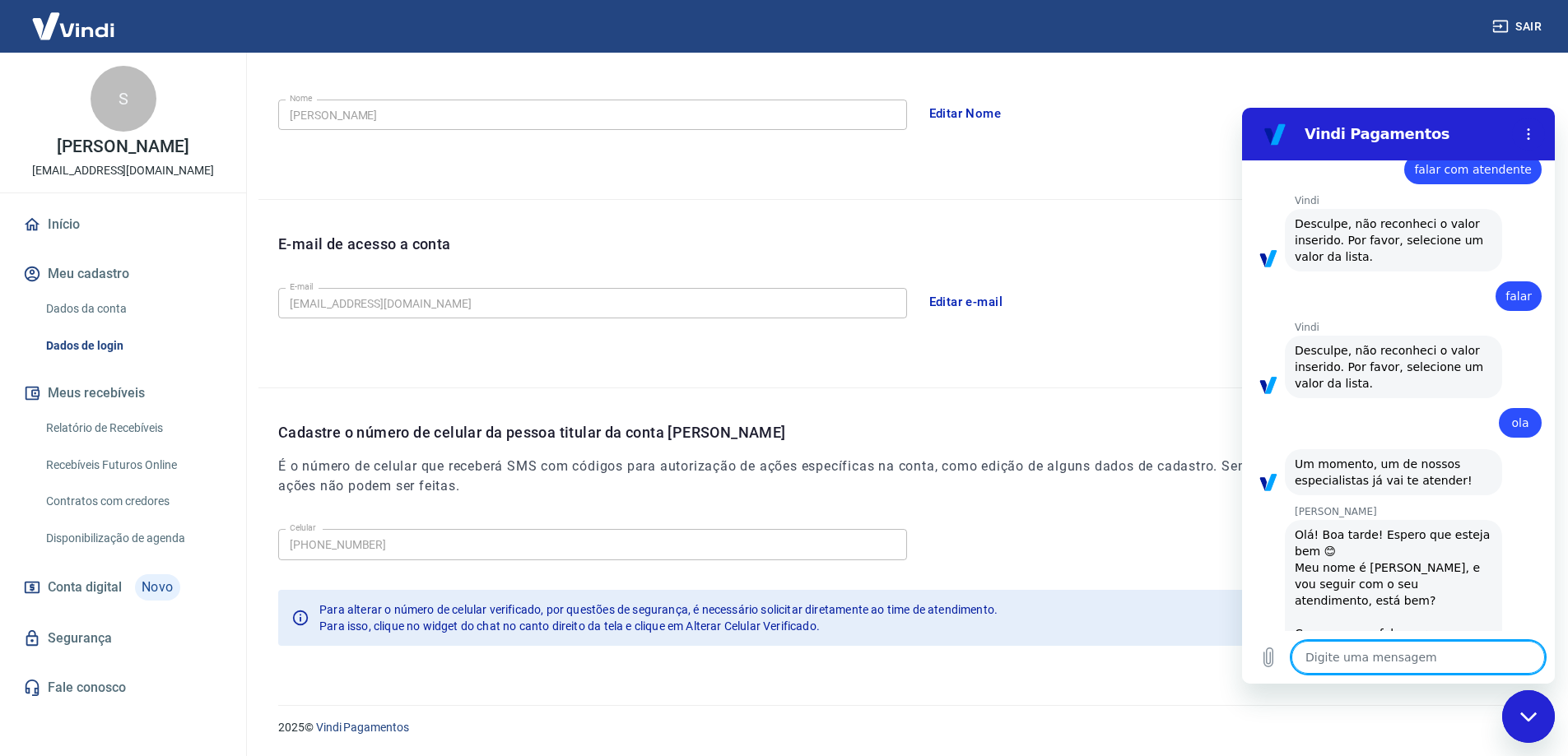
scroll to position [937, 0]
click at [1396, 668] on textarea at bounding box center [1418, 657] width 254 height 33
type textarea "o"
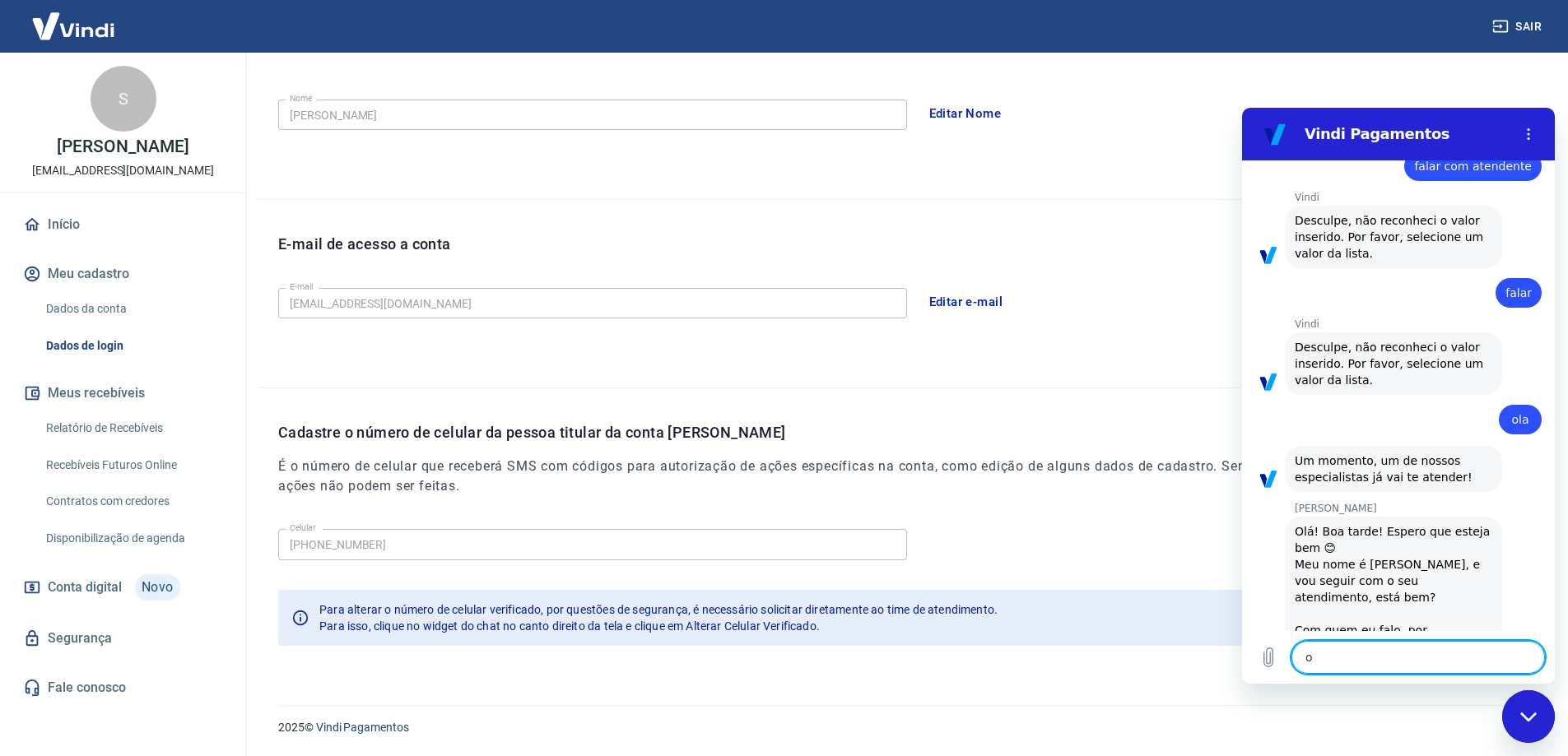
type textarea "x"
type textarea "ol"
type textarea "x"
type textarea "ola"
type textarea "x"
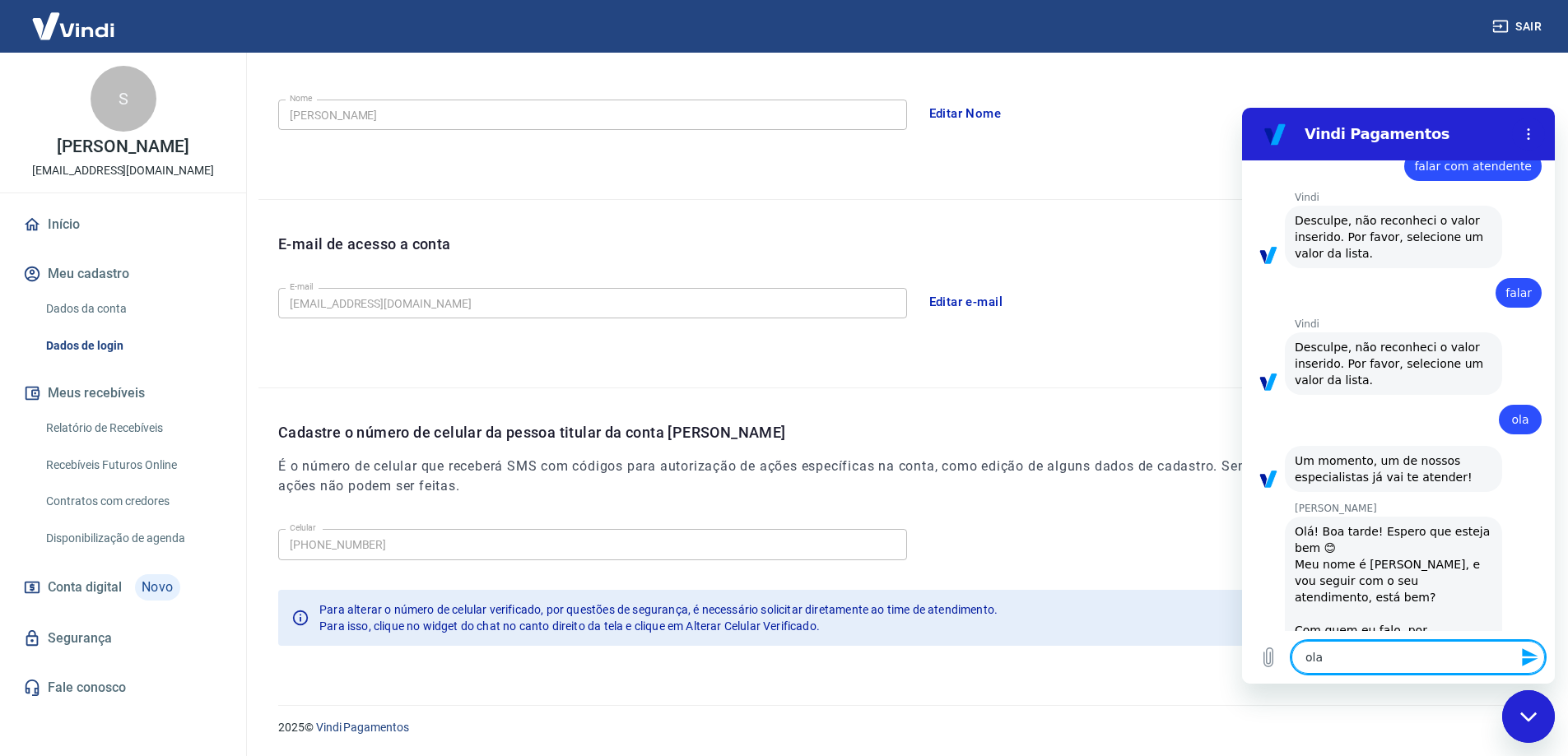
type textarea "ola"
type textarea "x"
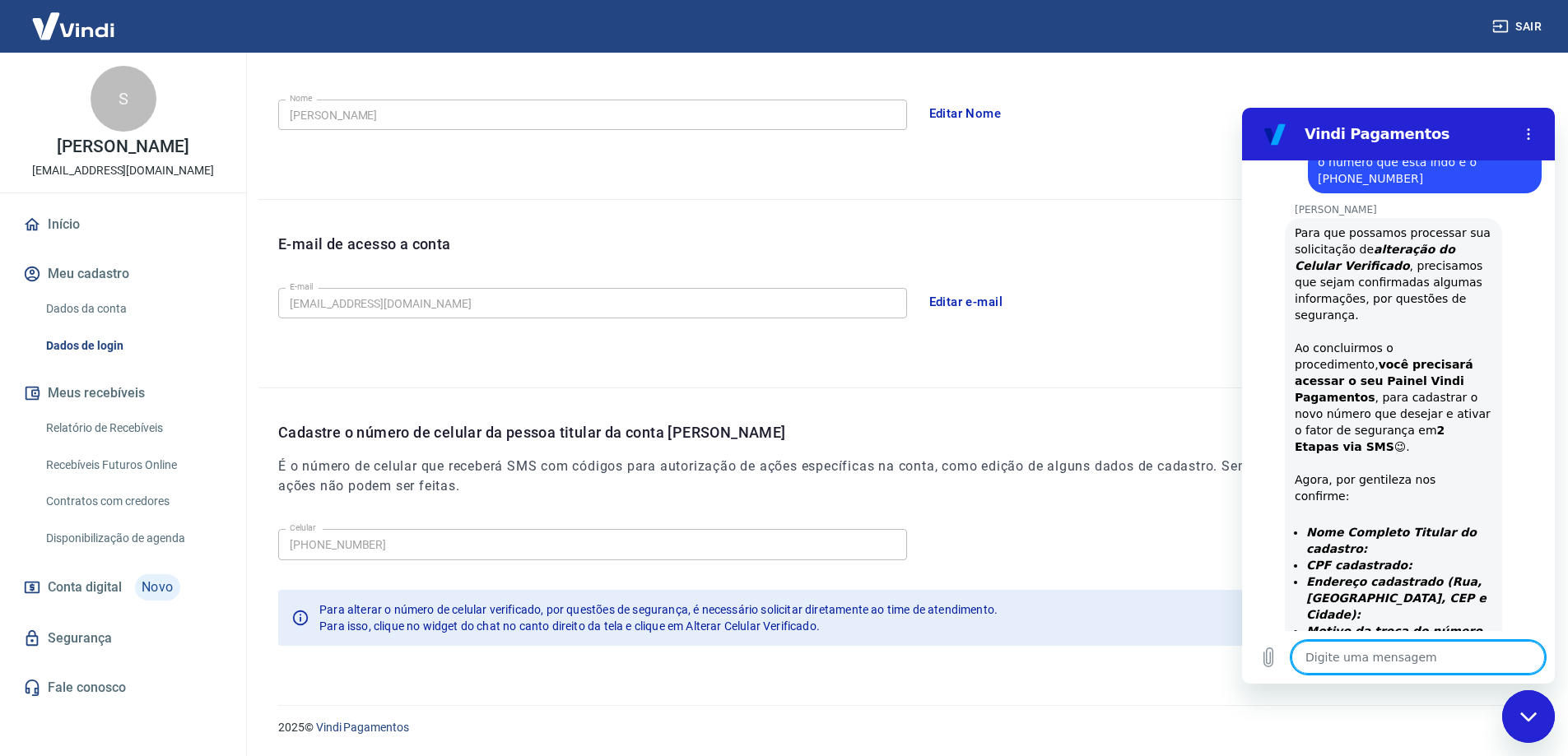
scroll to position [1778, 0]
click at [1423, 664] on textarea at bounding box center [1418, 657] width 254 height 33
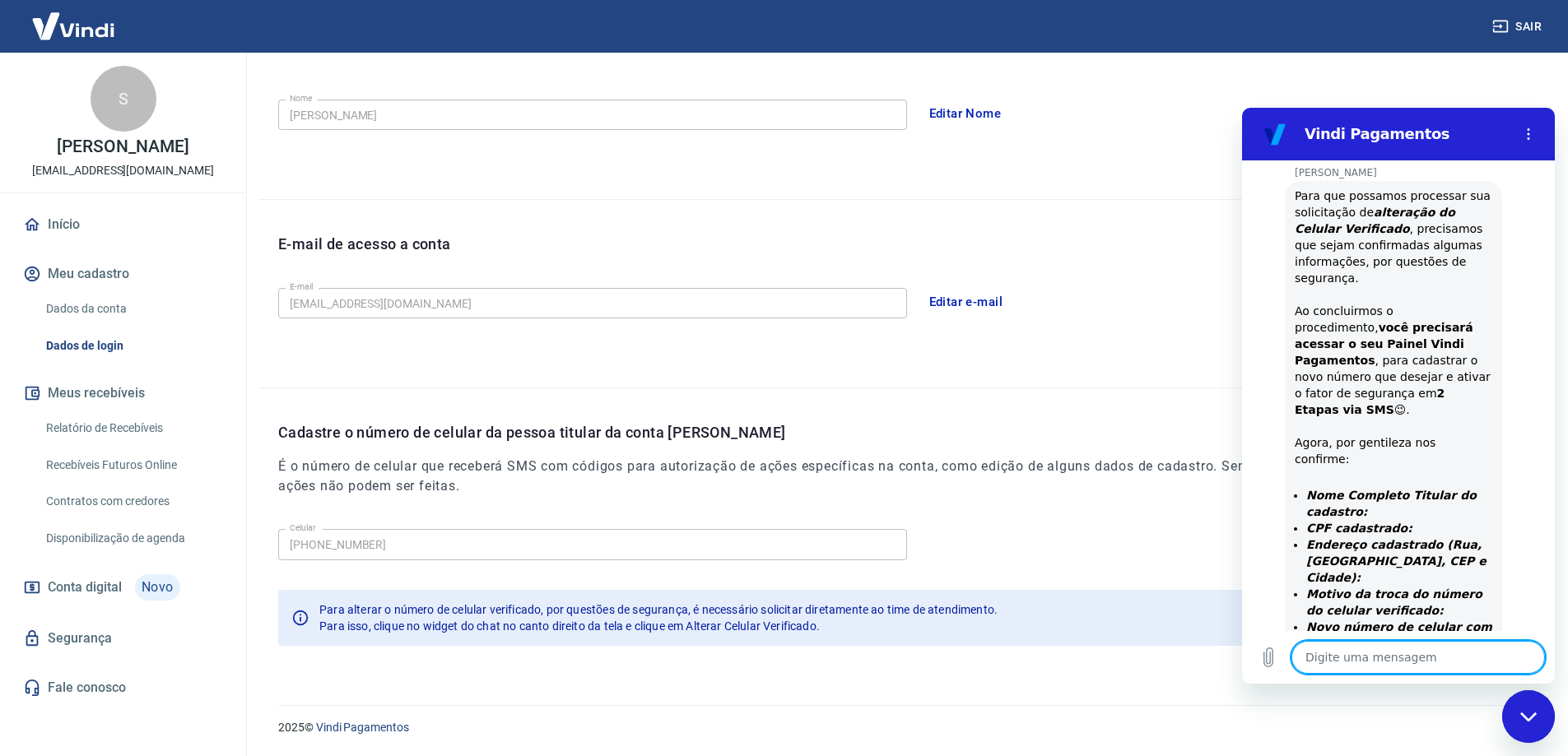
scroll to position [1817, 0]
paste textarea "43379443204"
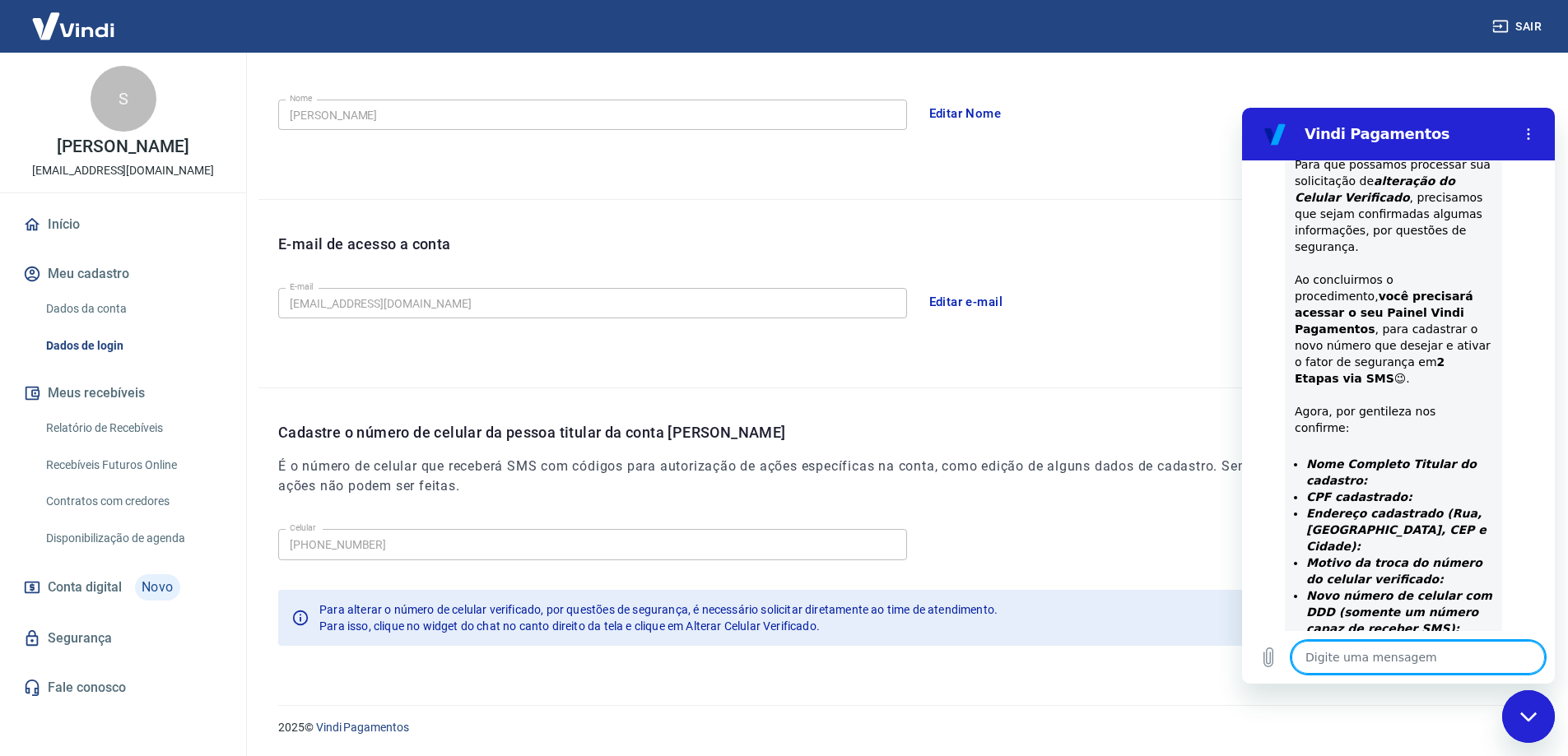
scroll to position [1848, 0]
click at [1426, 659] on textarea at bounding box center [1418, 657] width 254 height 33
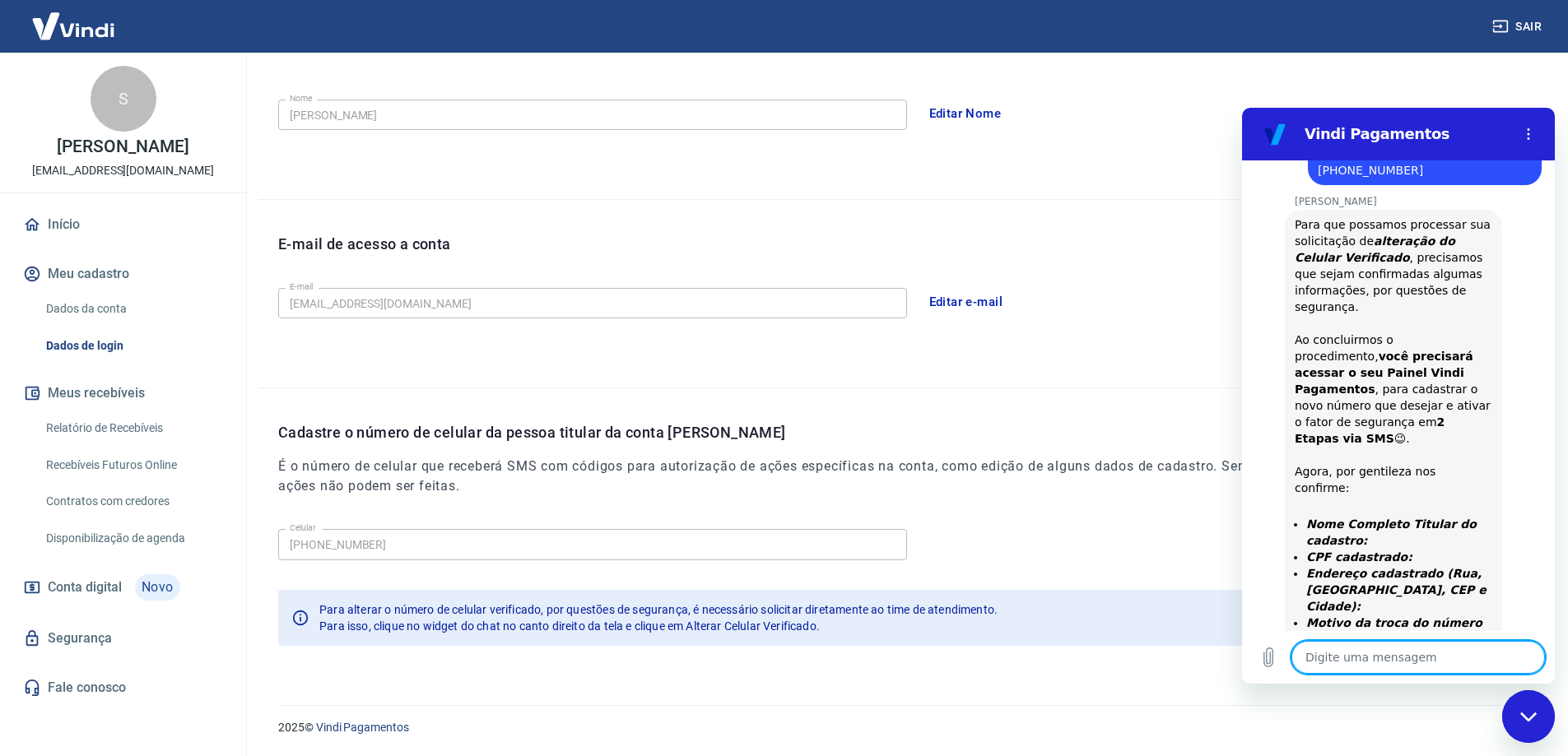
scroll to position [1612, 0]
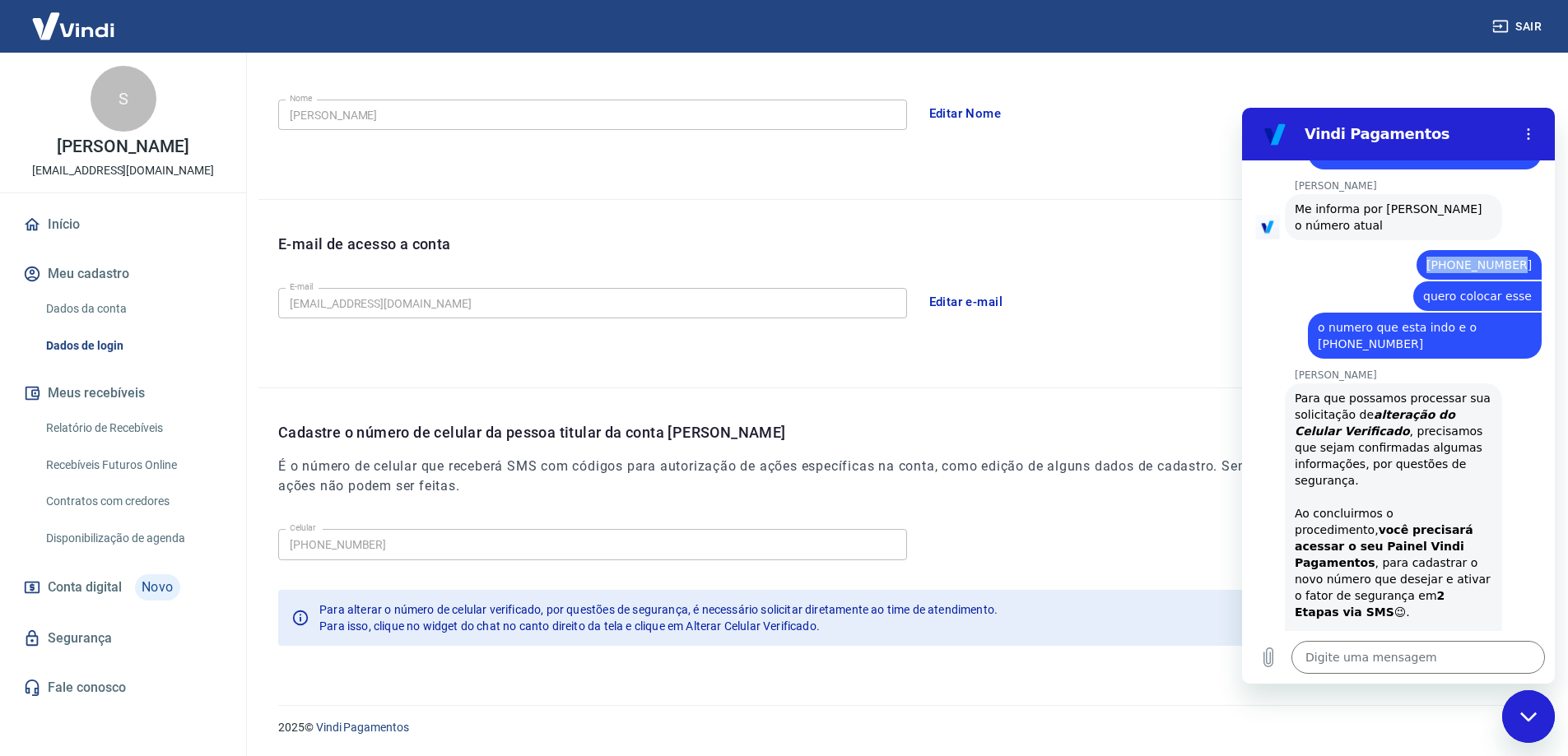
drag, startPoint x: 1436, startPoint y: 217, endPoint x: 1518, endPoint y: 221, distance: 82.1
click at [1518, 250] on div "diz: 68-99961-0766" at bounding box center [1480, 264] width 126 height 30
copy span "68-99961-0766"
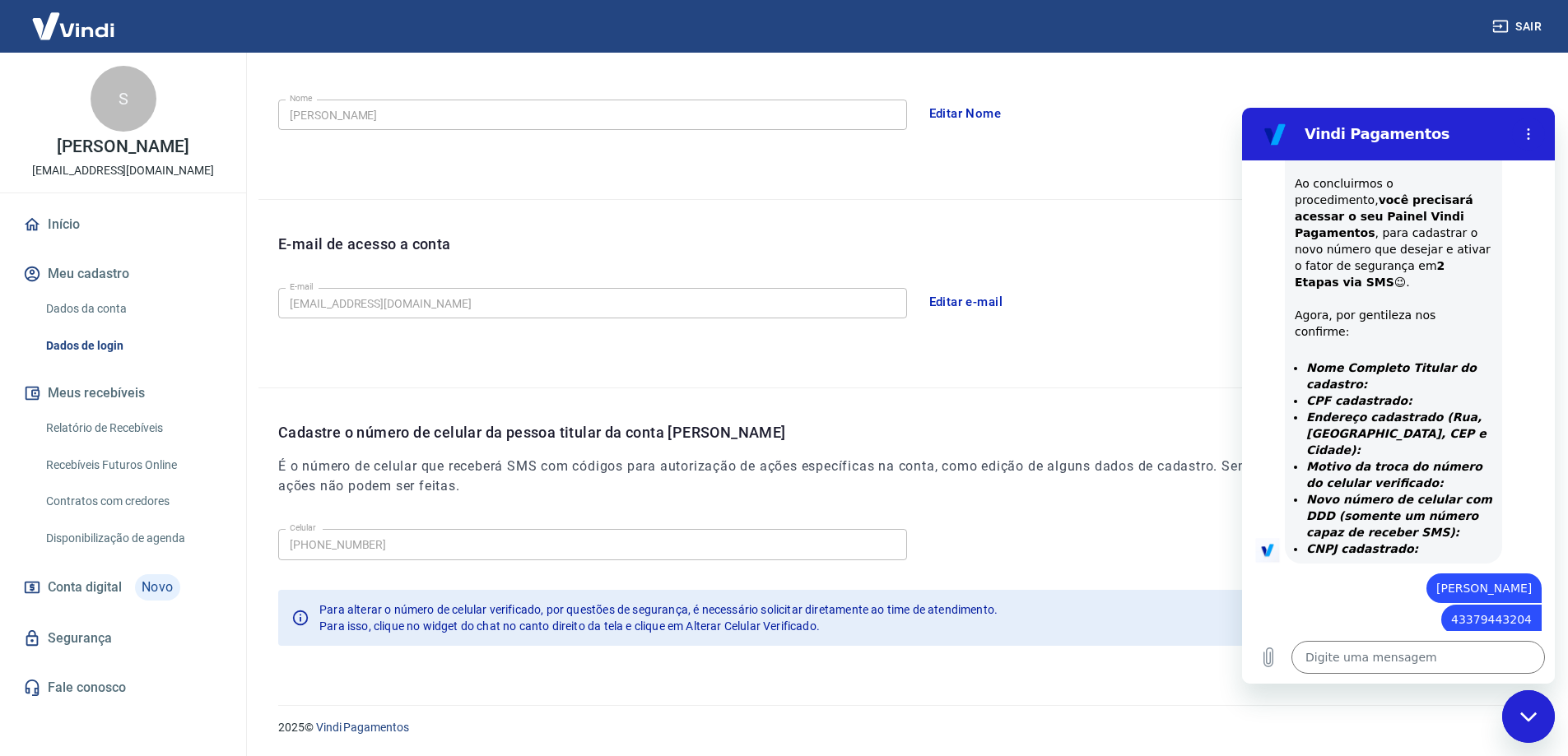
scroll to position [2023, 0]
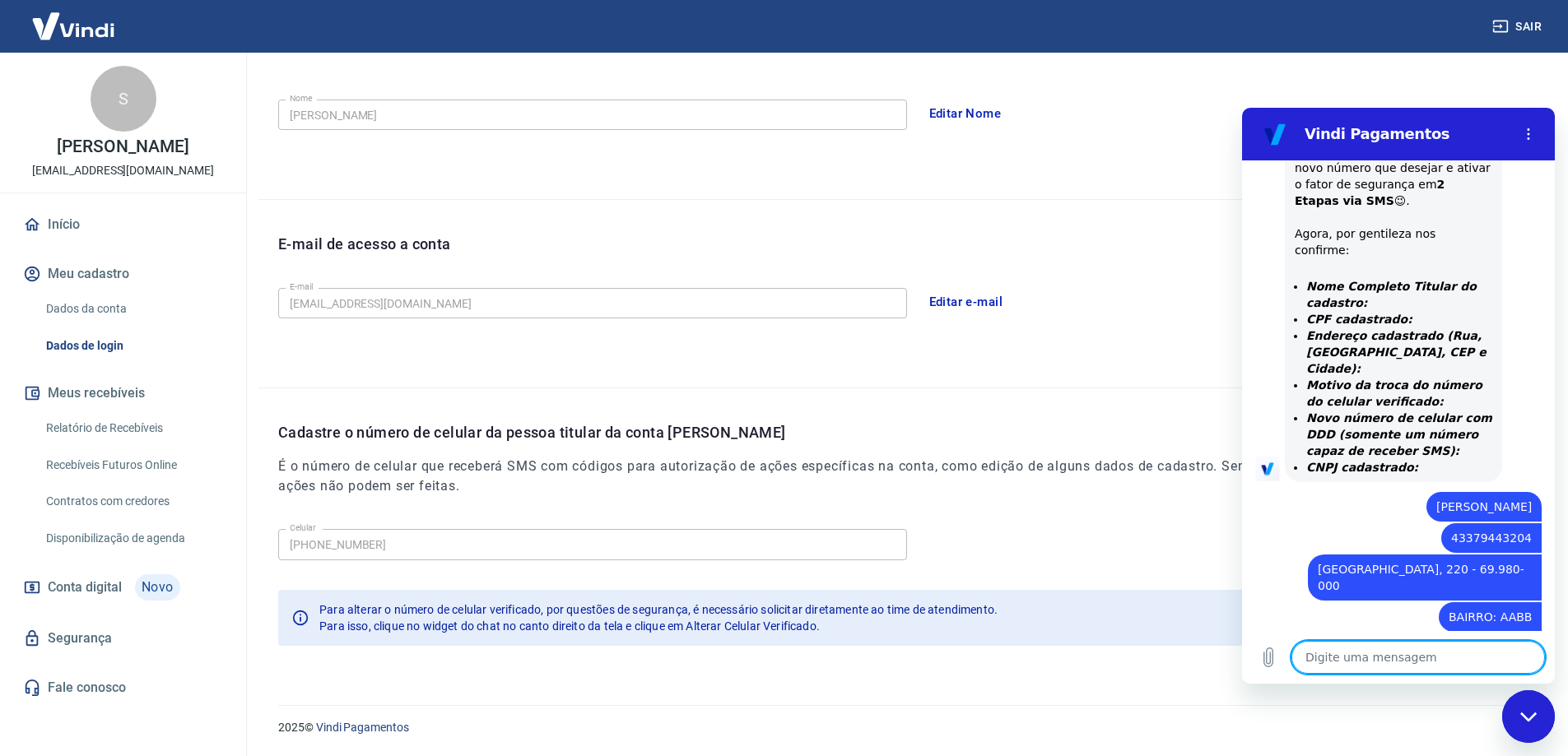
click at [1450, 649] on textarea at bounding box center [1418, 657] width 254 height 33
paste textarea "68-99961-0766"
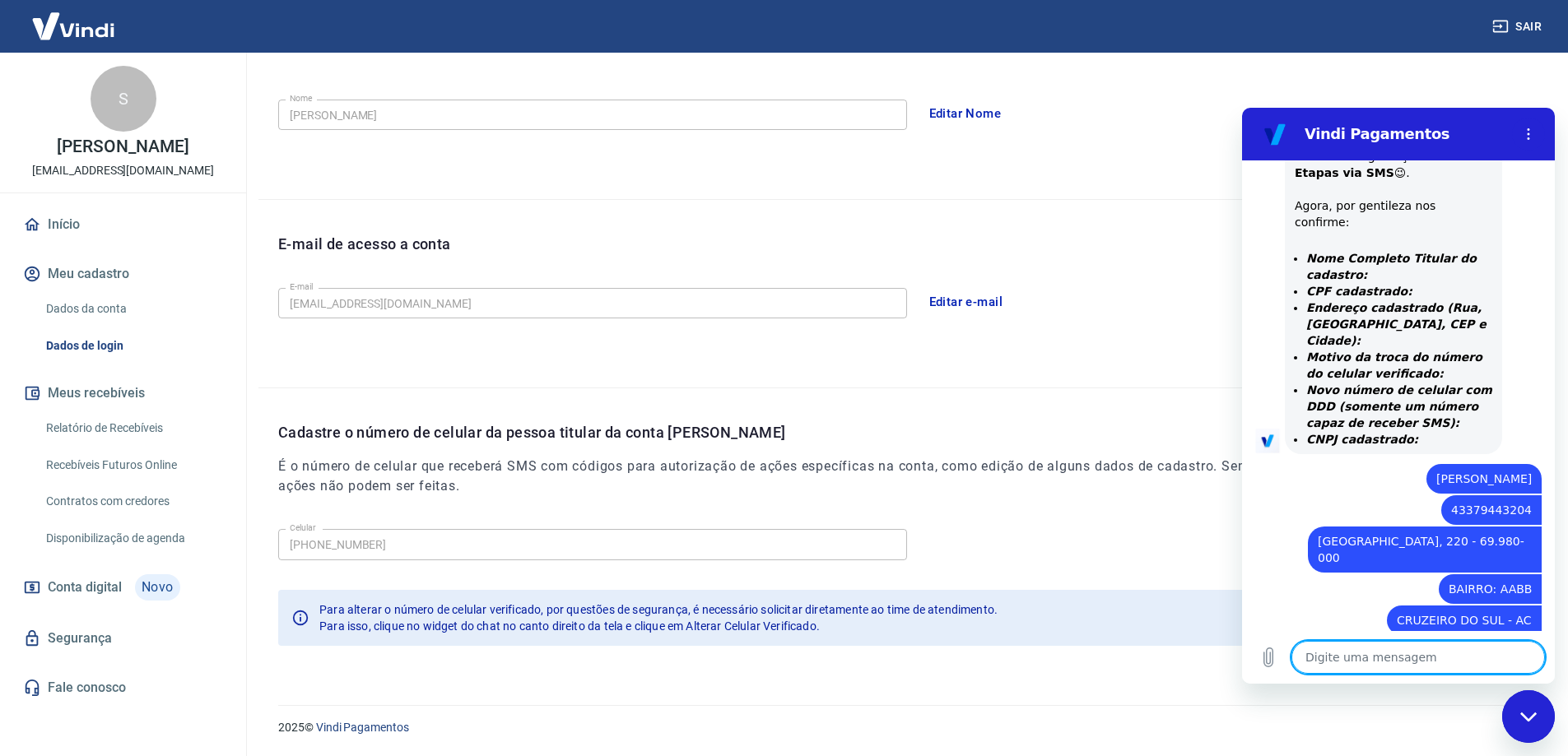
scroll to position [2054, 0]
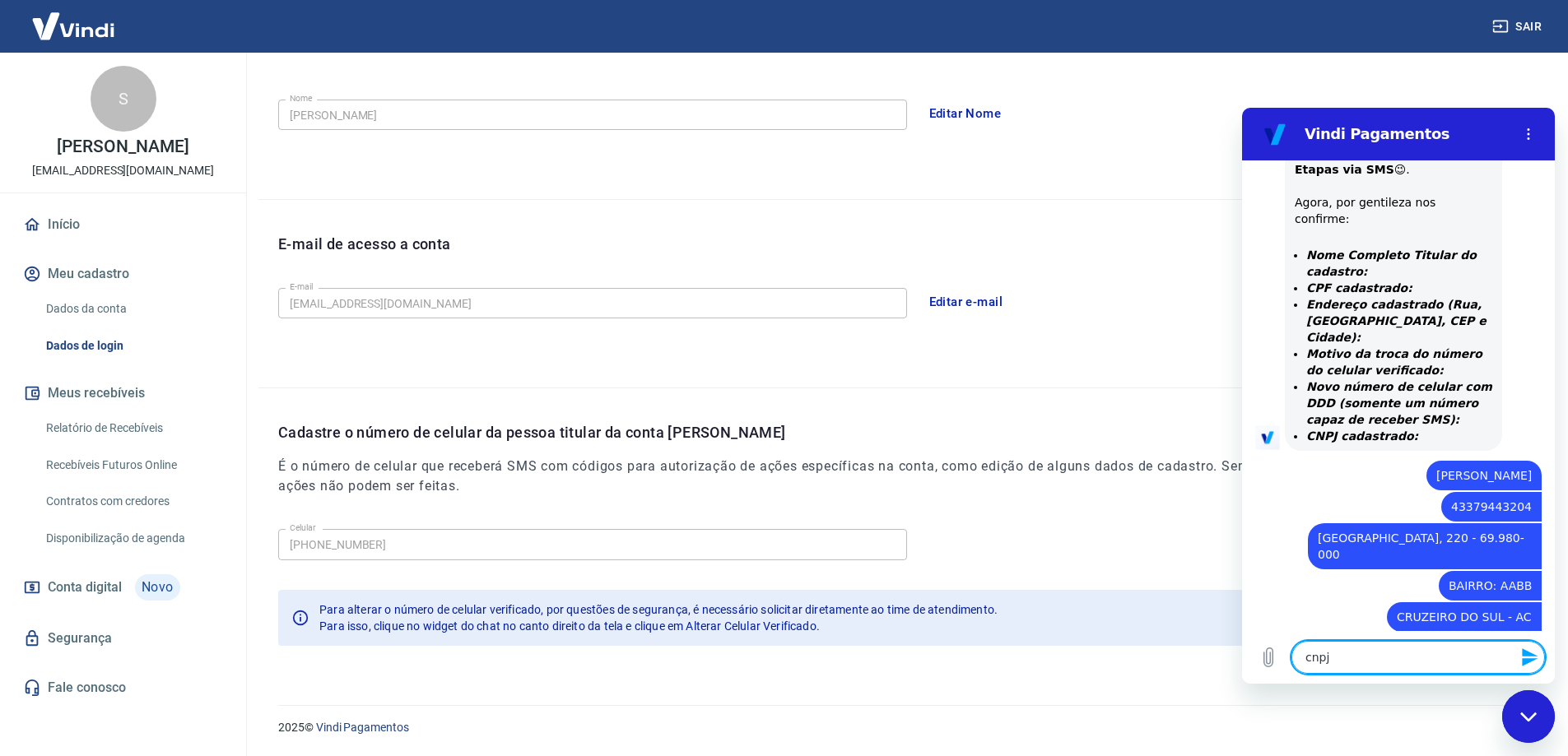
paste textarea "51.234.186/0001-84"
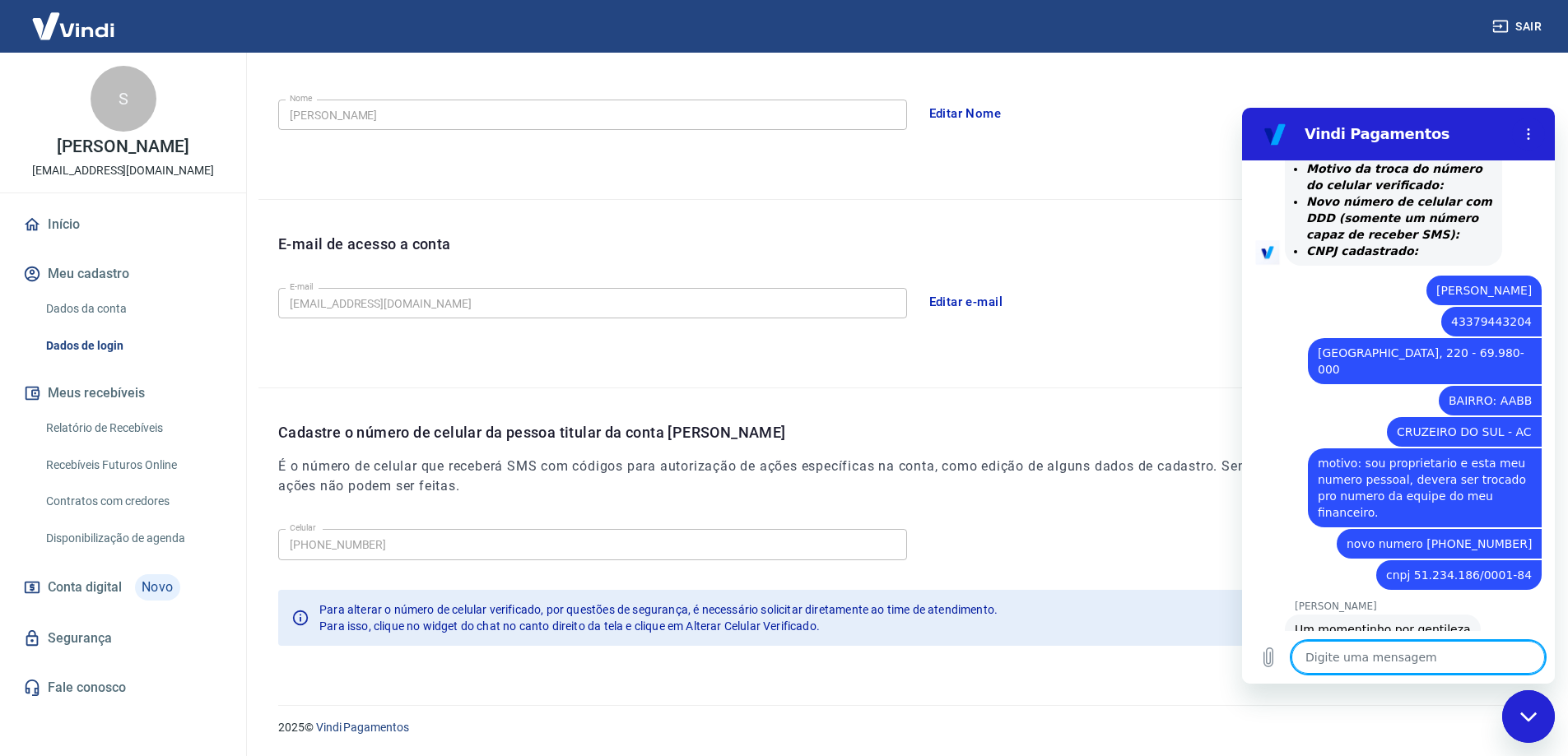
scroll to position [2270, 0]
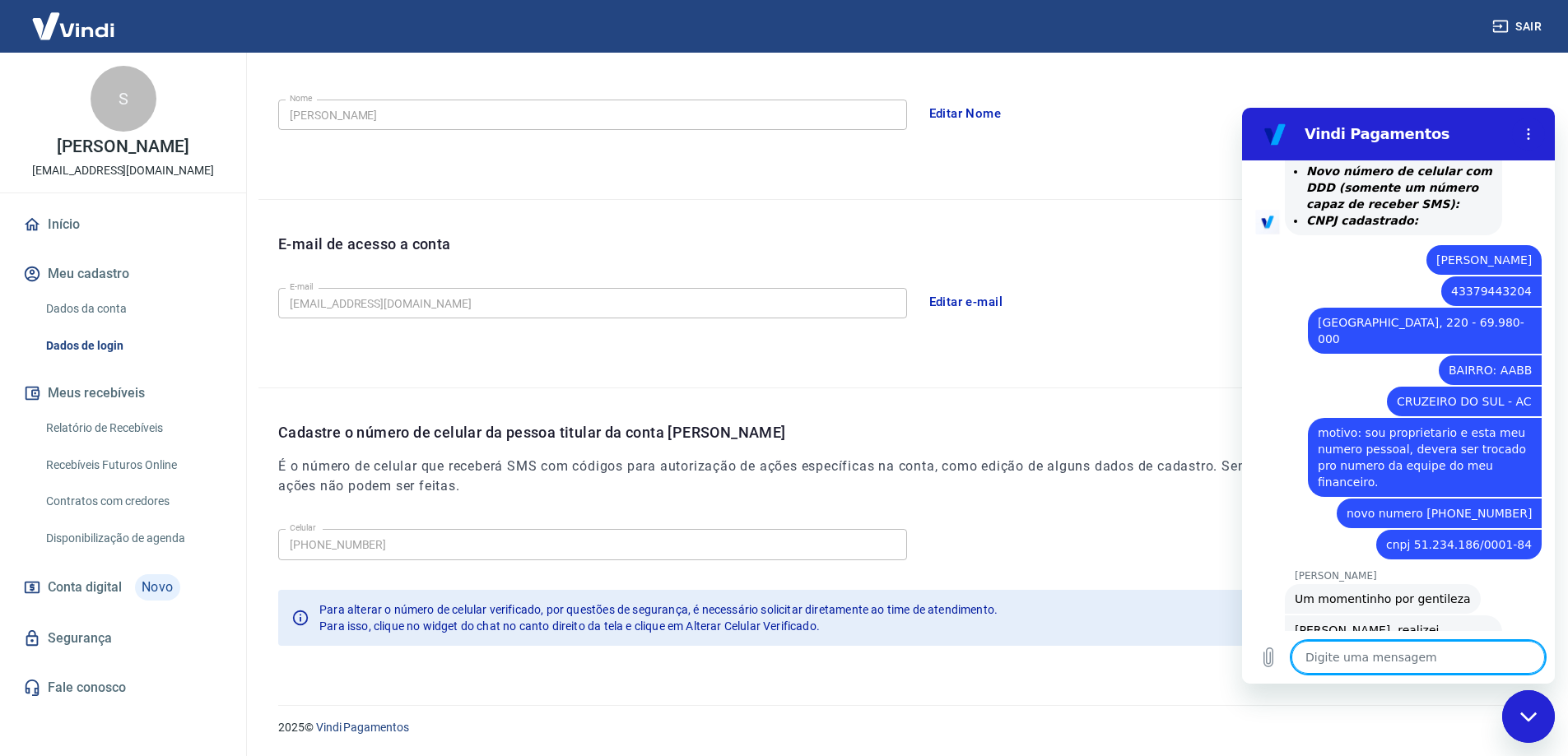
click at [1433, 653] on textarea at bounding box center [1418, 657] width 254 height 33
click at [1448, 664] on textarea at bounding box center [1418, 657] width 254 height 33
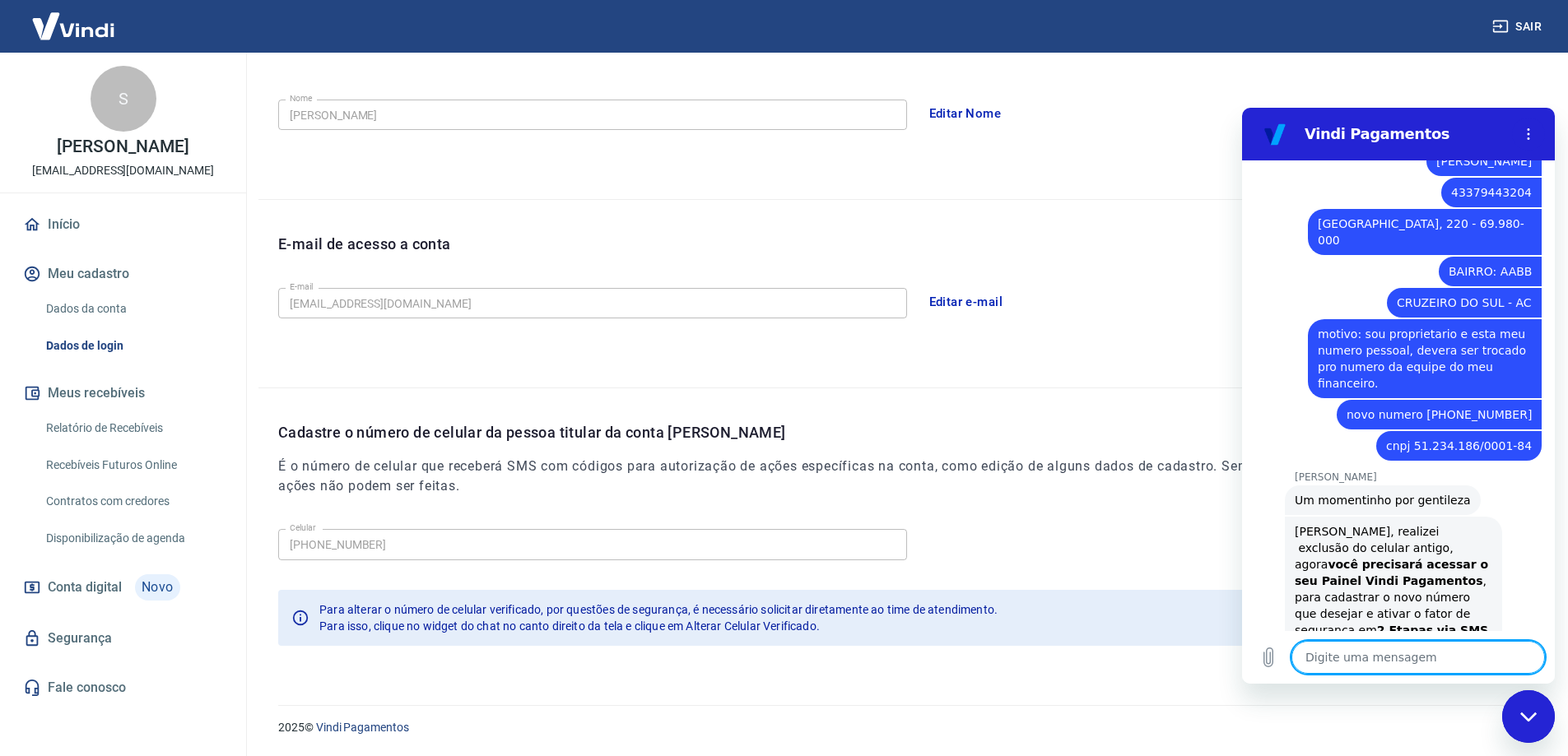
scroll to position [2372, 0]
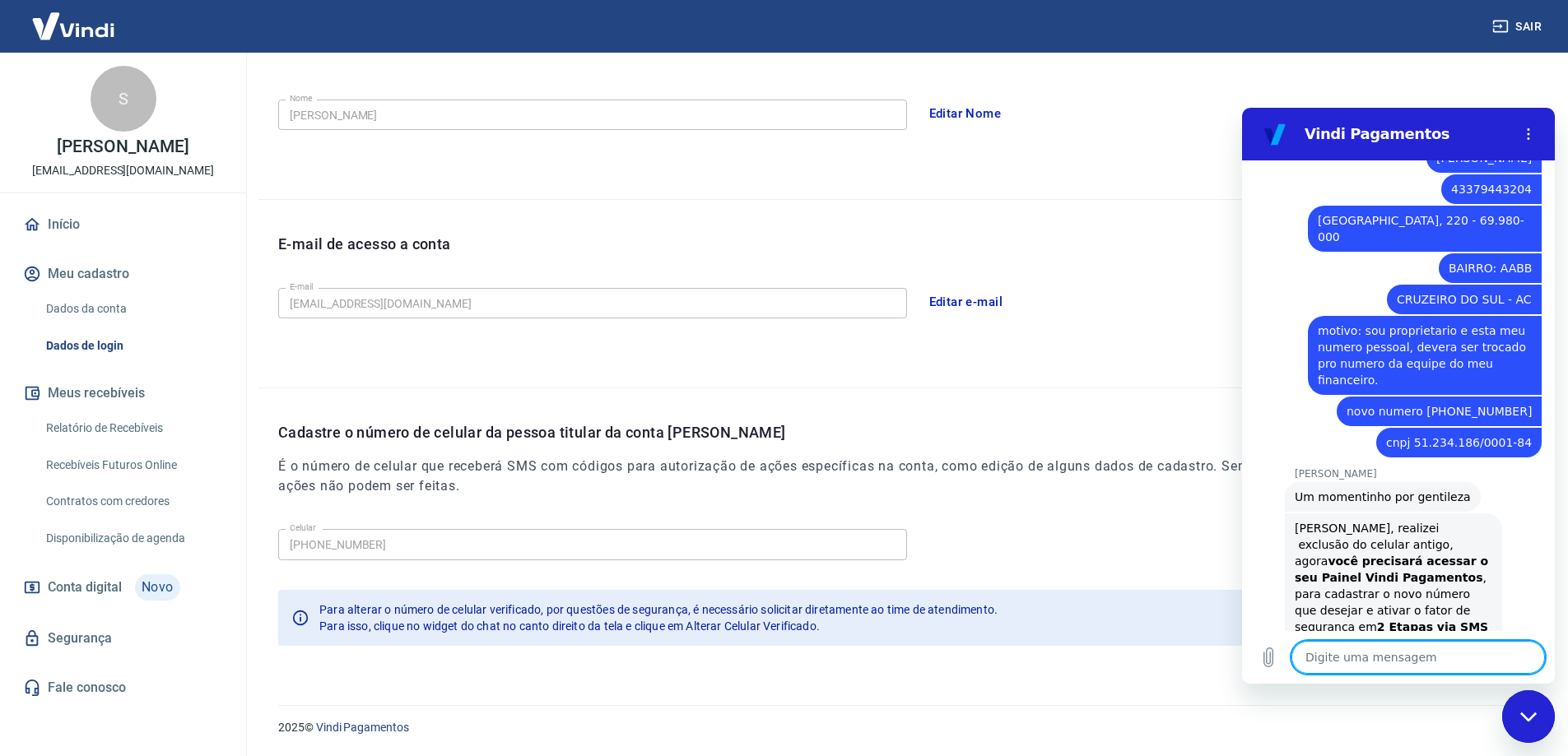
click at [1145, 154] on div "Nome da pessoa usuária Quem acessa e faz movimentações na conta. Pode ser a mes…" at bounding box center [903, 65] width 1290 height 267
click at [1521, 19] on button "Sair" at bounding box center [1519, 27] width 59 height 31
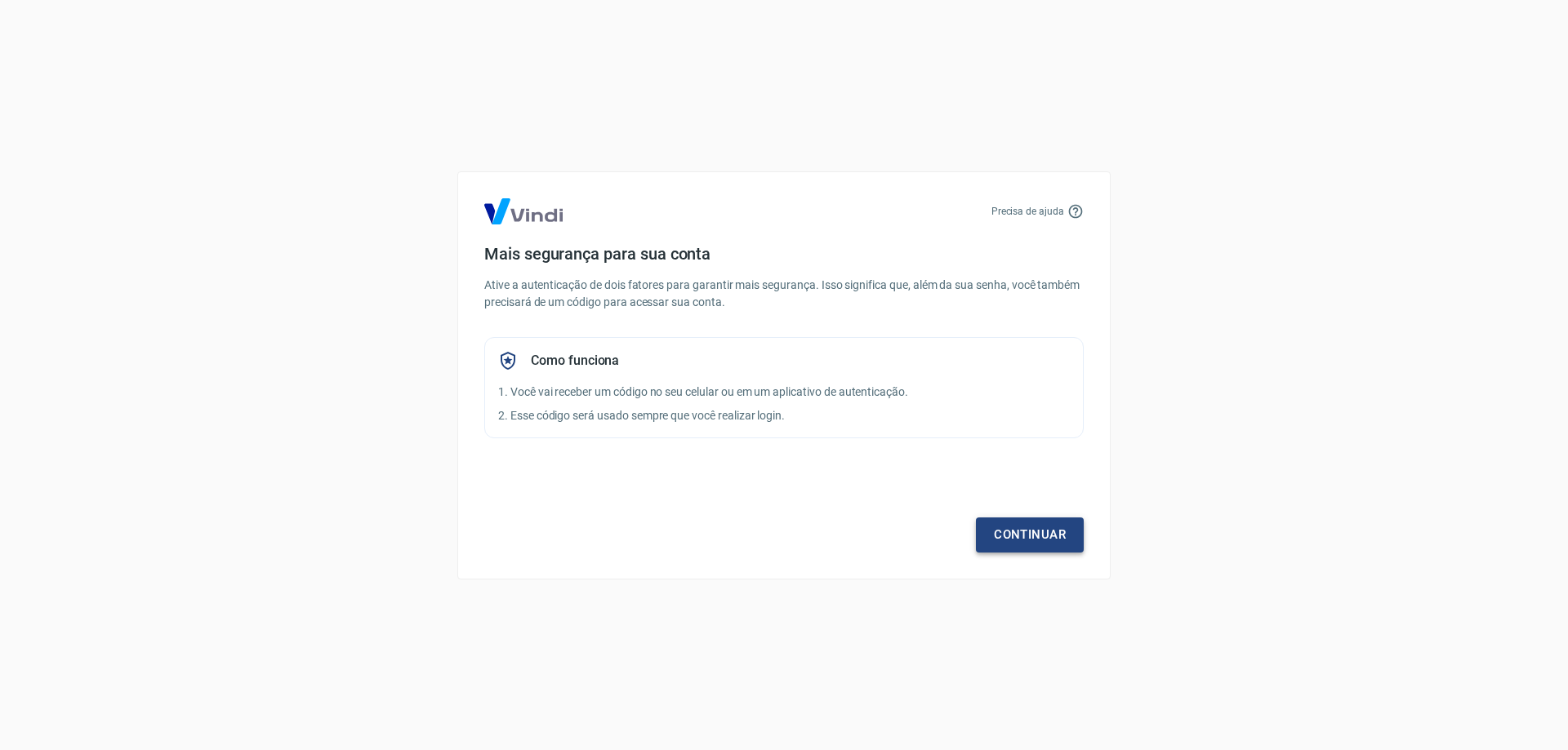
click at [1040, 540] on link "Continuar" at bounding box center [1030, 534] width 108 height 34
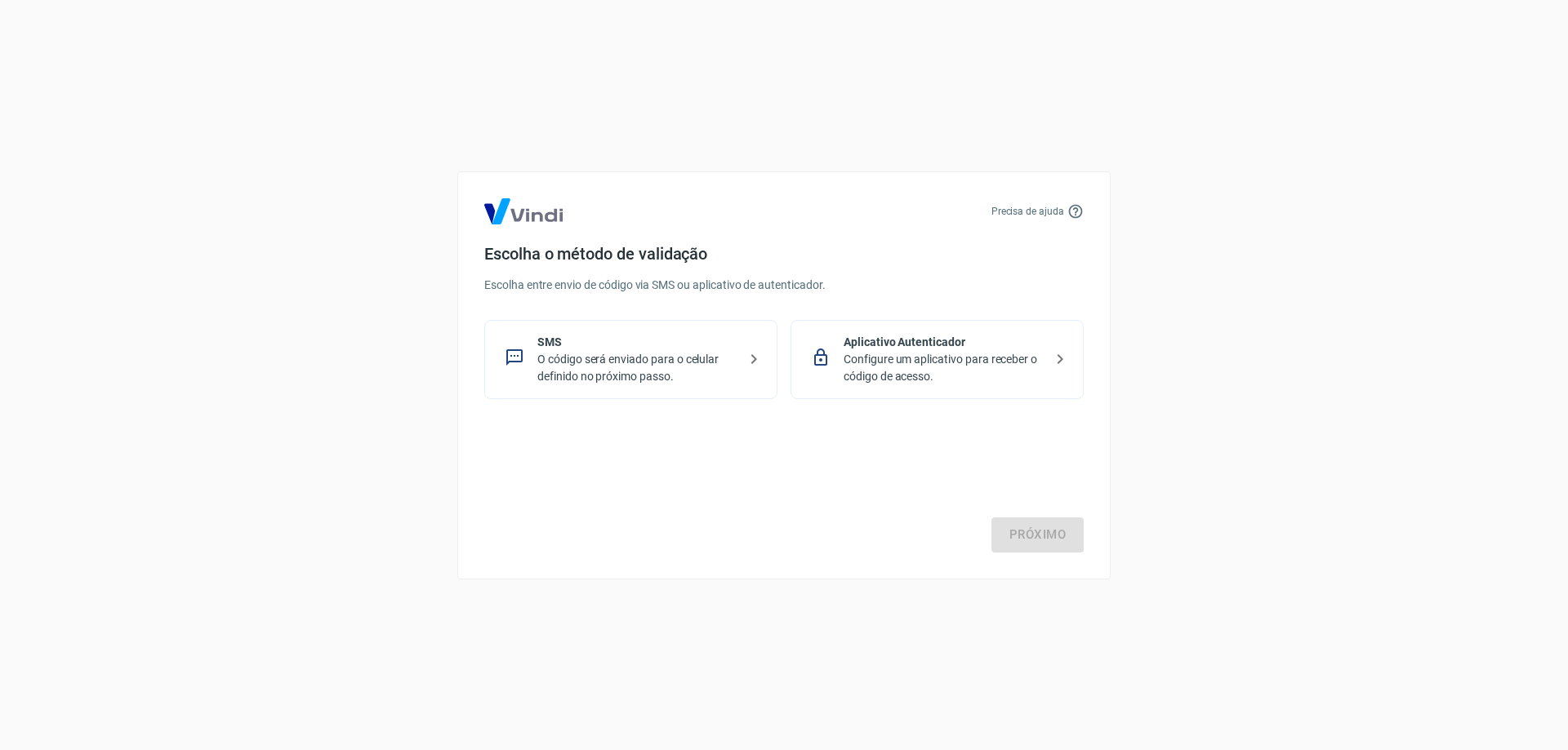
click at [612, 361] on p "O código será enviado para o celular definido no próximo passo." at bounding box center [638, 367] width 200 height 34
click at [1040, 528] on link "Próximo" at bounding box center [1038, 534] width 93 height 34
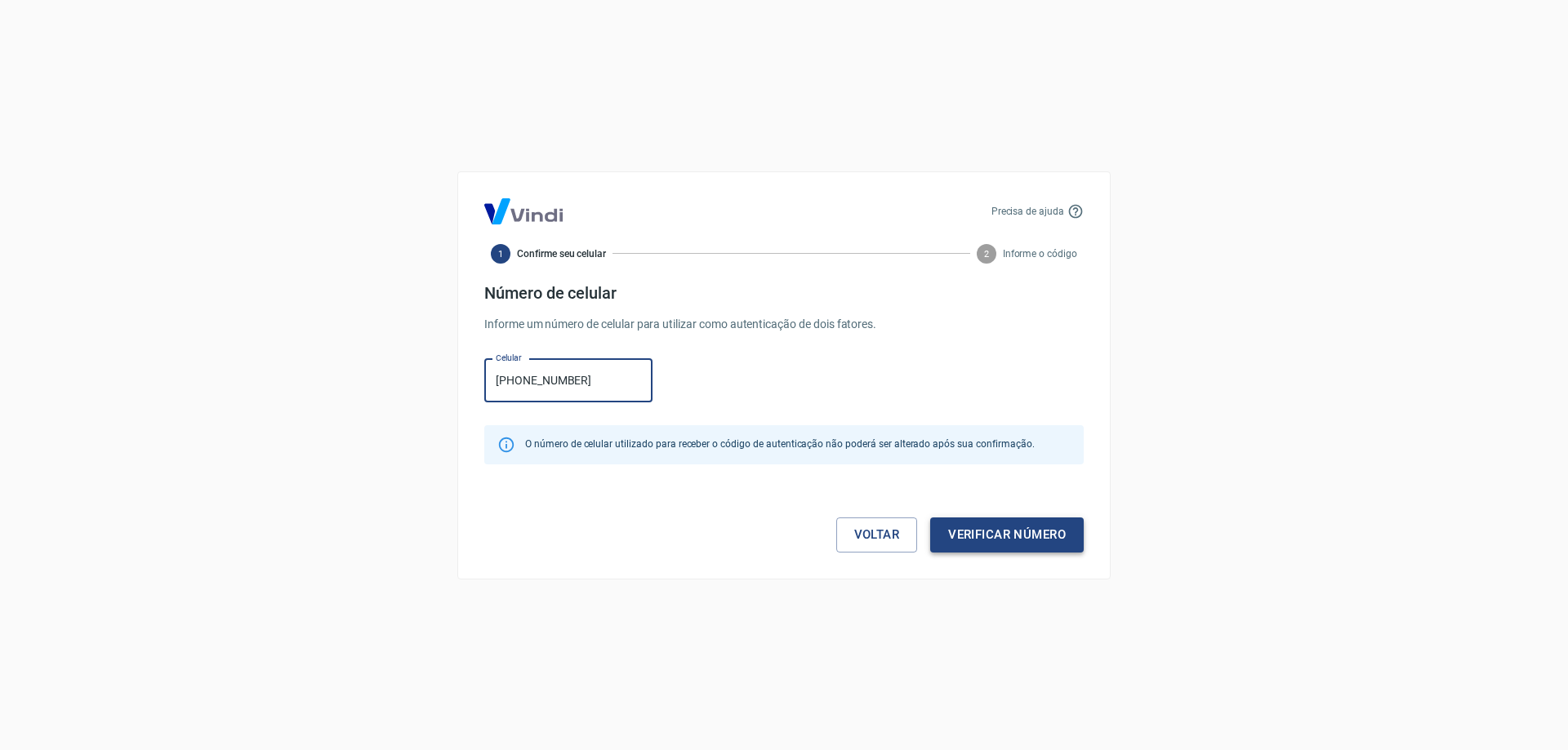
type input "(68) 99961-0766"
click at [1003, 531] on button "Verificar número" at bounding box center [1007, 534] width 154 height 34
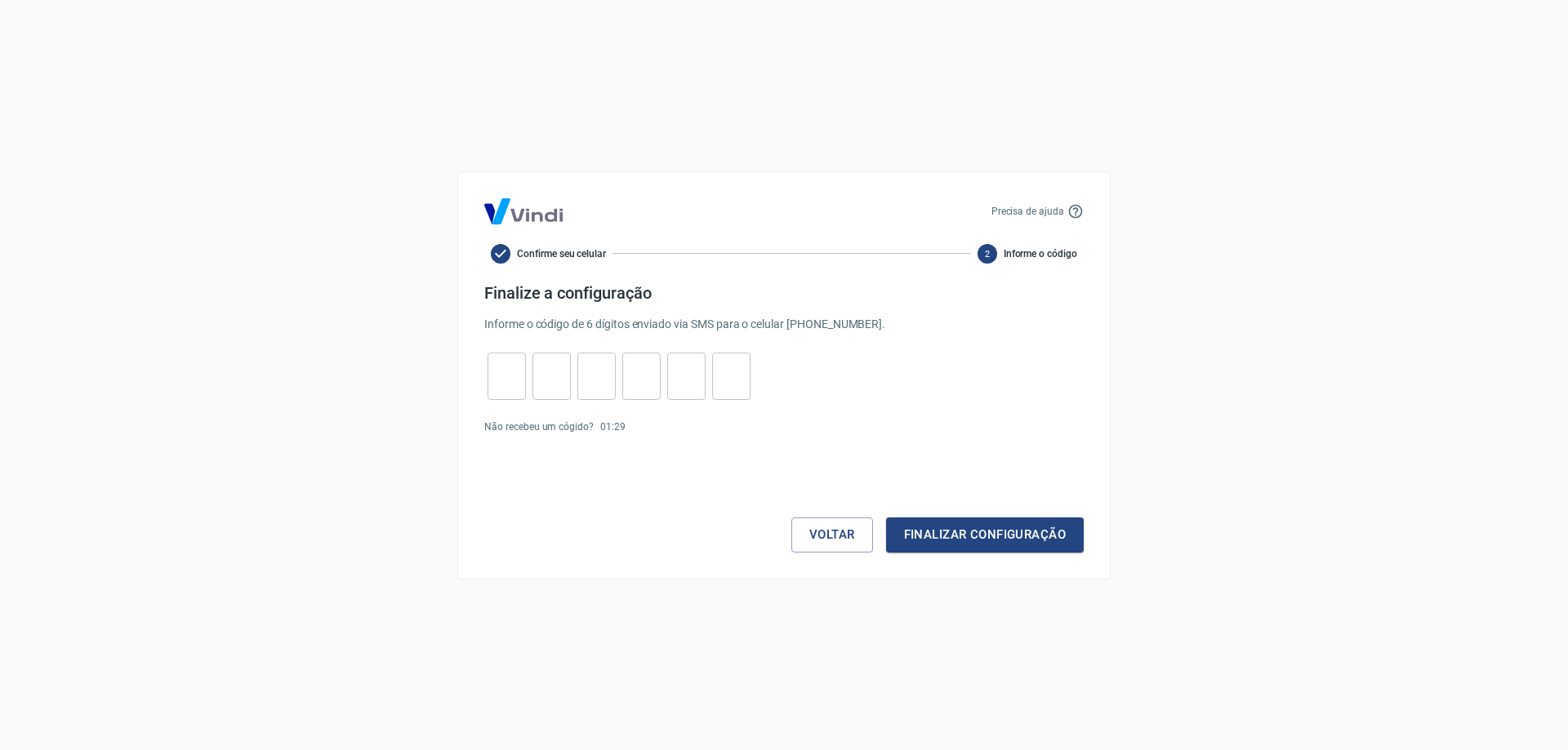
click at [510, 380] on input "tel" at bounding box center [507, 376] width 39 height 35
type input "2"
type input "6"
type input "5"
type input "3"
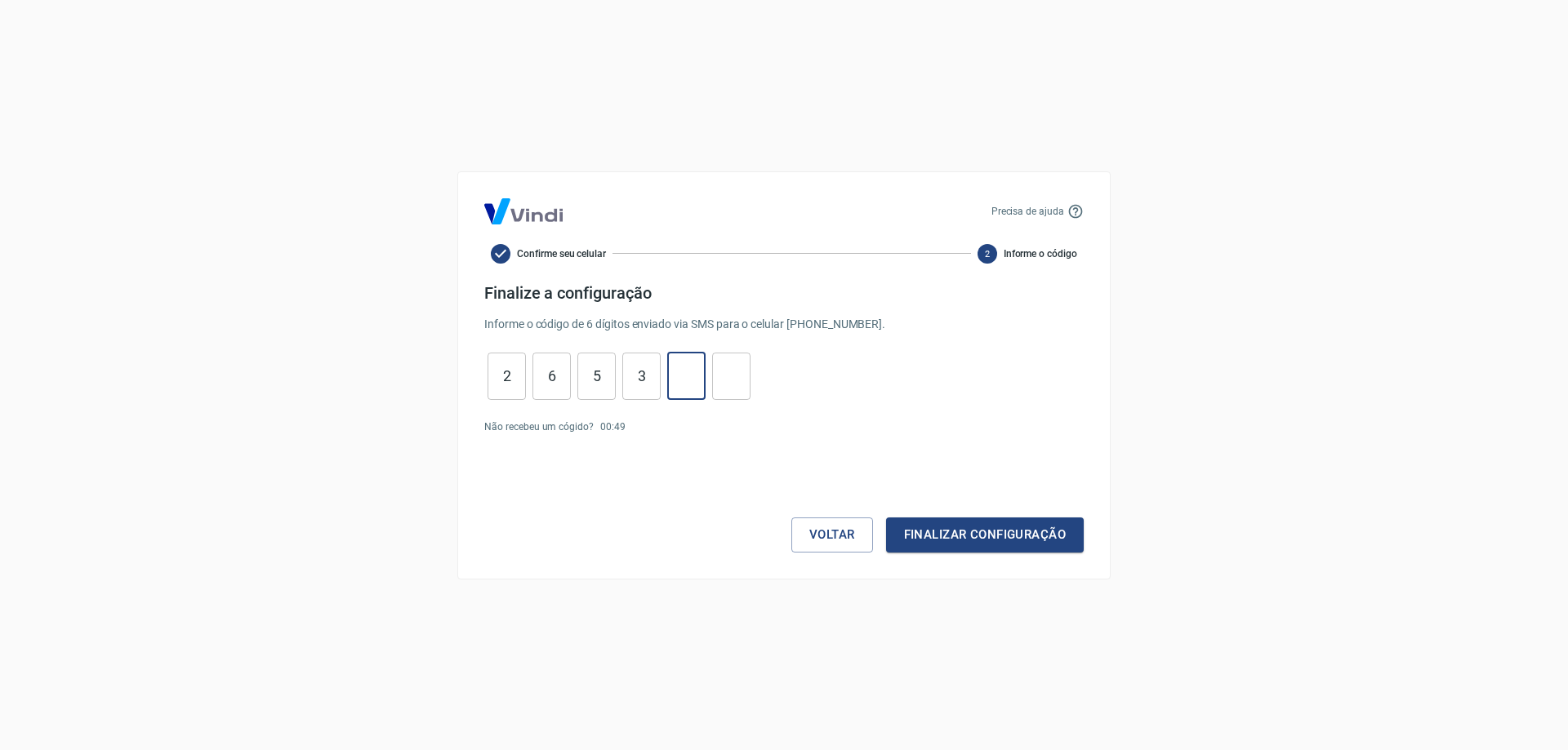
type input "6"
type input "9"
click at [947, 534] on button "Finalizar configuração" at bounding box center [984, 534] width 198 height 34
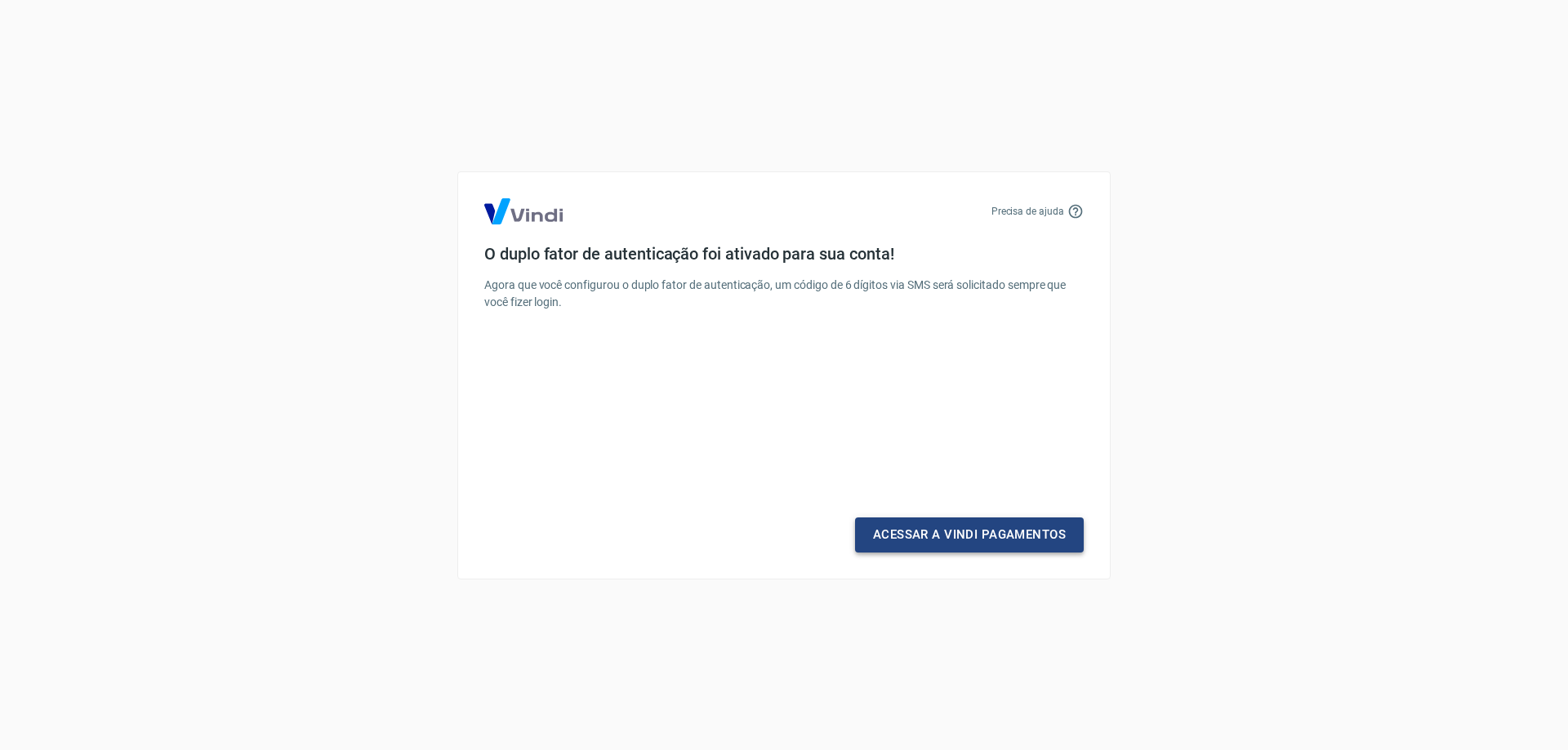
click at [959, 533] on link "Acessar a Vindi Pagamentos" at bounding box center [969, 534] width 229 height 34
